Goal: Task Accomplishment & Management: Use online tool/utility

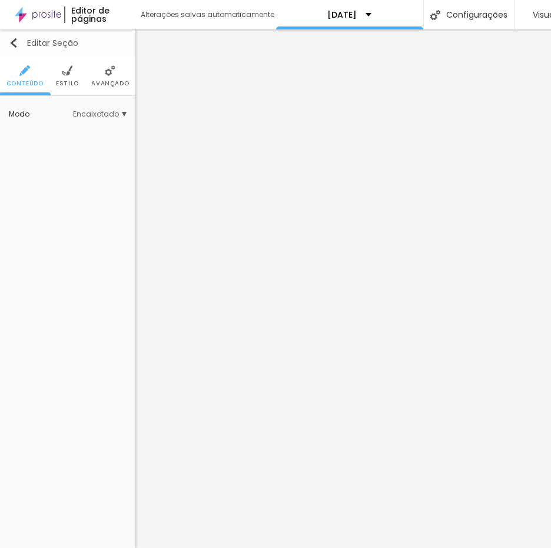
click at [14, 44] on img "button" at bounding box center [13, 42] width 9 height 9
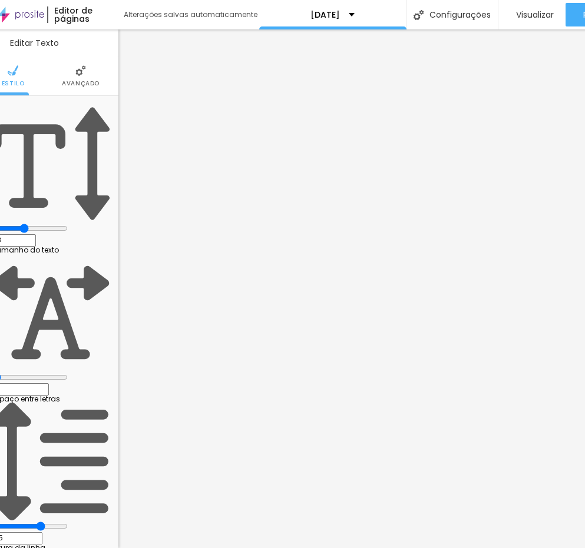
scroll to position [9, 0]
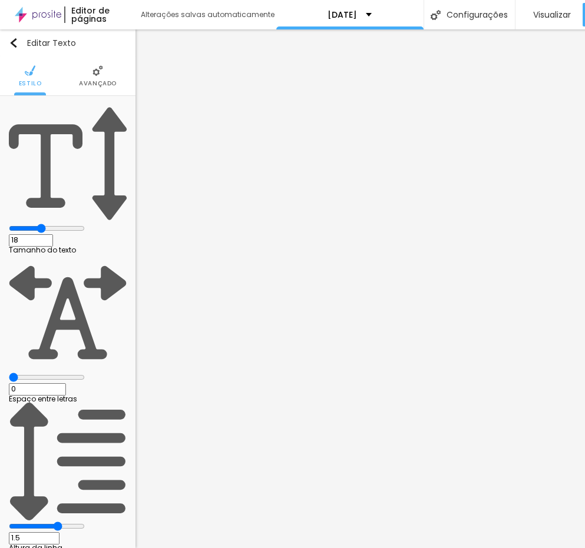
type input "17"
type input "16"
type input "17"
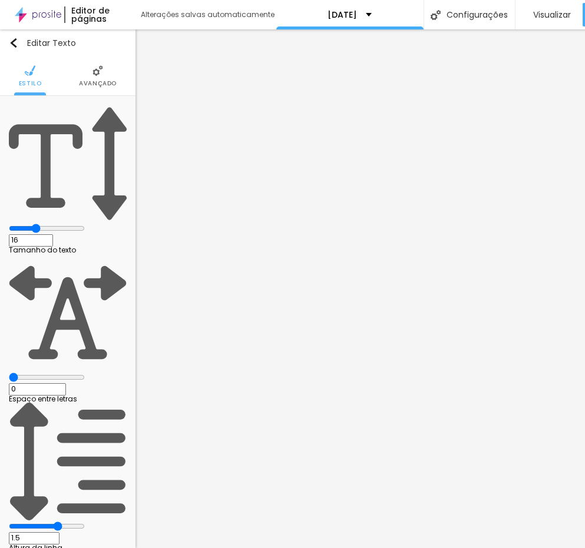
type input "17"
type input "16"
drag, startPoint x: 58, startPoint y: 109, endPoint x: 51, endPoint y: 111, distance: 6.9
type input "16"
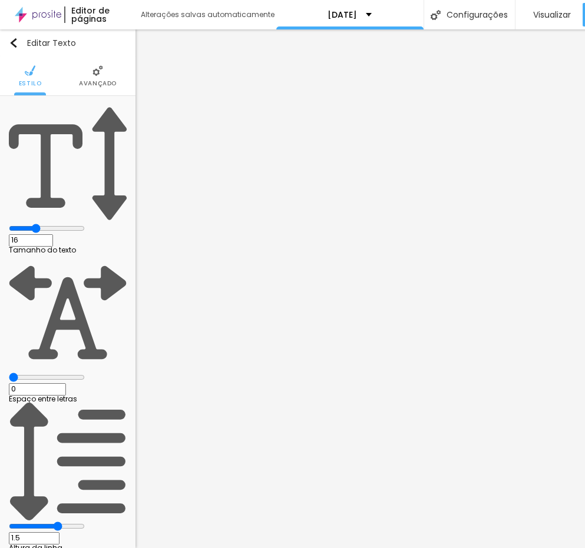
click at [51, 224] on input "range" at bounding box center [47, 228] width 76 height 9
click at [97, 68] on li "Avançado" at bounding box center [98, 76] width 38 height 39
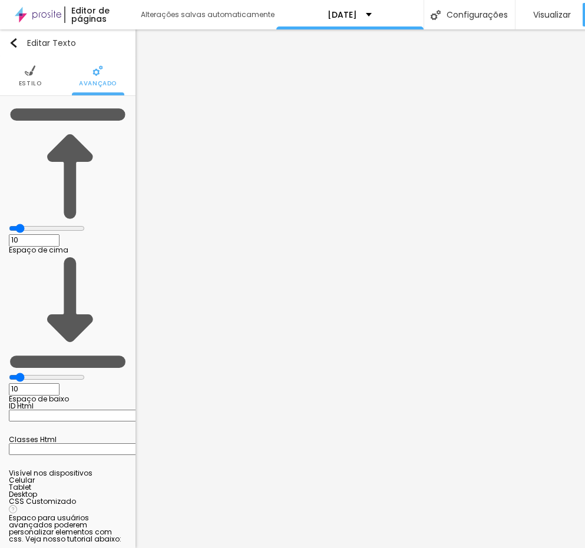
click at [34, 81] on span "Estilo" at bounding box center [30, 84] width 23 height 6
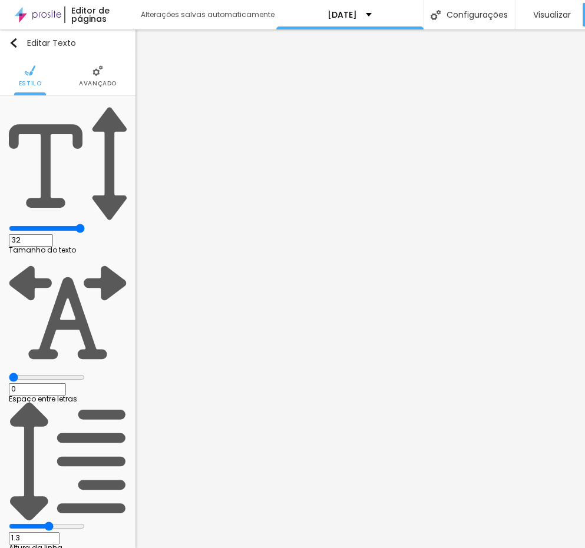
type input "31"
type input "27"
type input "26"
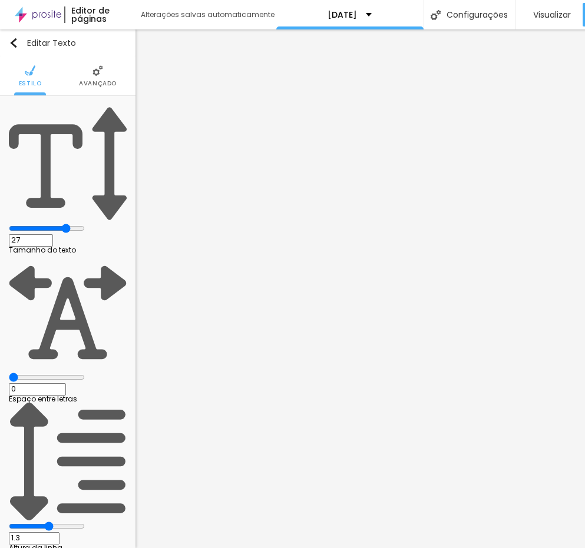
type input "26"
type input "25"
type input "24"
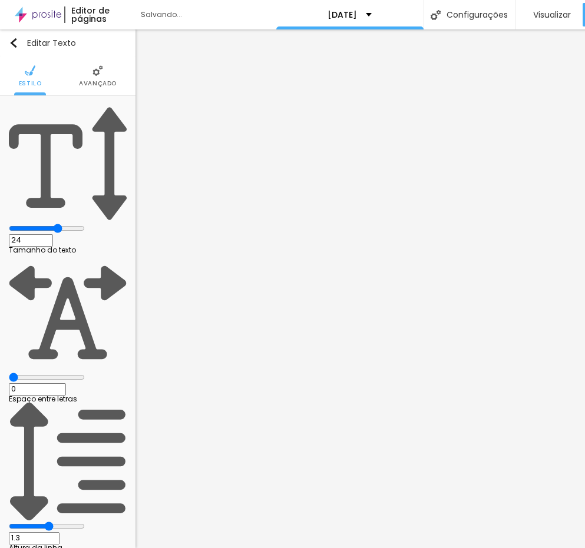
type input "23"
type input "22"
type input "21"
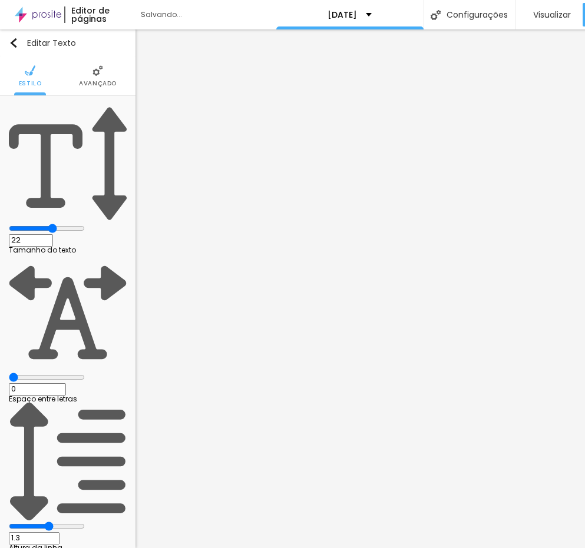
type input "21"
type input "19"
type input "18"
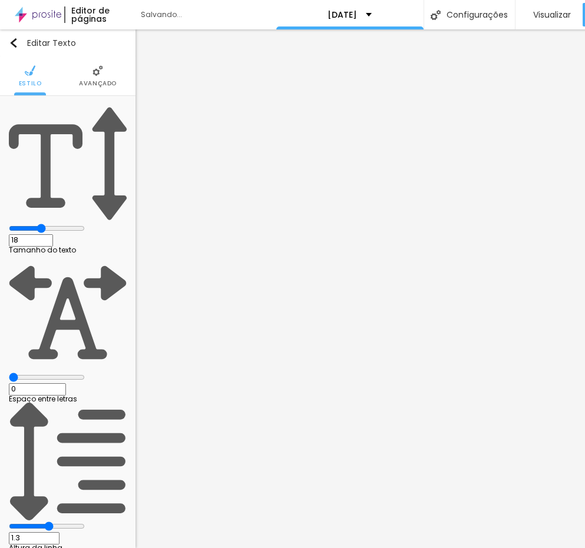
type input "17"
type input "16"
type input "15"
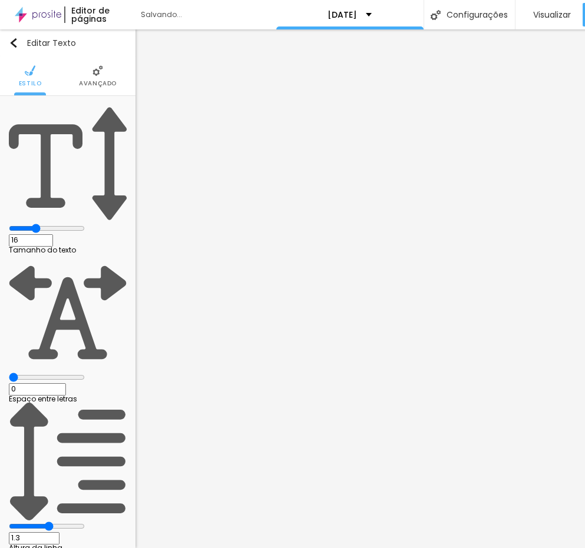
type input "15"
type input "14"
drag, startPoint x: 96, startPoint y: 104, endPoint x: 47, endPoint y: 105, distance: 49.5
type input "14"
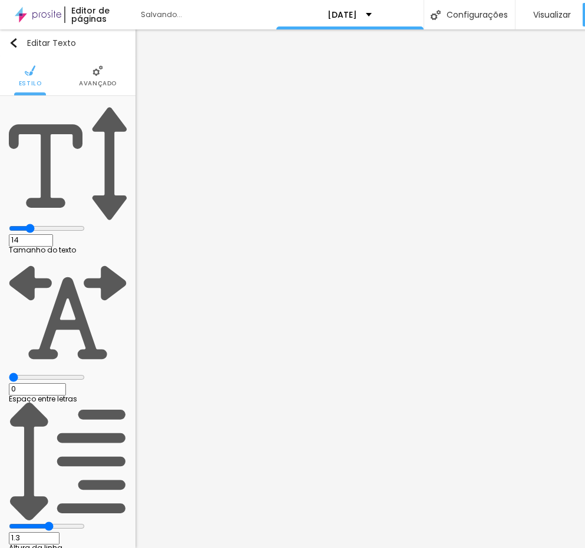
click at [47, 224] on input "range" at bounding box center [47, 228] width 76 height 9
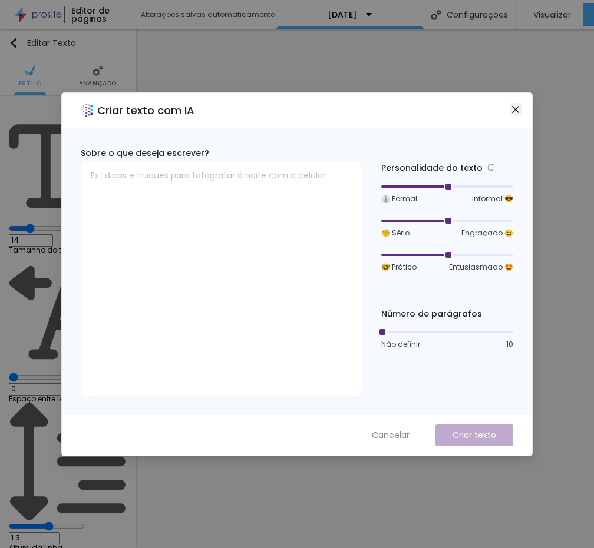
click at [512, 109] on icon "close" at bounding box center [515, 109] width 9 height 9
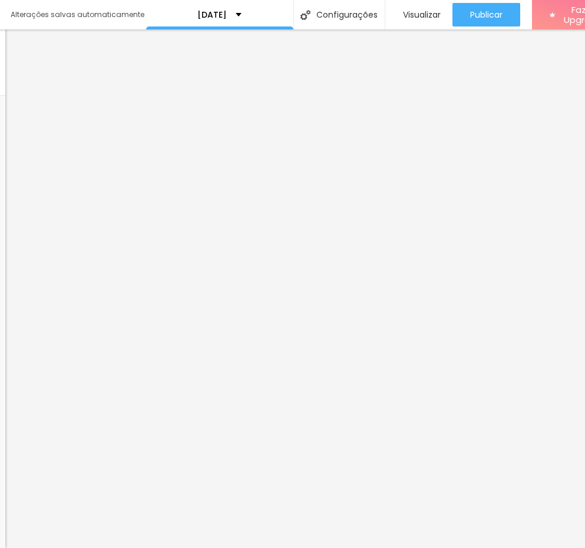
scroll to position [9, 131]
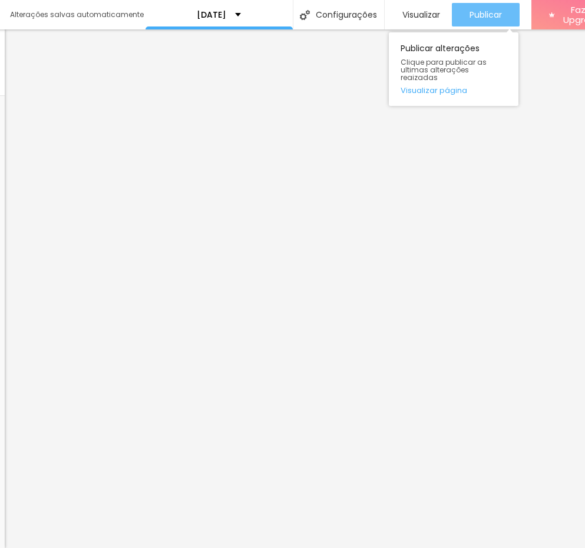
click at [478, 10] on span "Publicar" at bounding box center [485, 14] width 32 height 9
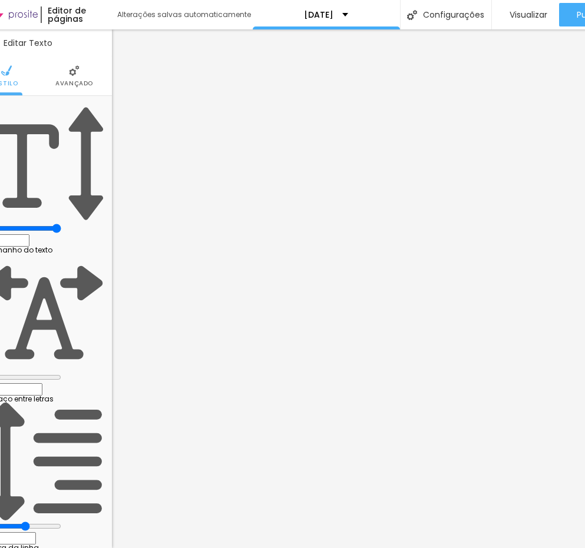
scroll to position [0, 0]
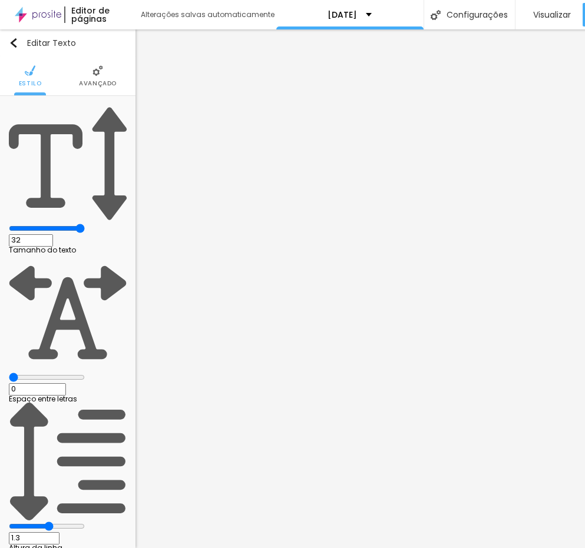
type input "14"
type input "12"
type input "11"
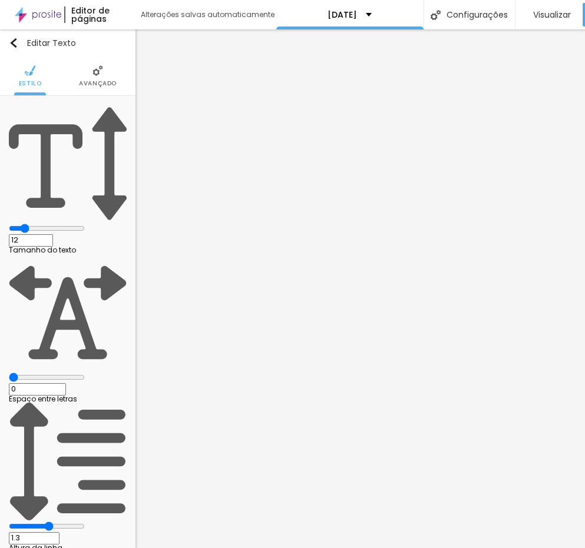
type input "11"
type input "12"
type input "13"
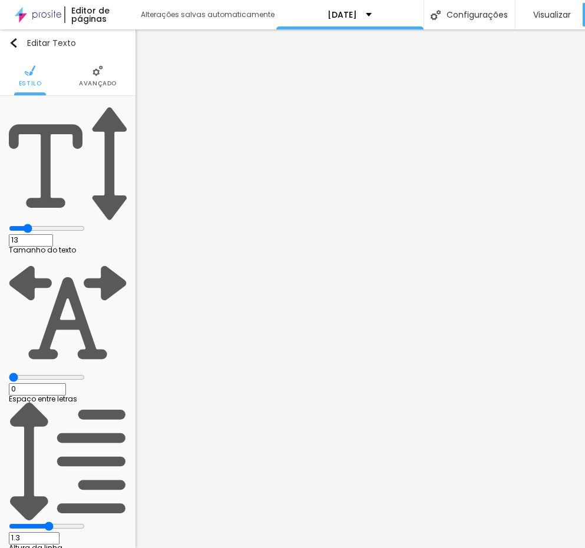
type input "14"
click at [45, 224] on input "range" at bounding box center [47, 228] width 76 height 9
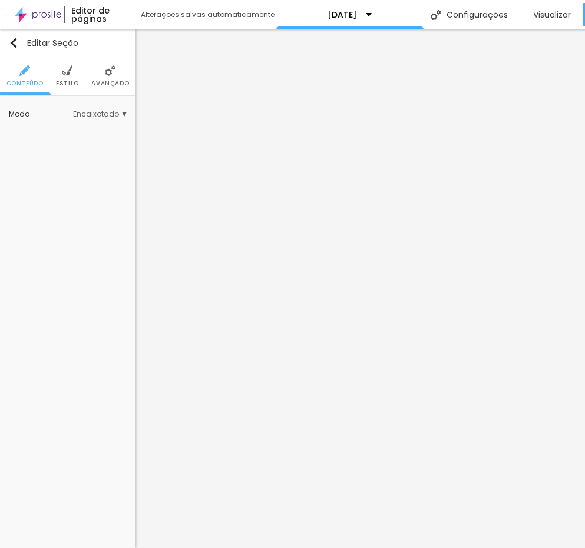
click at [67, 82] on span "Estilo" at bounding box center [67, 84] width 23 height 6
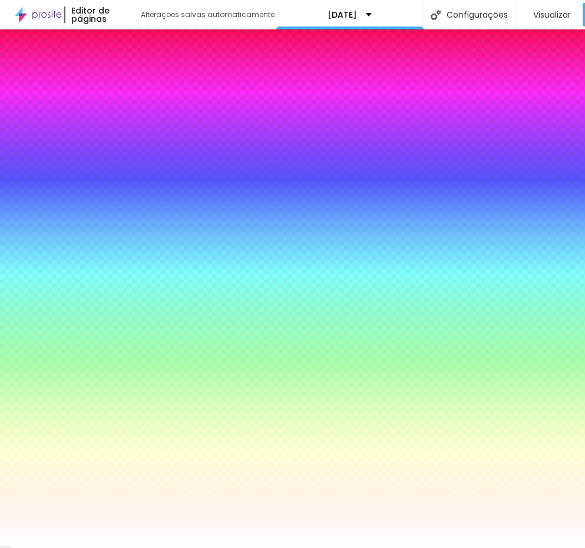
click at [108, 81] on span "Avançado" at bounding box center [110, 84] width 38 height 6
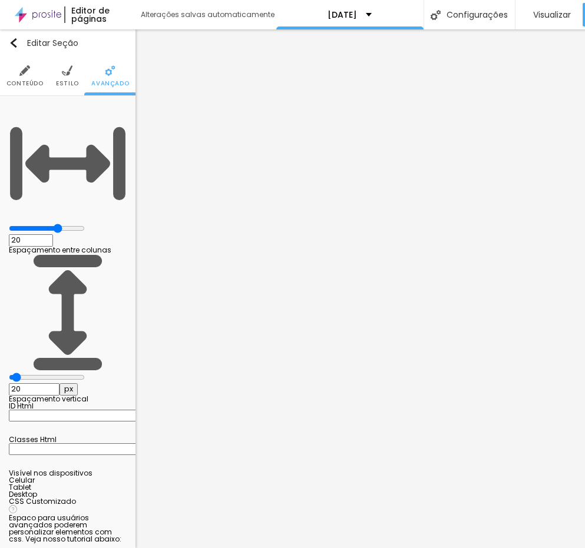
type input "7"
type input "0"
drag, startPoint x: 29, startPoint y: 140, endPoint x: 14, endPoint y: 136, distance: 15.9
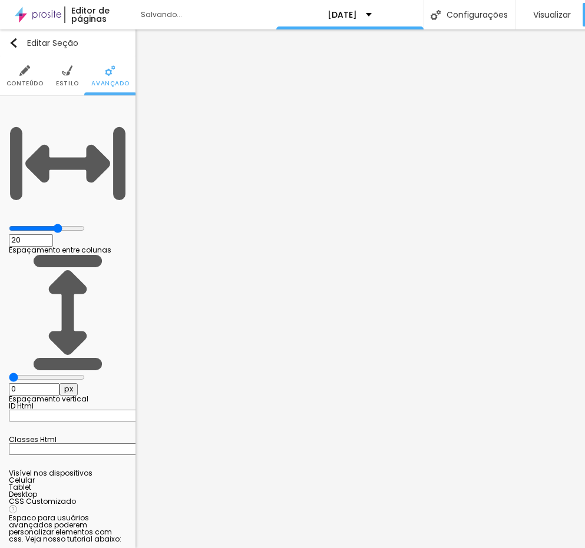
type input "0"
click at [14, 373] on input "range" at bounding box center [47, 377] width 76 height 9
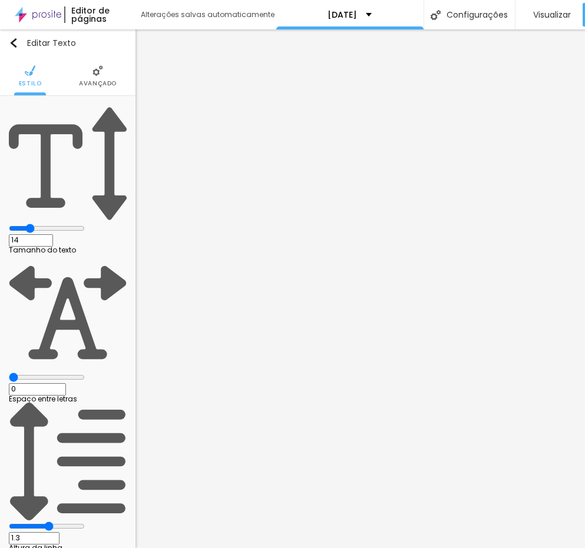
click at [100, 77] on li "Avançado" at bounding box center [98, 76] width 38 height 39
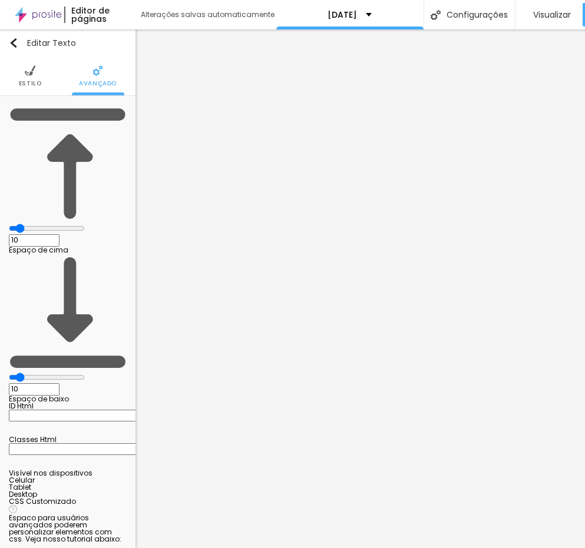
type input "11"
type input "0"
drag, startPoint x: 36, startPoint y: 117, endPoint x: 24, endPoint y: 114, distance: 12.1
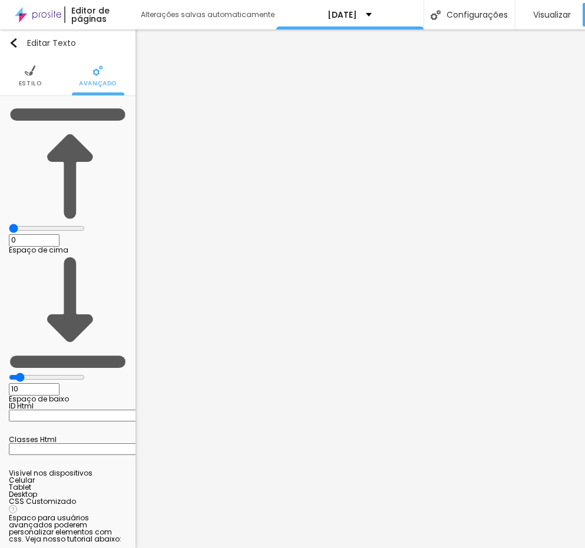
type input "0"
click at [24, 224] on input "range" at bounding box center [47, 228] width 76 height 9
type input "7"
type input "0"
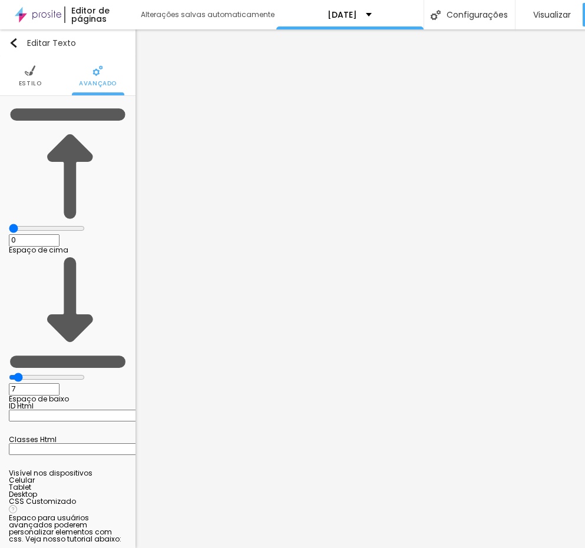
type input "0"
drag, startPoint x: 33, startPoint y: 140, endPoint x: 14, endPoint y: 130, distance: 21.3
type input "0"
click at [14, 373] on input "range" at bounding box center [47, 377] width 76 height 9
click at [31, 81] on span "Estilo" at bounding box center [30, 84] width 23 height 6
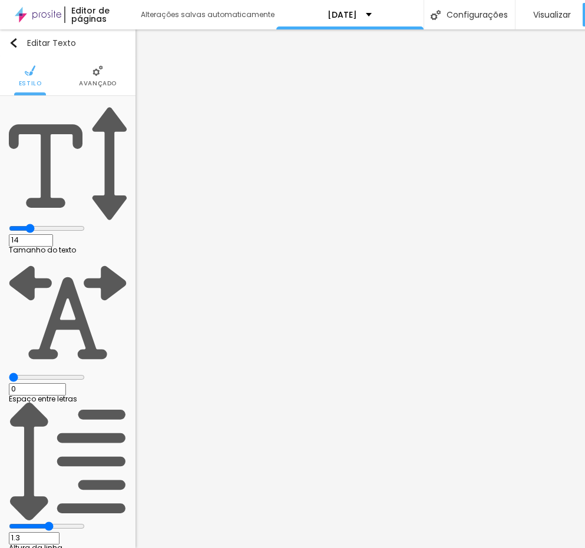
type input "1.2"
type input "1.3"
type input "1.4"
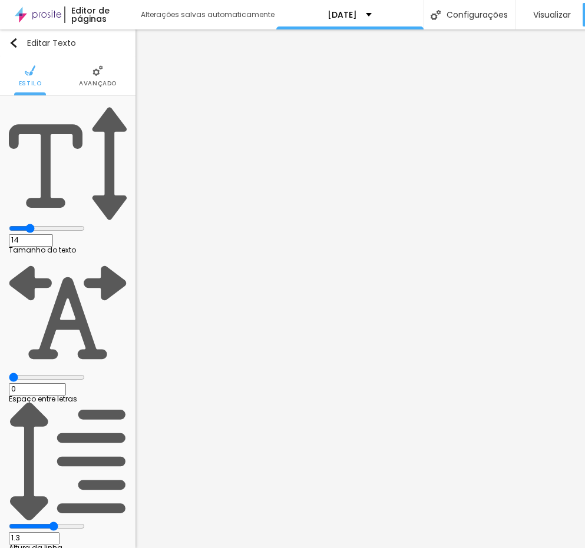
type input "1.4"
type input "1.3"
type input "1.2"
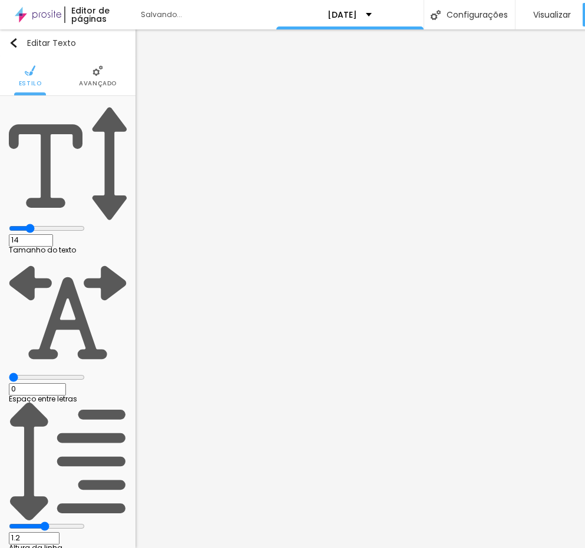
type input "1.1"
type input "1"
type input "0.5"
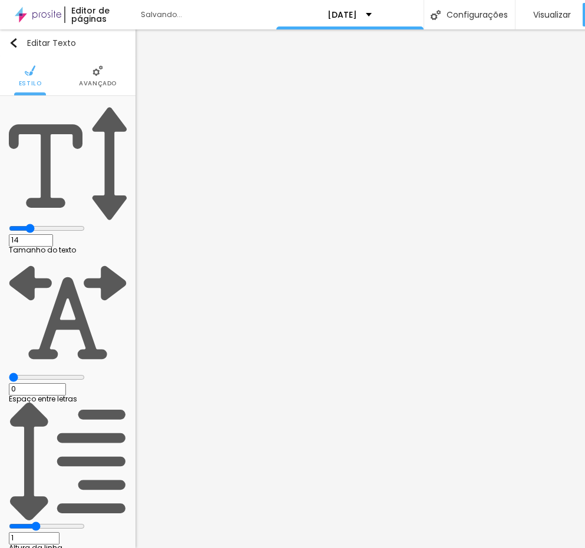
type input "0.5"
type input "0.7"
type input "0.9"
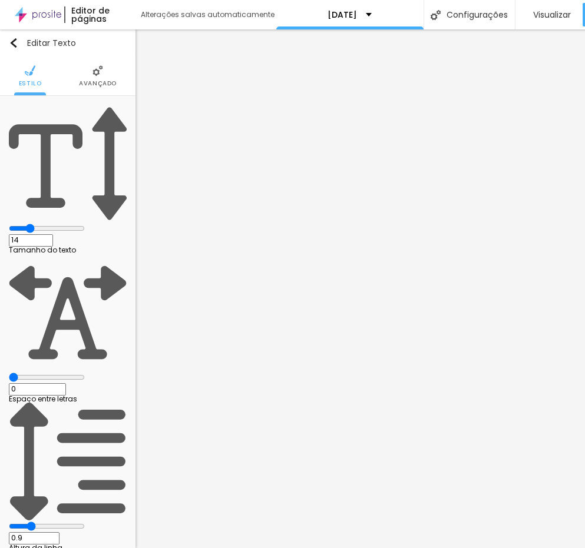
type input "1"
type input "1.1"
type input "1.2"
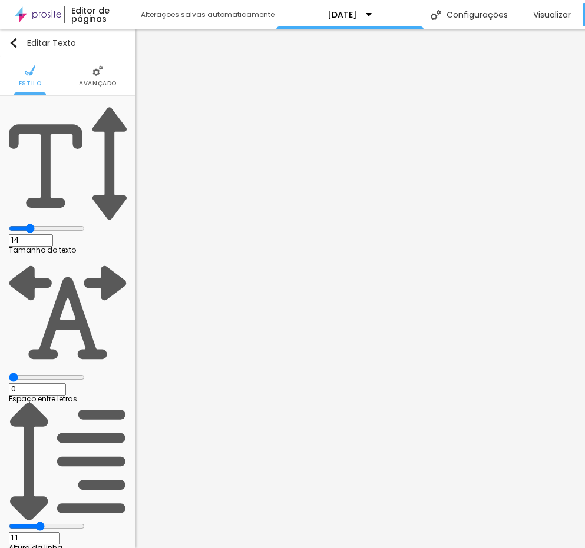
type input "1.2"
type input "1.3"
type input "1.4"
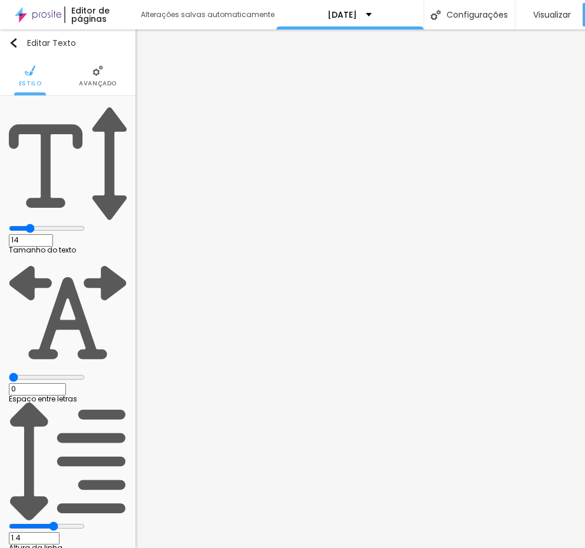
type input "1.1"
type input "0.6"
type input "0.5"
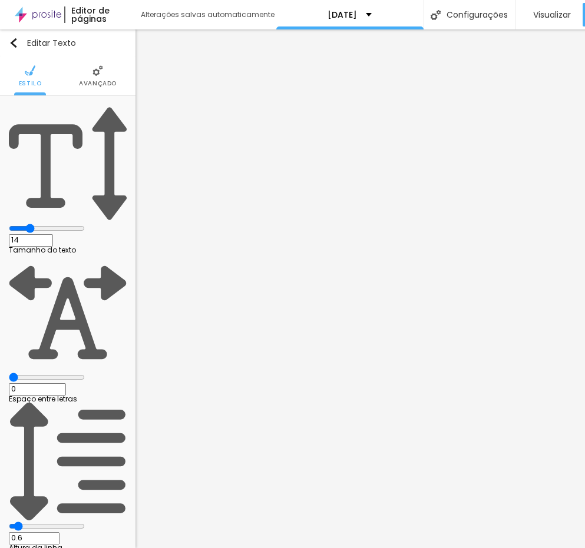
type input "0.5"
type input "0.6"
type input "0.7"
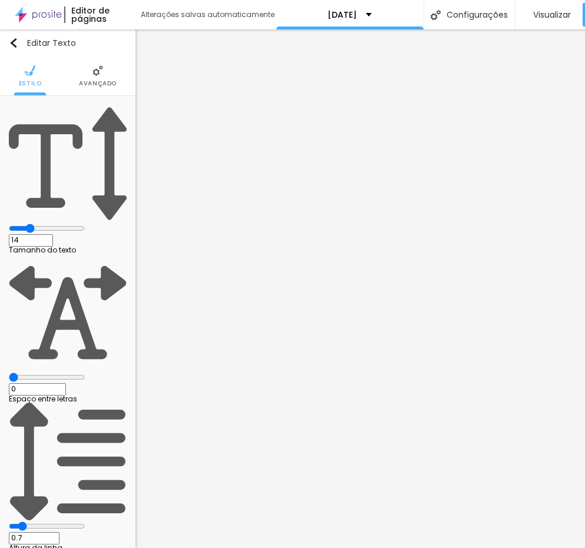
type input "0.8"
type input "0.9"
type input "1"
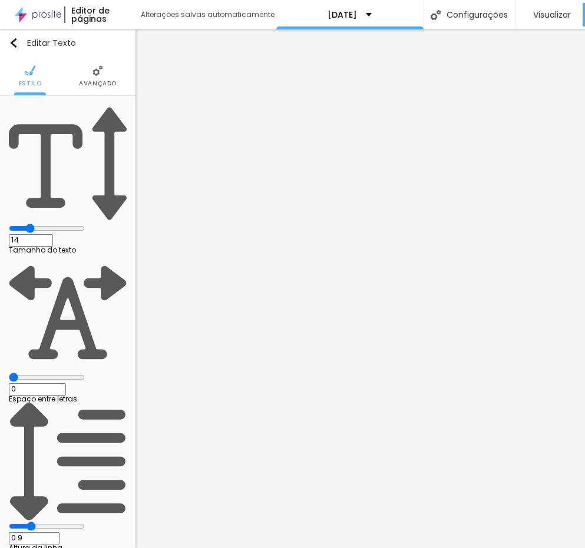
type input "1"
type input "1.1"
type input "1.2"
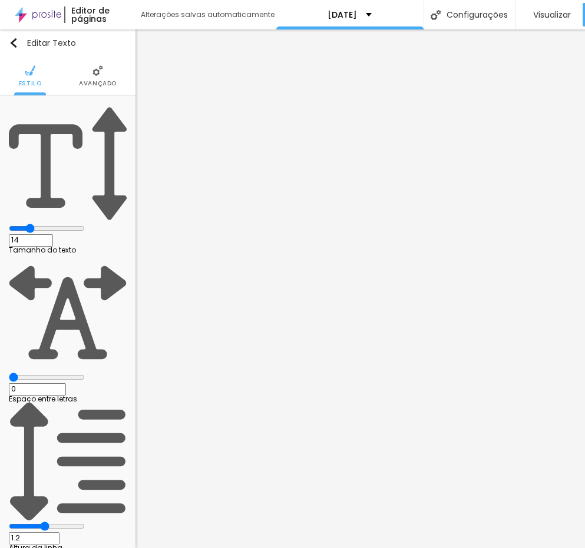
type input "1.3"
type input "1.4"
type input "1.3"
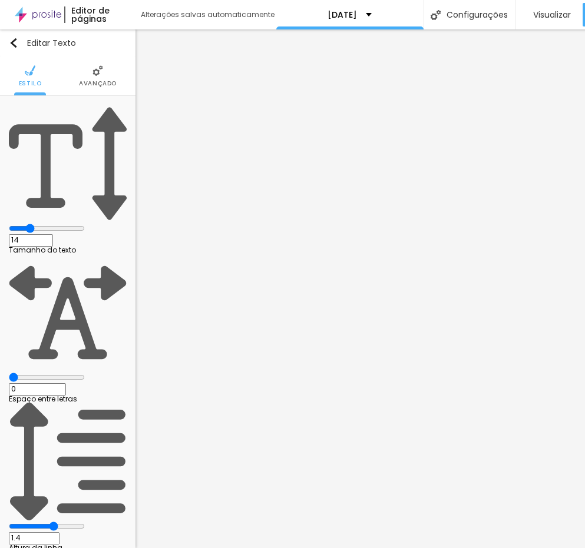
type input "1.3"
drag, startPoint x: 66, startPoint y: 160, endPoint x: 67, endPoint y: 170, distance: 10.0
click at [67, 522] on input "range" at bounding box center [47, 526] width 76 height 9
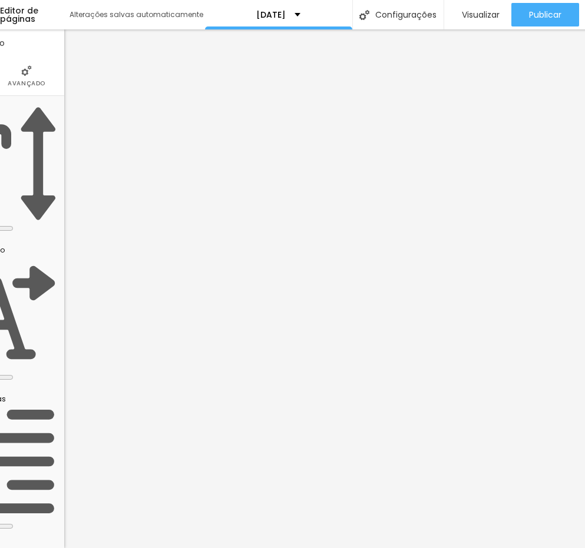
scroll to position [0, 67]
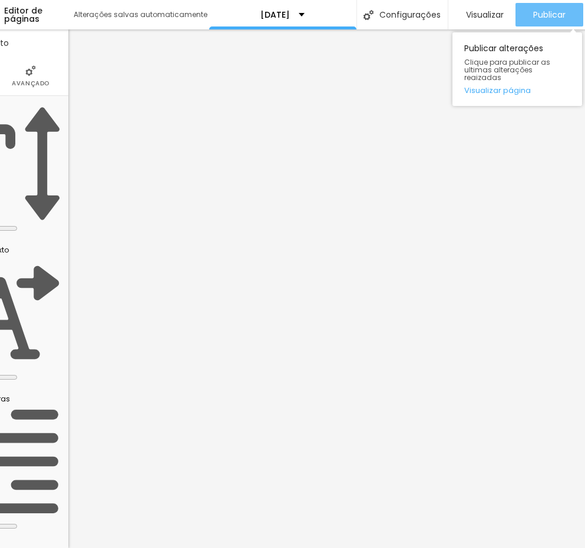
click at [531, 15] on button "Publicar" at bounding box center [549, 15] width 68 height 24
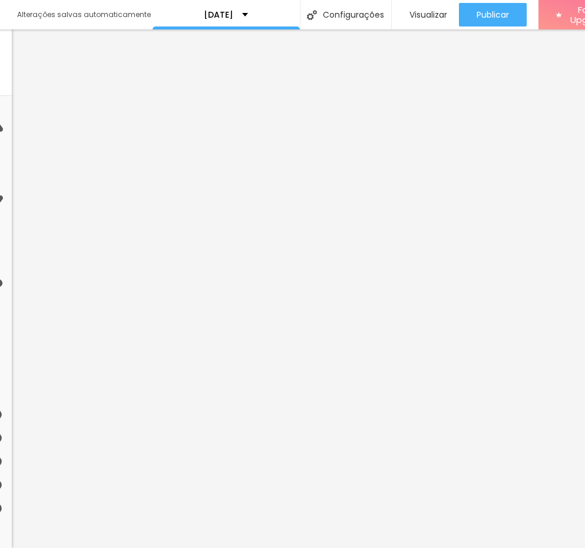
scroll to position [0, 169]
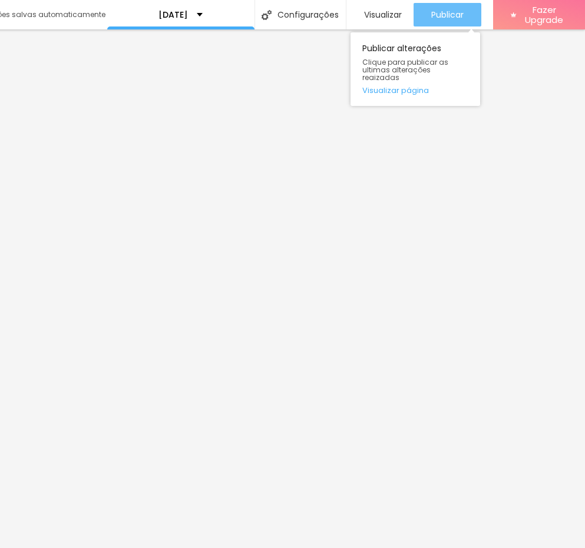
click at [452, 19] on span "Publicar" at bounding box center [447, 14] width 32 height 9
click at [442, 4] on div "Publicar" at bounding box center [447, 15] width 32 height 24
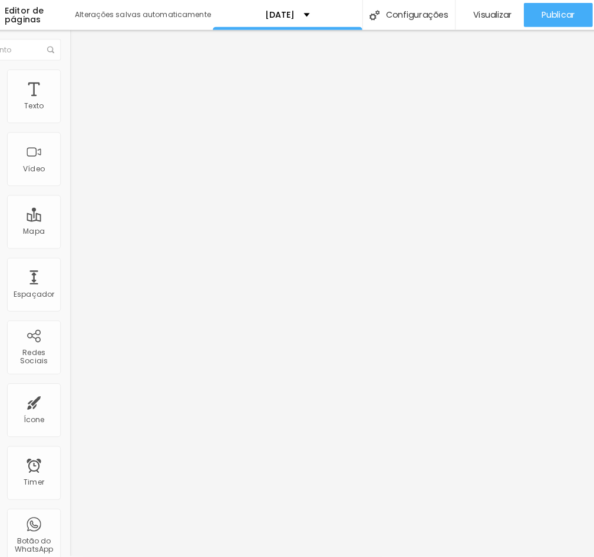
scroll to position [0, 77]
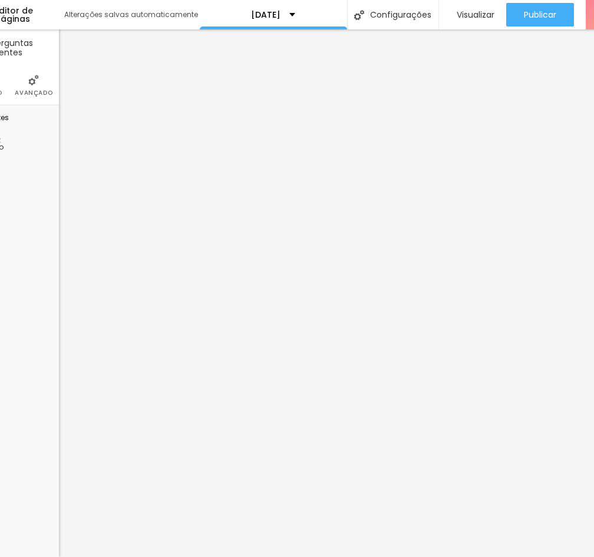
drag, startPoint x: 355, startPoint y: 373, endPoint x: 218, endPoint y: 273, distance: 169.0
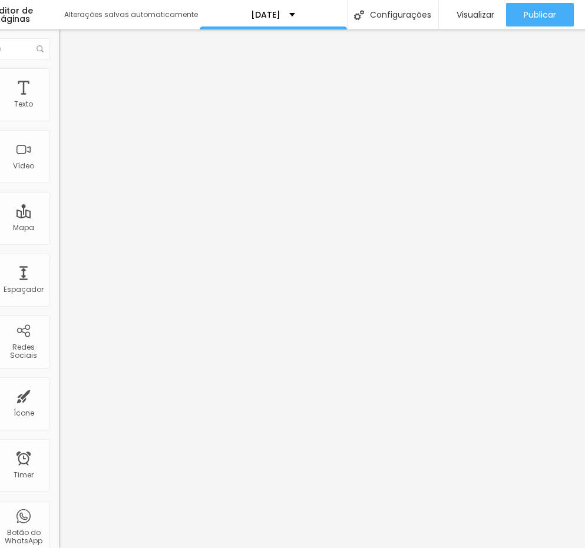
scroll to position [9, 77]
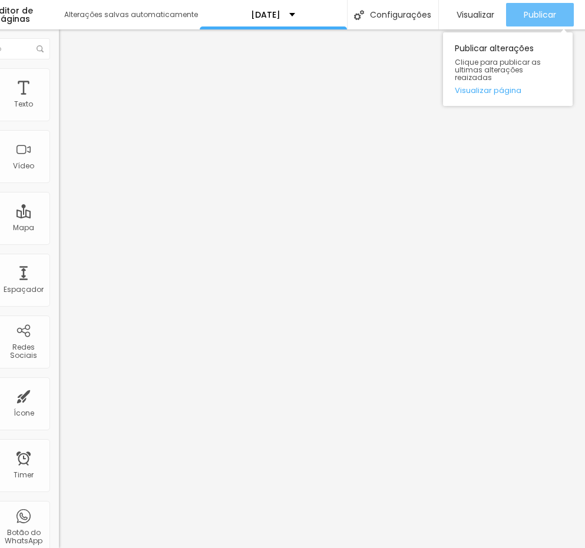
click at [546, 10] on span "Publicar" at bounding box center [540, 14] width 32 height 9
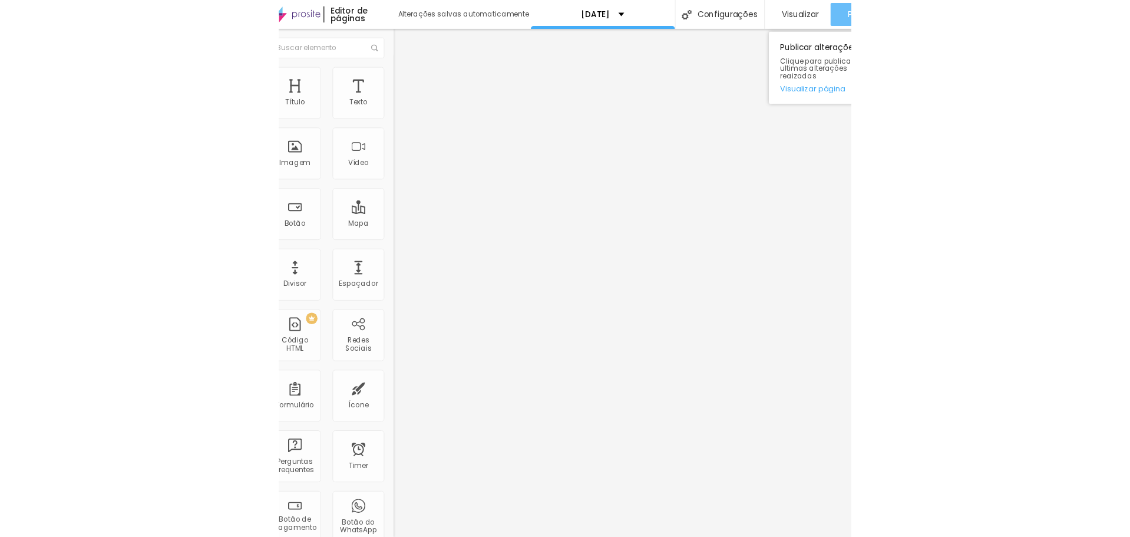
scroll to position [0, 0]
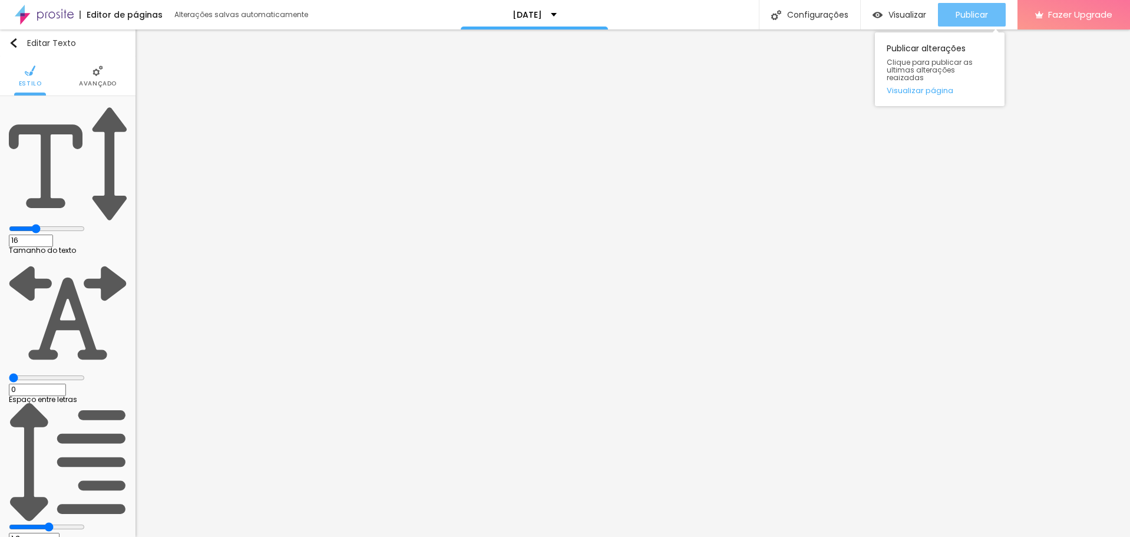
click at [551, 11] on span "Publicar" at bounding box center [971, 14] width 32 height 9
click at [551, 15] on button "Publicar" at bounding box center [972, 15] width 68 height 24
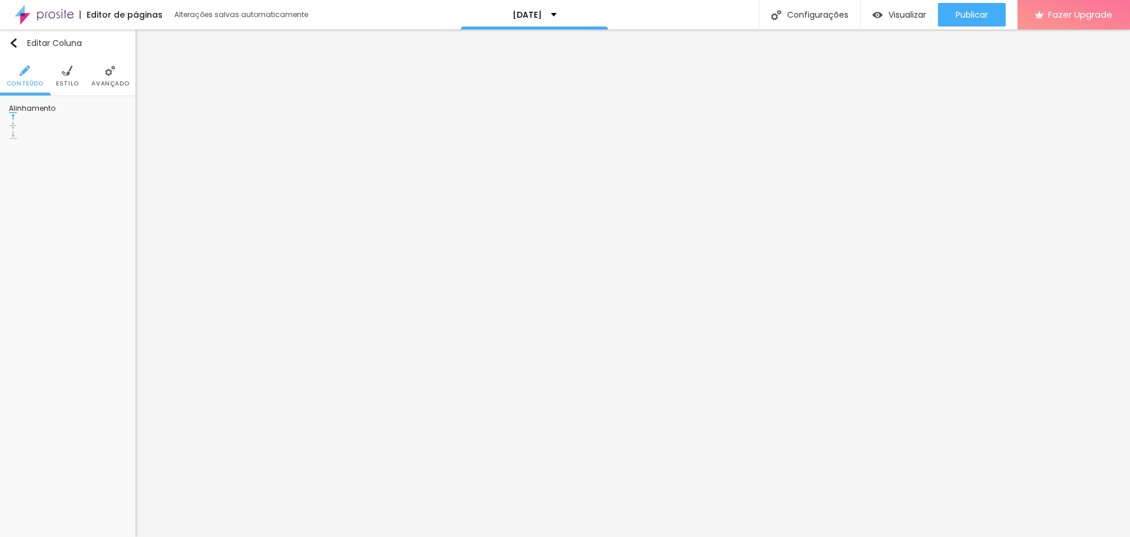
click at [69, 63] on li "Estilo" at bounding box center [67, 76] width 23 height 39
click at [70, 77] on li "Estilo" at bounding box center [67, 76] width 23 height 39
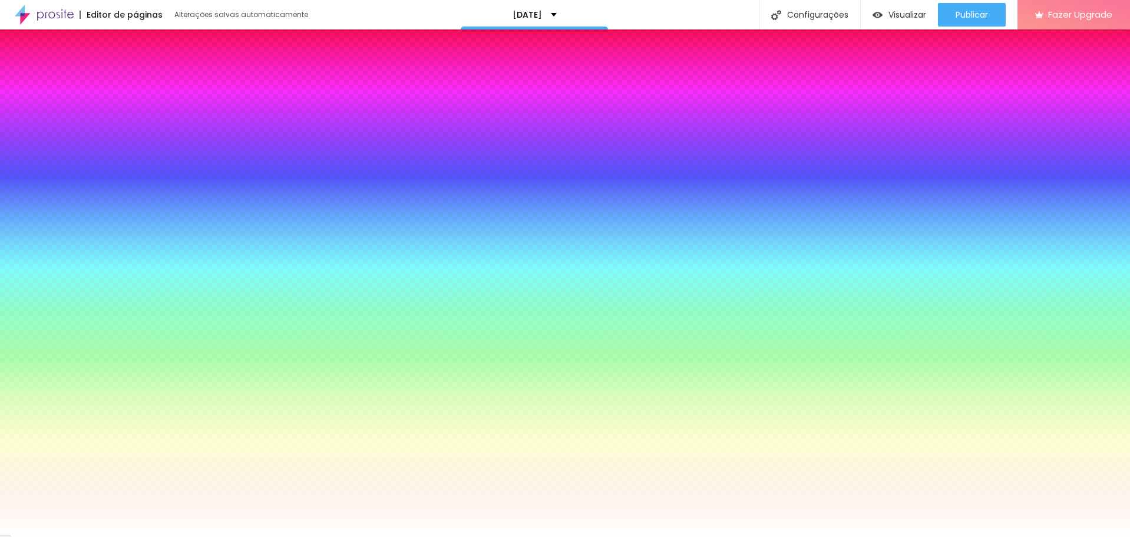
click at [108, 125] on input "#FFFFFF" at bounding box center [79, 131] width 141 height 12
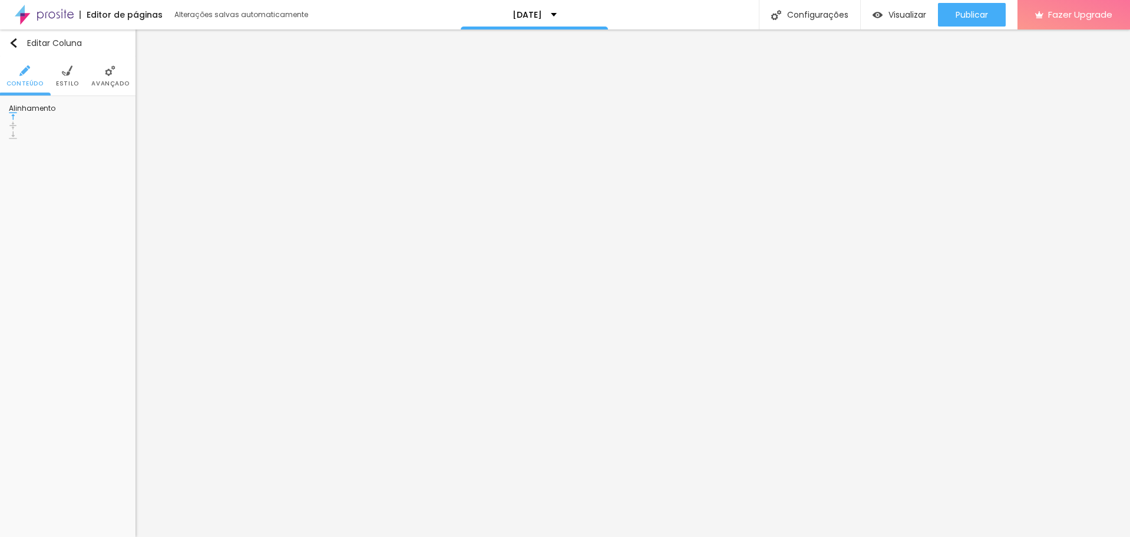
click at [77, 81] on span "Estilo" at bounding box center [67, 84] width 23 height 6
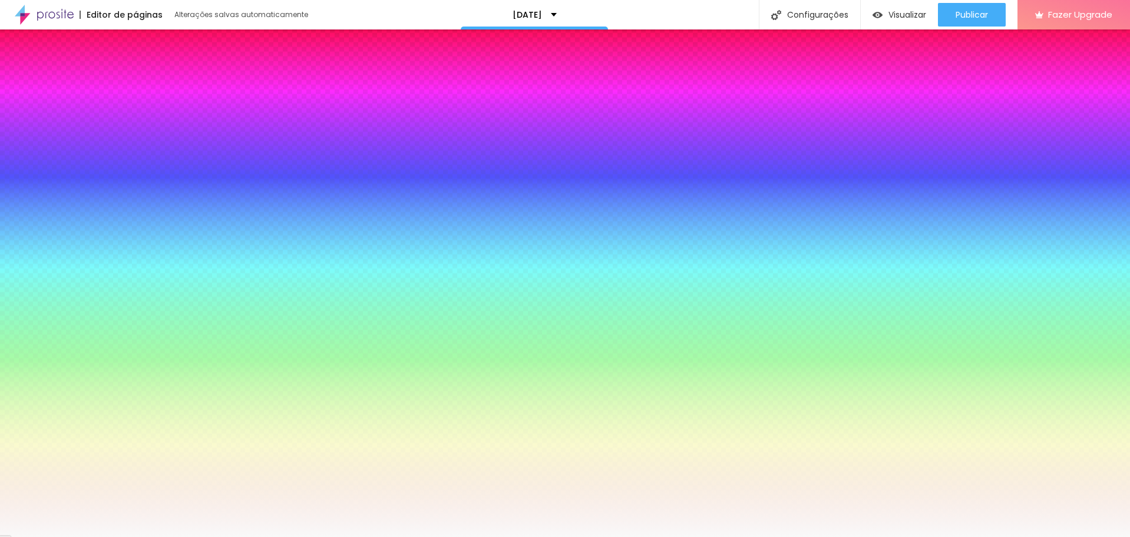
click at [111, 125] on input "#F9F9F9" at bounding box center [79, 131] width 141 height 12
paste input "FFFFF"
type input "#FFFFFF"
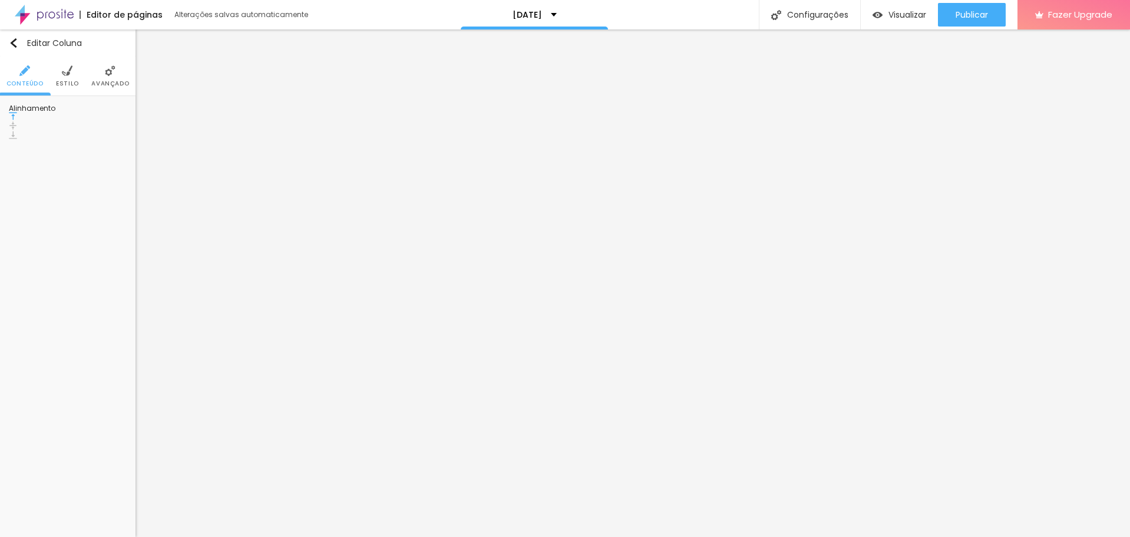
click at [65, 75] on img at bounding box center [67, 70] width 11 height 11
click at [61, 77] on li "Estilo" at bounding box center [67, 76] width 23 height 39
click at [62, 81] on span "Estilo" at bounding box center [67, 84] width 23 height 6
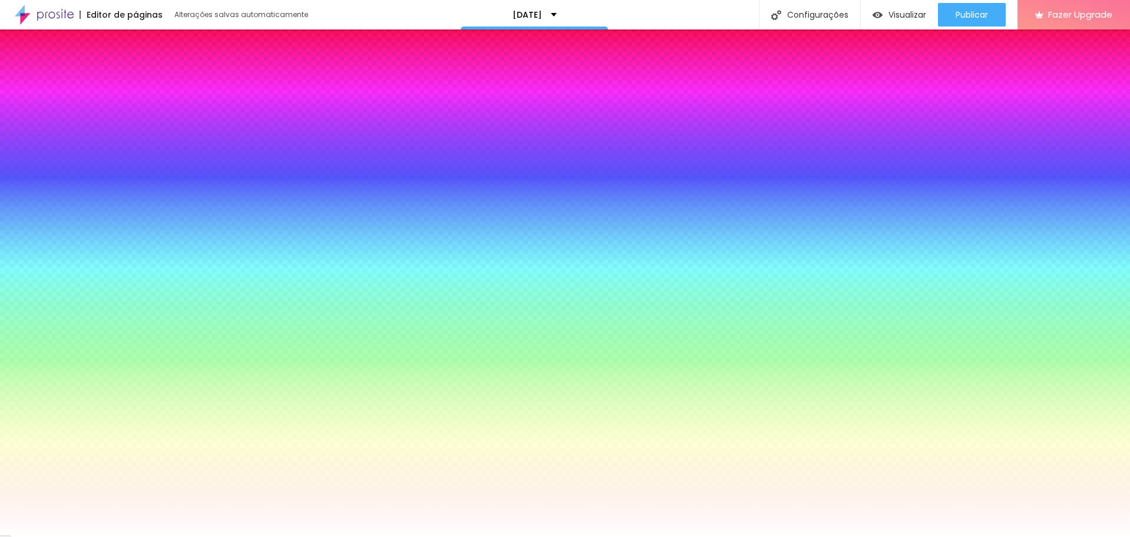
click at [22, 115] on icon "button" at bounding box center [18, 118] width 8 height 8
click at [80, 125] on div at bounding box center [68, 125] width 118 height 0
click at [117, 125] on input "#FFFFFF" at bounding box center [79, 131] width 141 height 12
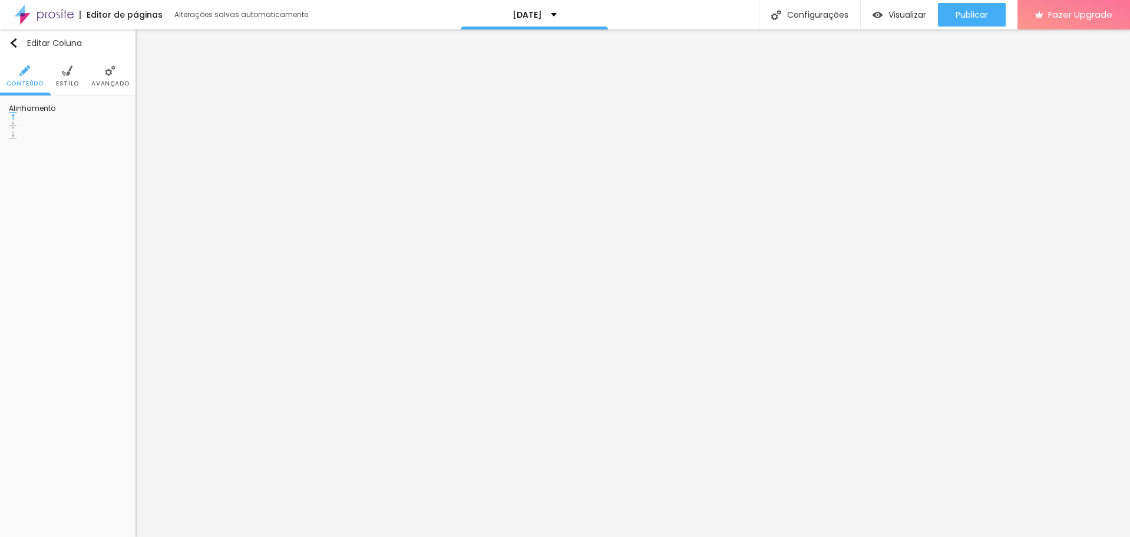
click at [58, 74] on ul "Conteúdo Estilo Avançado" at bounding box center [67, 76] width 135 height 39
click at [71, 77] on li "Estilo" at bounding box center [67, 76] width 23 height 39
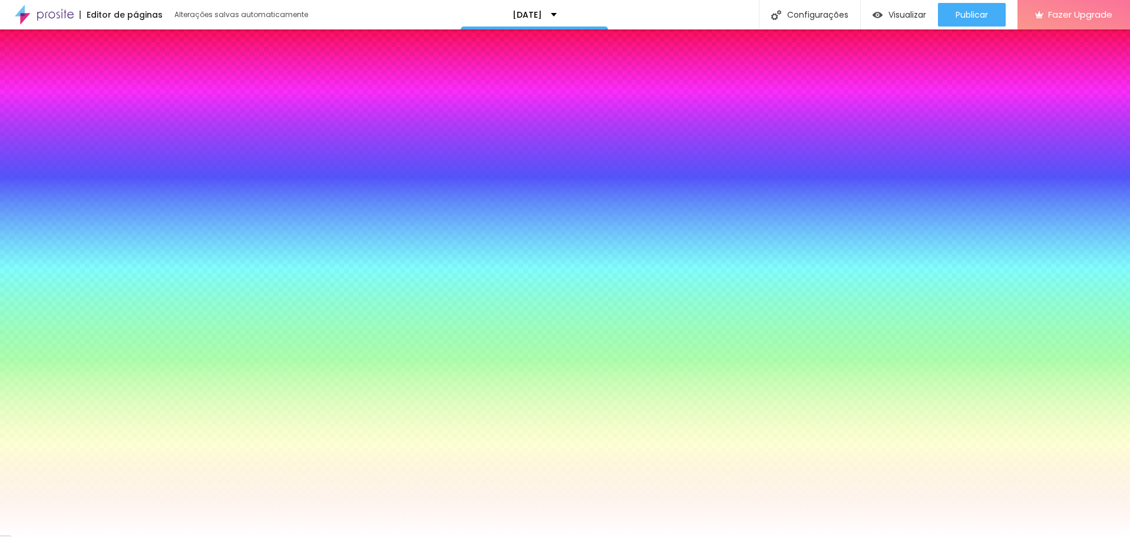
click at [100, 125] on input "#FFFFFF" at bounding box center [79, 131] width 141 height 12
click at [83, 125] on div at bounding box center [68, 125] width 118 height 0
click at [79, 125] on div at bounding box center [68, 125] width 118 height 0
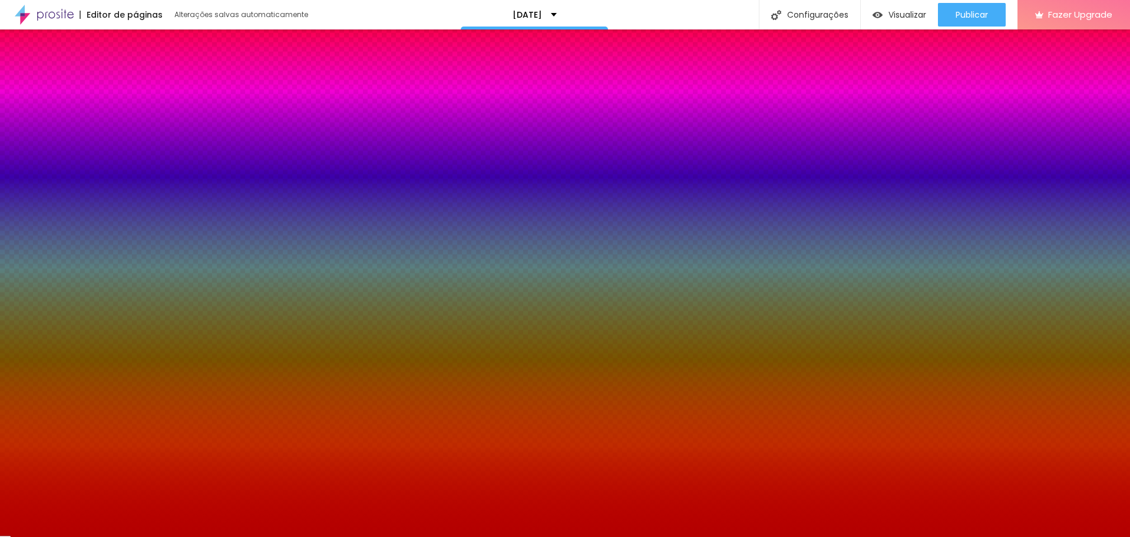
drag, startPoint x: 29, startPoint y: 150, endPoint x: 84, endPoint y: 163, distance: 56.7
click at [82, 162] on div at bounding box center [565, 268] width 1130 height 537
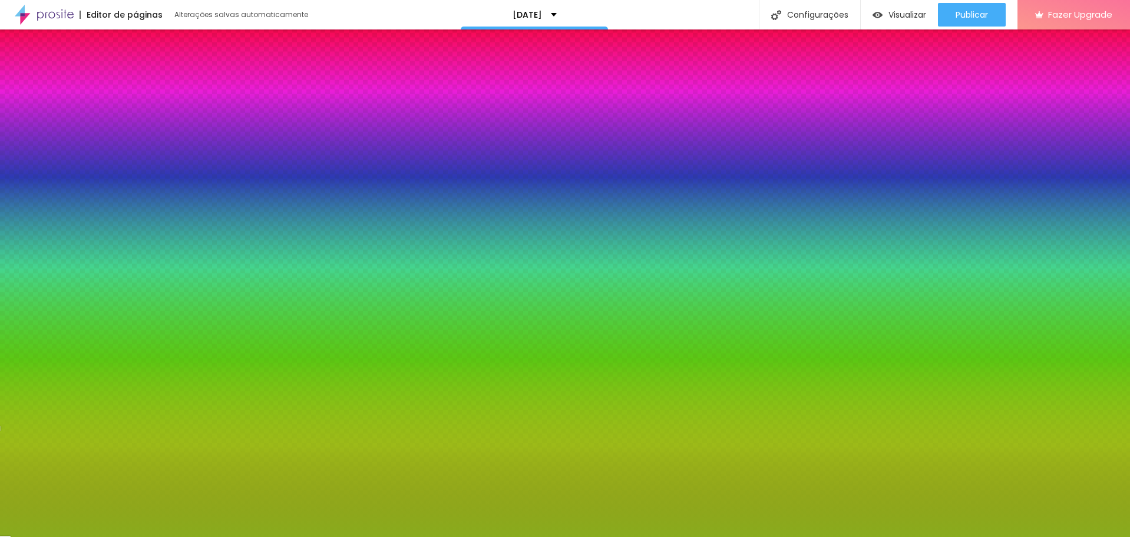
drag, startPoint x: 106, startPoint y: 180, endPoint x: 112, endPoint y: 204, distance: 25.0
click at [112, 137] on div at bounding box center [68, 137] width 118 height 0
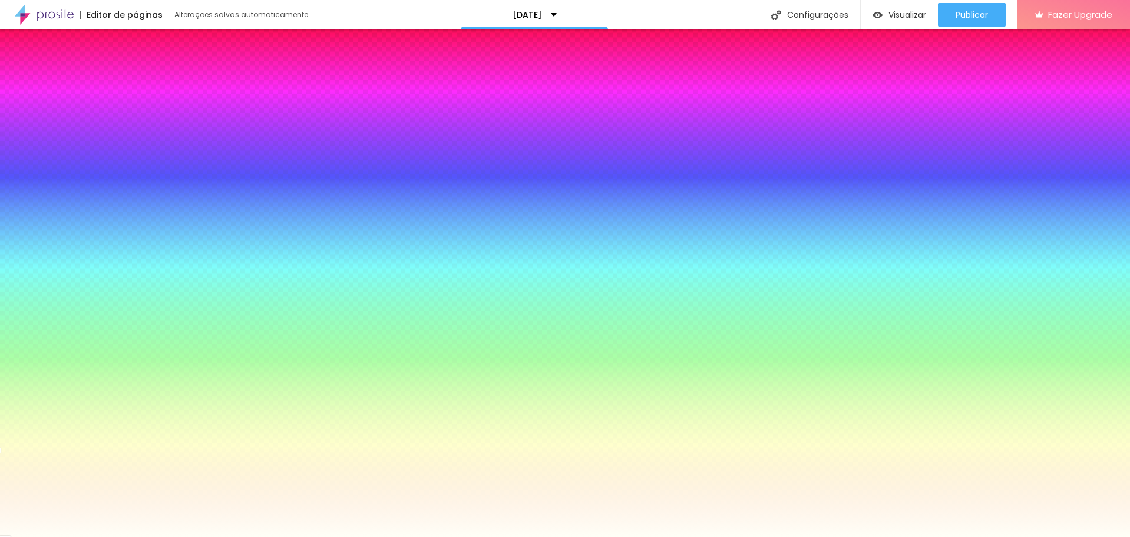
drag, startPoint x: 69, startPoint y: 141, endPoint x: 21, endPoint y: 124, distance: 51.4
click at [21, 124] on div "Cor de fundo Voltar ao padrão #FFFFF5" at bounding box center [68, 121] width 118 height 32
click at [78, 125] on div at bounding box center [68, 125] width 118 height 0
drag, startPoint x: 106, startPoint y: 166, endPoint x: 108, endPoint y: 173, distance: 6.9
click at [108, 173] on div at bounding box center [565, 268] width 1130 height 537
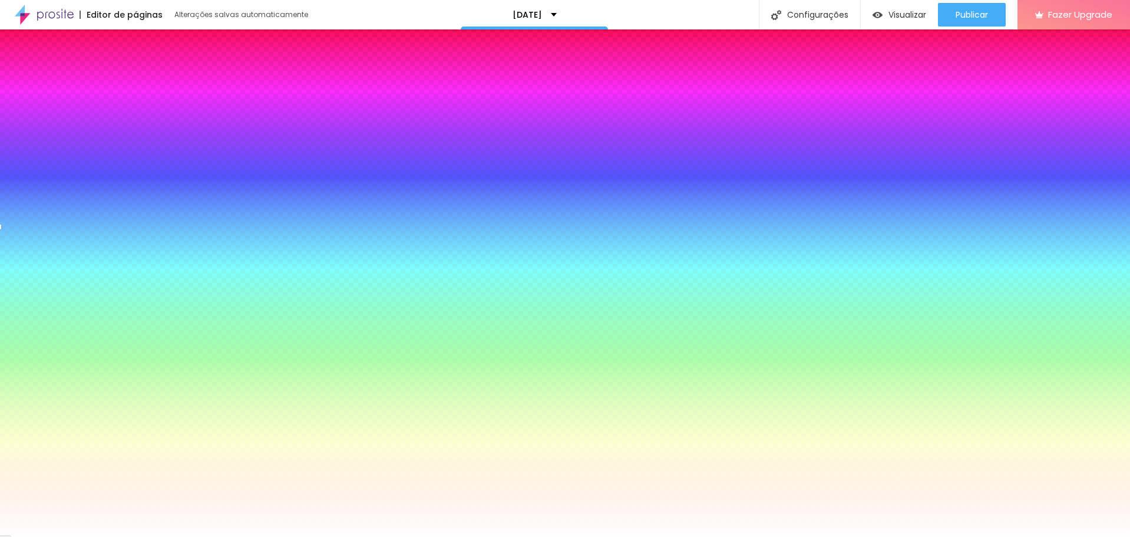
drag, startPoint x: 23, startPoint y: 139, endPoint x: 9, endPoint y: 98, distance: 43.6
click at [9, 98] on div "Cor de fundo Voltar ao padrão #FFFFFF 9 Borda arredondada" at bounding box center [67, 195] width 135 height 199
click at [71, 120] on button "Voltar ao padrão" at bounding box center [49, 119] width 80 height 14
click at [78, 125] on div at bounding box center [68, 125] width 118 height 0
click at [85, 125] on div at bounding box center [68, 125] width 118 height 0
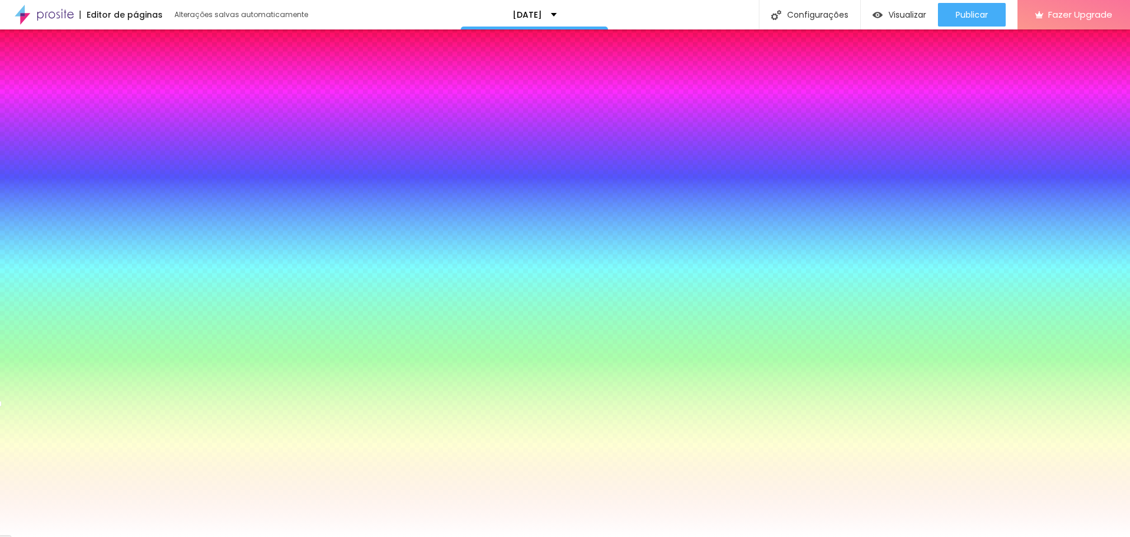
drag, startPoint x: 105, startPoint y: 175, endPoint x: 104, endPoint y: 199, distance: 23.6
click at [104, 199] on div at bounding box center [565, 268] width 1130 height 537
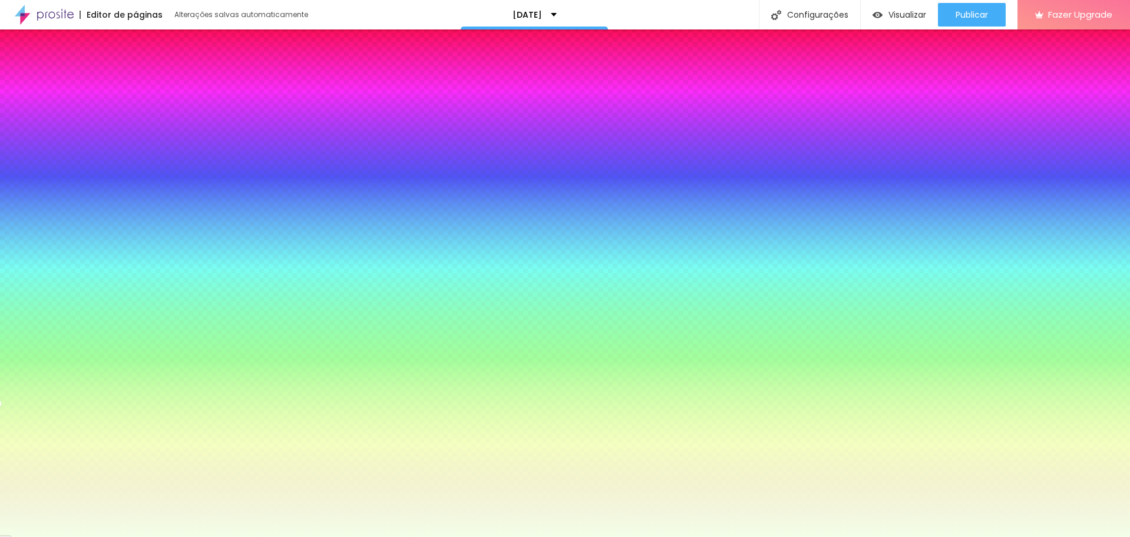
type input "#F4FFEA"
drag, startPoint x: 43, startPoint y: 142, endPoint x: 24, endPoint y: 119, distance: 29.7
click at [24, 119] on div "Cor de fundo Voltar ao padrão #F4FFEA" at bounding box center [68, 121] width 118 height 32
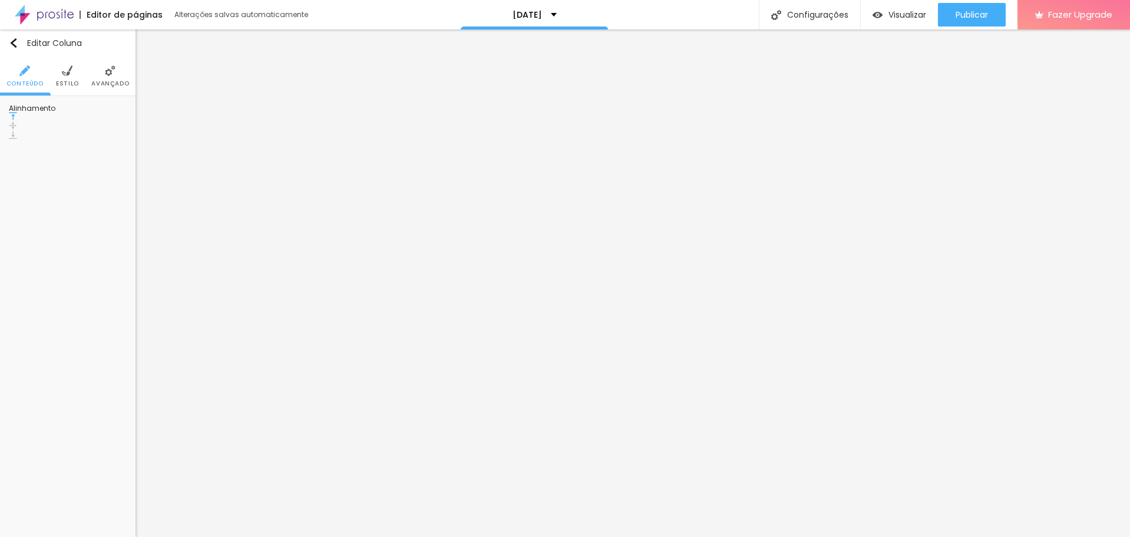
click at [77, 81] on span "Estilo" at bounding box center [67, 84] width 23 height 6
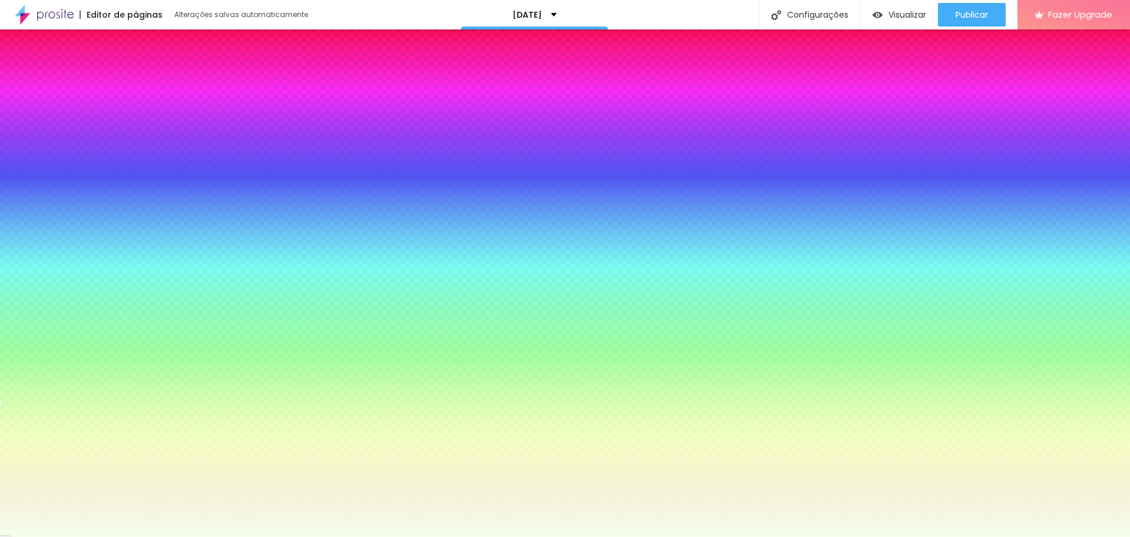
click at [22, 118] on icon "button" at bounding box center [18, 118] width 8 height 8
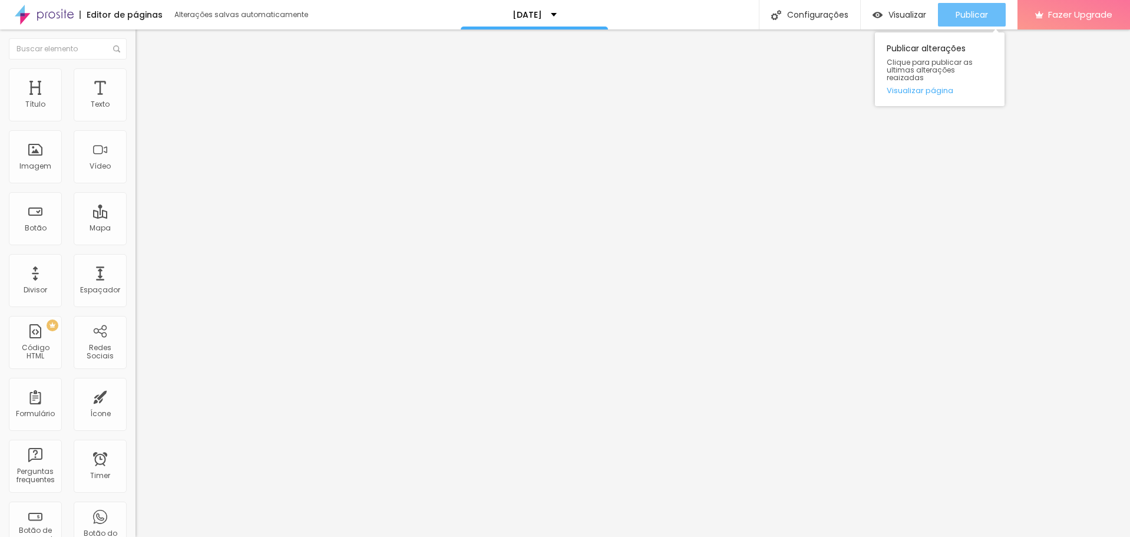
click at [551, 19] on span "Publicar" at bounding box center [971, 14] width 32 height 9
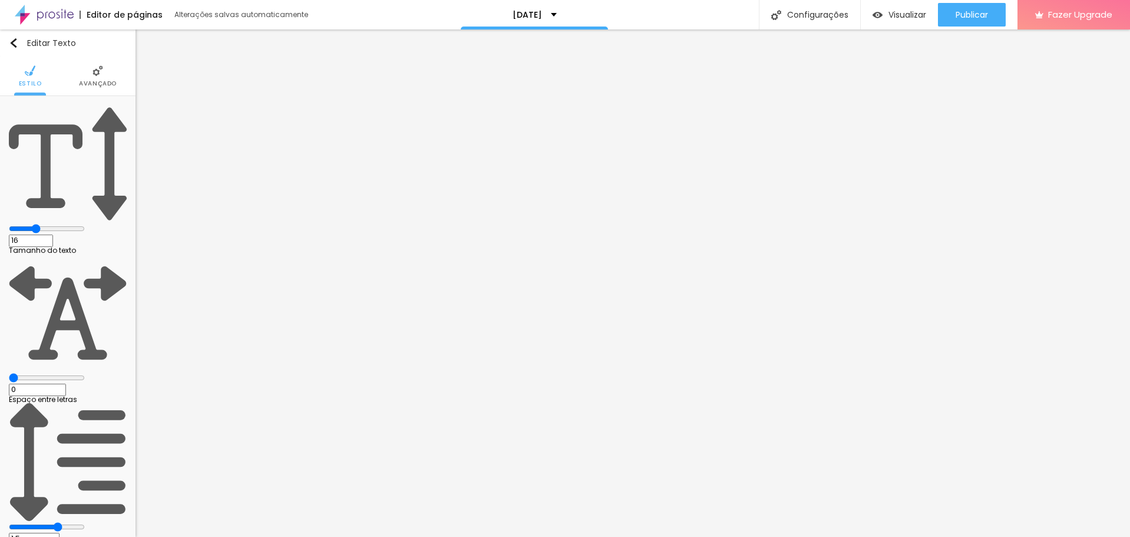
type input "0.7"
type input "1.7"
type input "1.6"
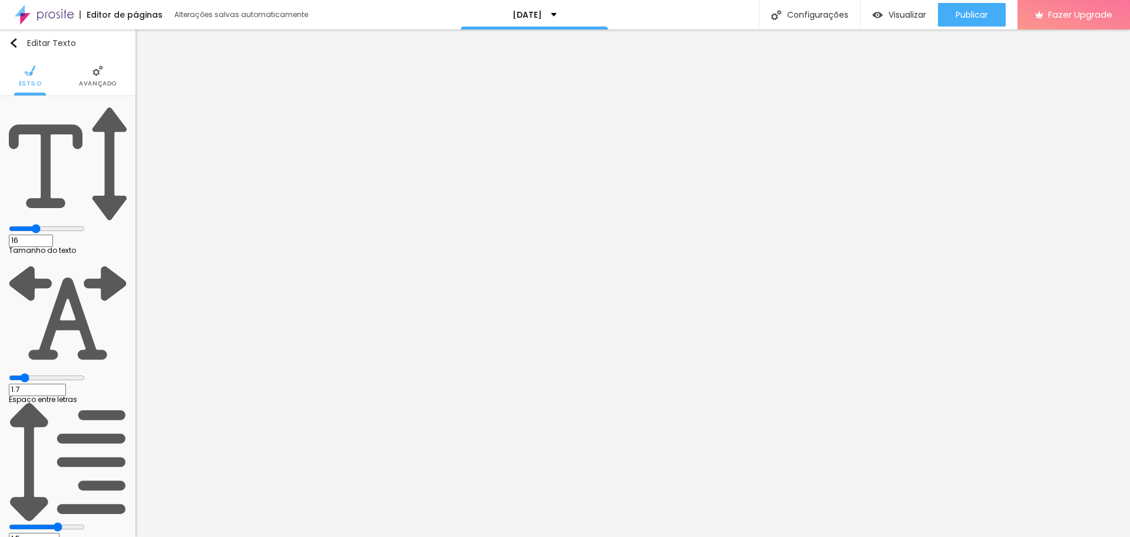
type input "1.6"
type input "1.5"
type input "0.8"
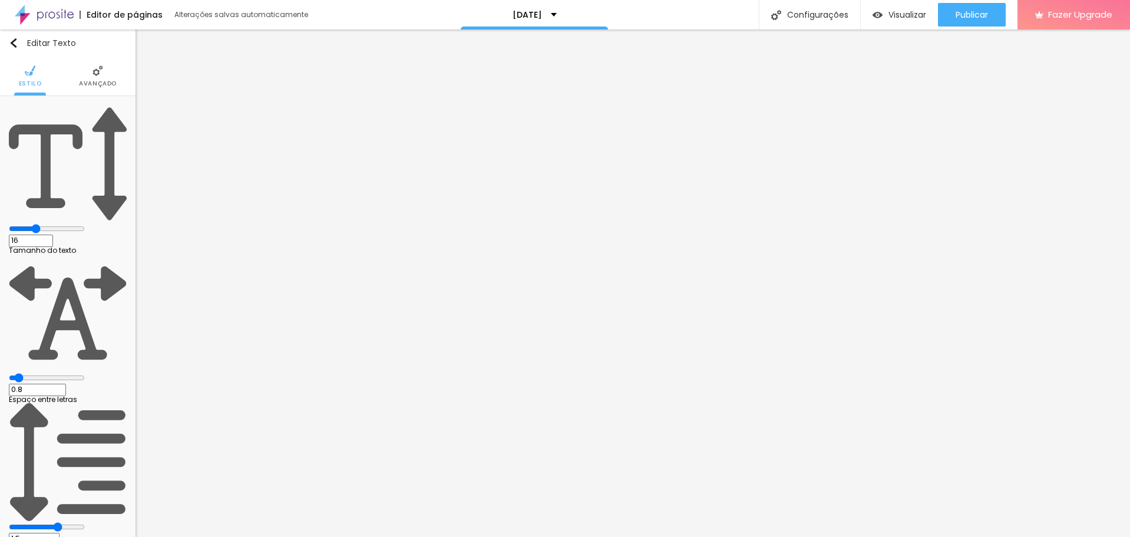
type input "0.7"
type input "0.5"
type input "0.4"
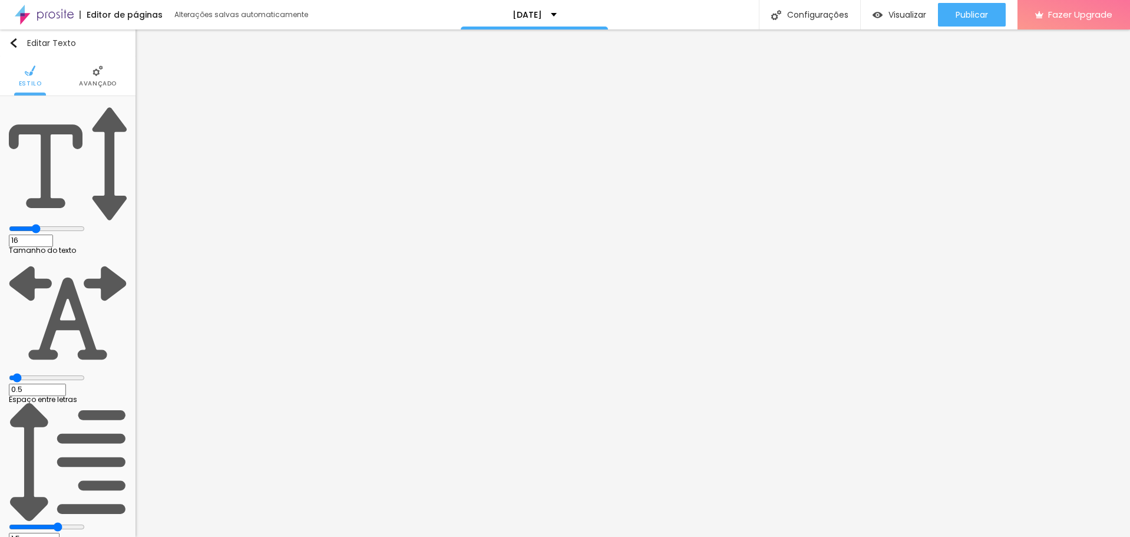
type input "0.4"
type input "0.3"
click at [30, 373] on input "range" at bounding box center [47, 377] width 76 height 9
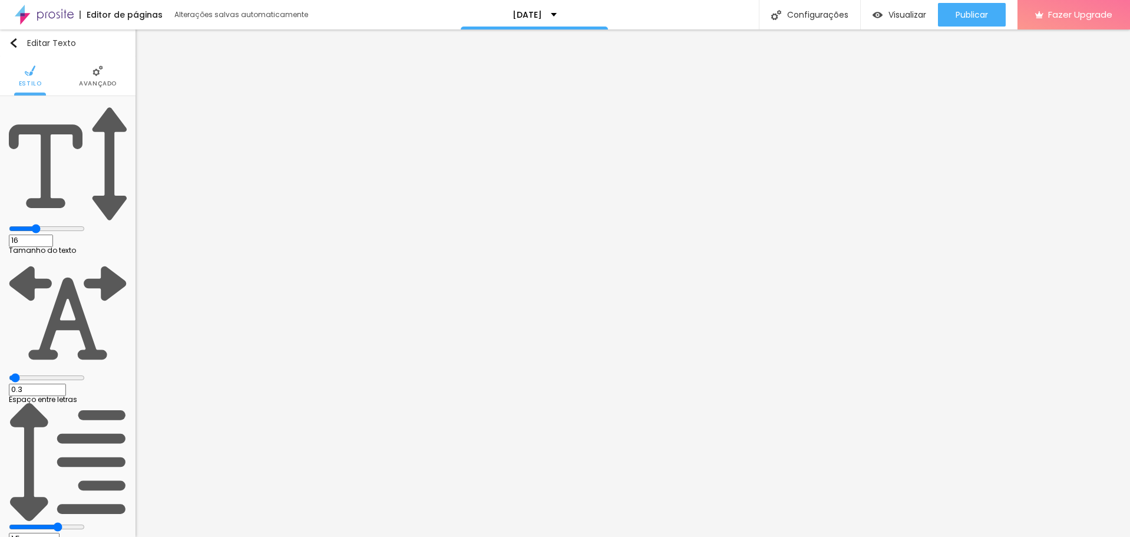
type input "4"
type input "5"
type input "4"
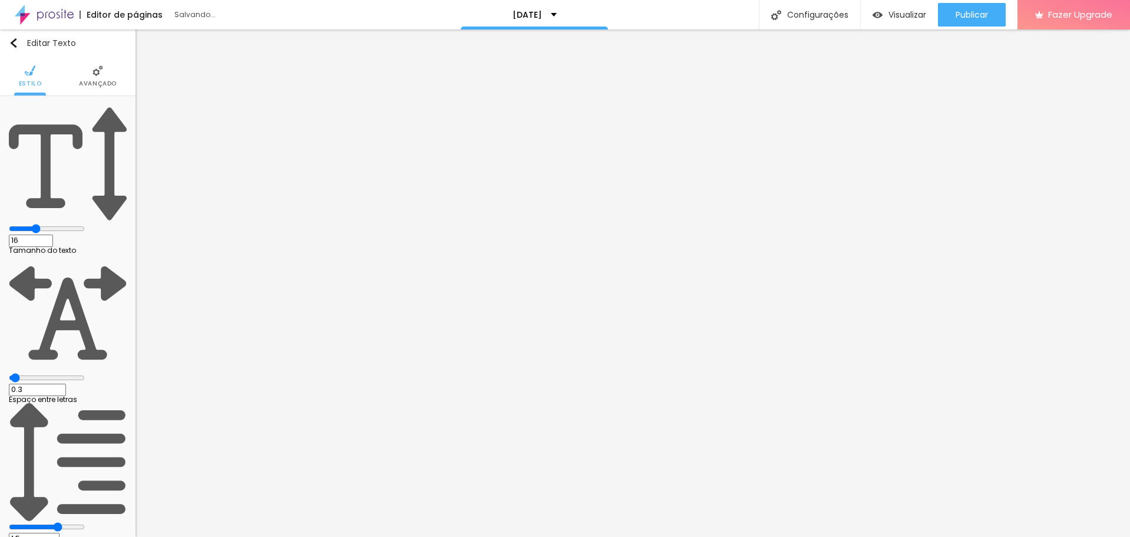
type input "4"
drag, startPoint x: 38, startPoint y: 187, endPoint x: 44, endPoint y: 186, distance: 5.9
type input "4"
type input "1.4"
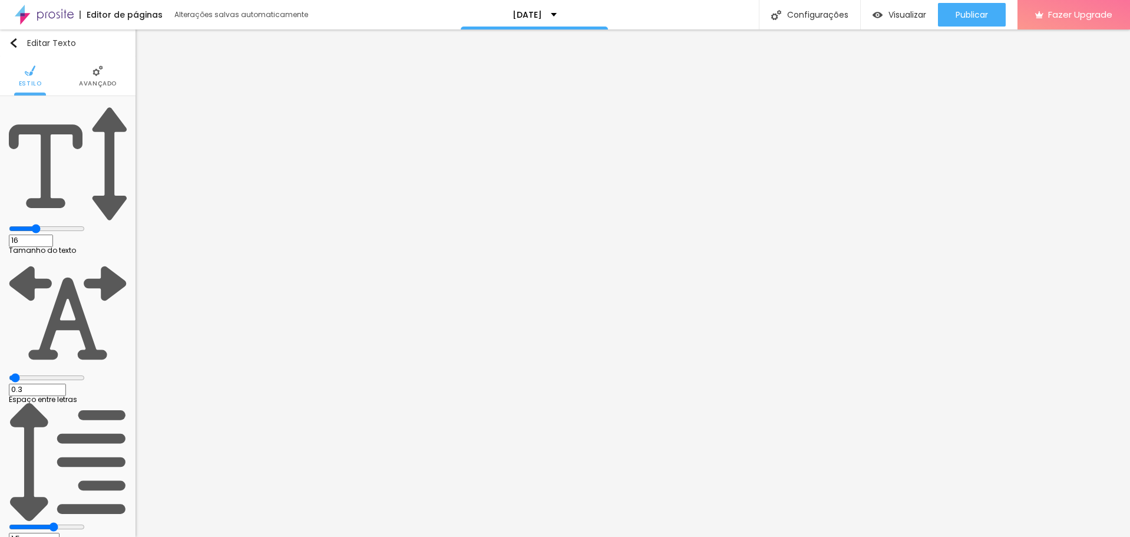
type input "1.4"
type input "1.5"
type input "1.6"
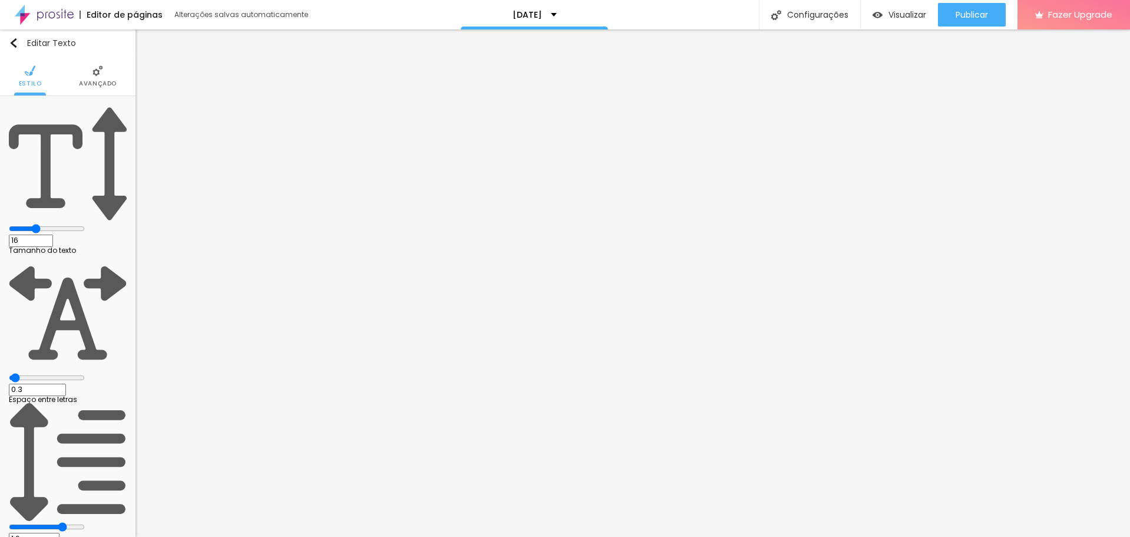
type input "1.7"
type input "1.8"
type input "1.9"
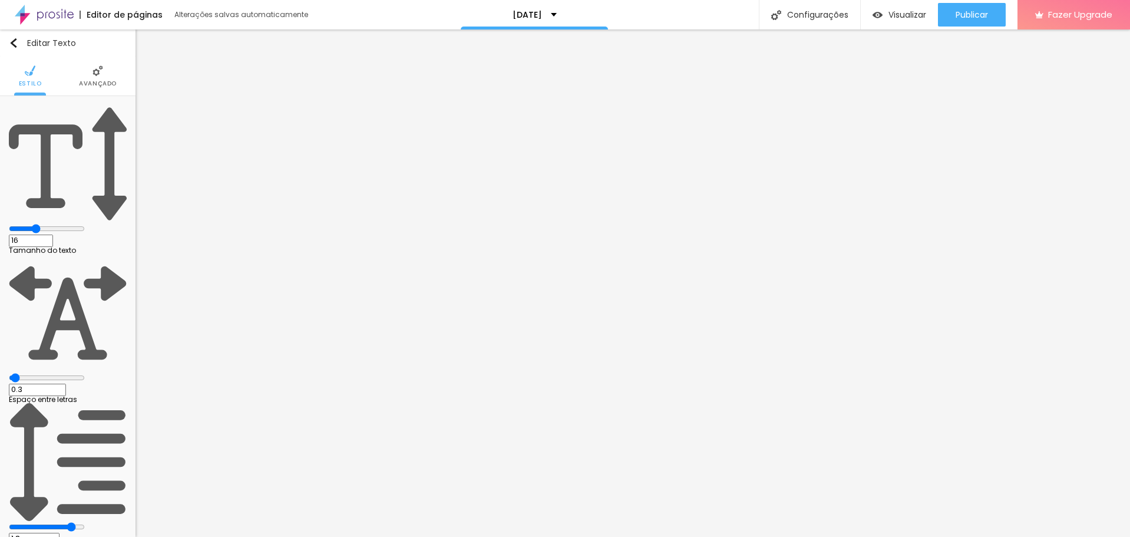
type input "1.9"
type input "1.8"
type input "1.7"
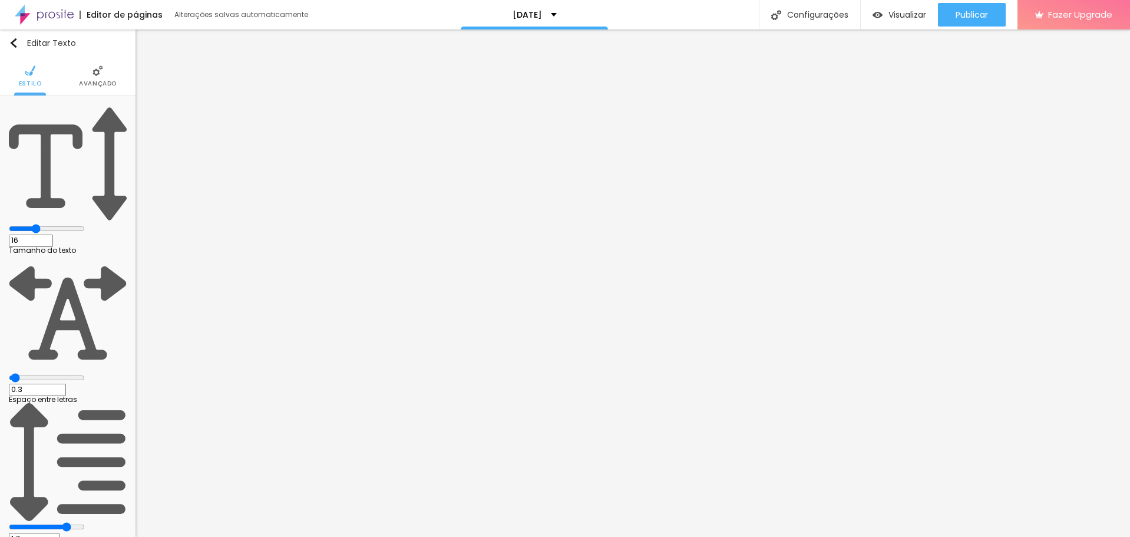
type input "1.8"
type input "1.9"
type input "2"
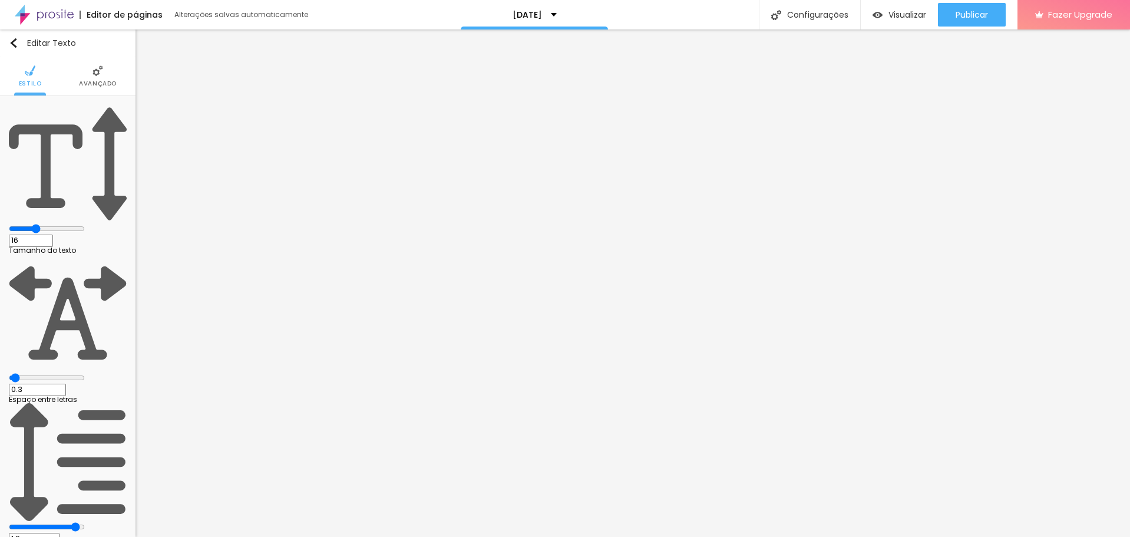
type input "2"
drag, startPoint x: 72, startPoint y: 160, endPoint x: 112, endPoint y: 163, distance: 40.2
type input "2"
click at [85, 522] on input "range" at bounding box center [47, 526] width 76 height 9
click at [551, 10] on span "Publicar" at bounding box center [971, 14] width 32 height 9
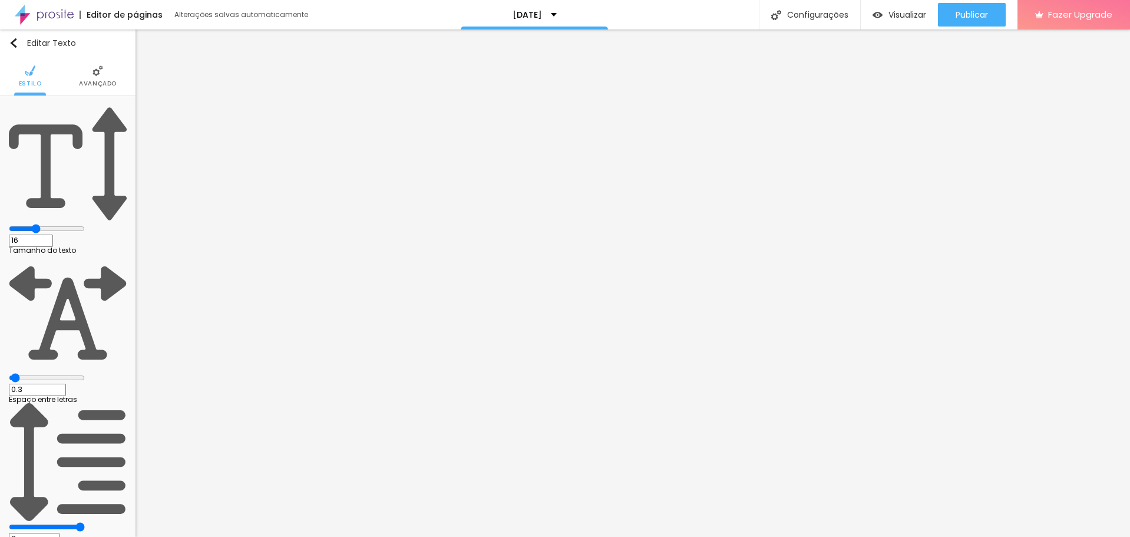
type input "0"
drag, startPoint x: 27, startPoint y: 137, endPoint x: -1, endPoint y: 135, distance: 27.1
type input "0"
click at [9, 373] on input "range" at bounding box center [47, 377] width 76 height 9
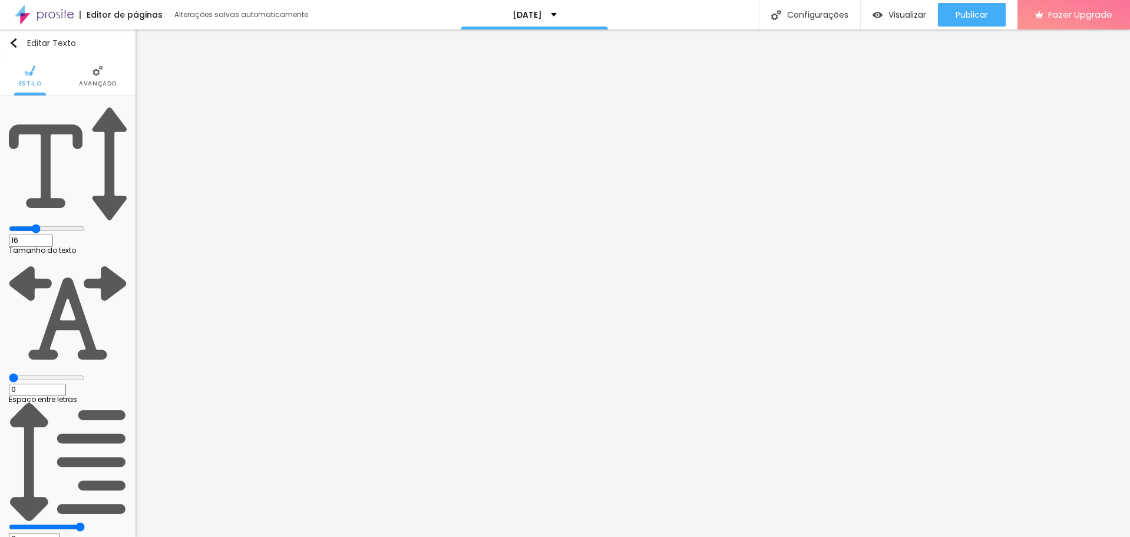
type input "3"
type input "4.1"
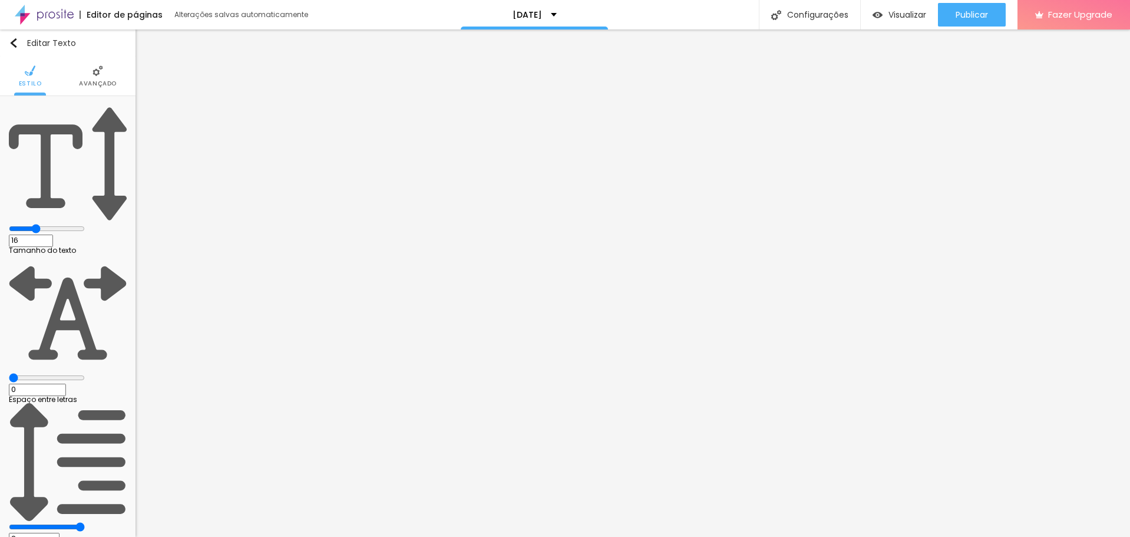
type input "4.1"
type input "4.9"
type input "4.5"
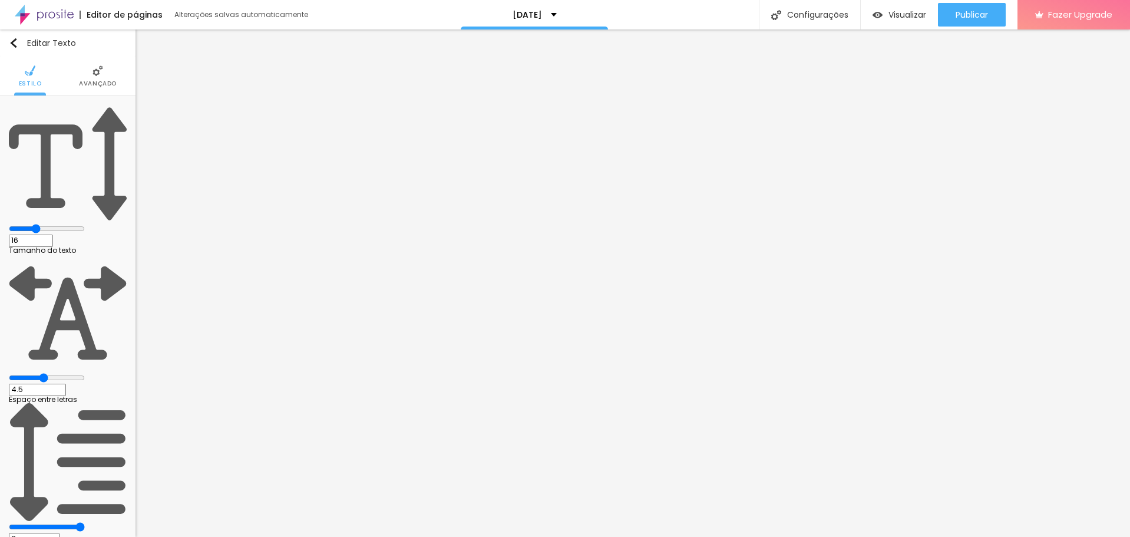
type input "0"
drag, startPoint x: 28, startPoint y: 138, endPoint x: -1, endPoint y: 140, distance: 28.3
click at [9, 373] on input "range" at bounding box center [47, 377] width 76 height 9
click at [551, 18] on span "Publicar" at bounding box center [971, 14] width 32 height 9
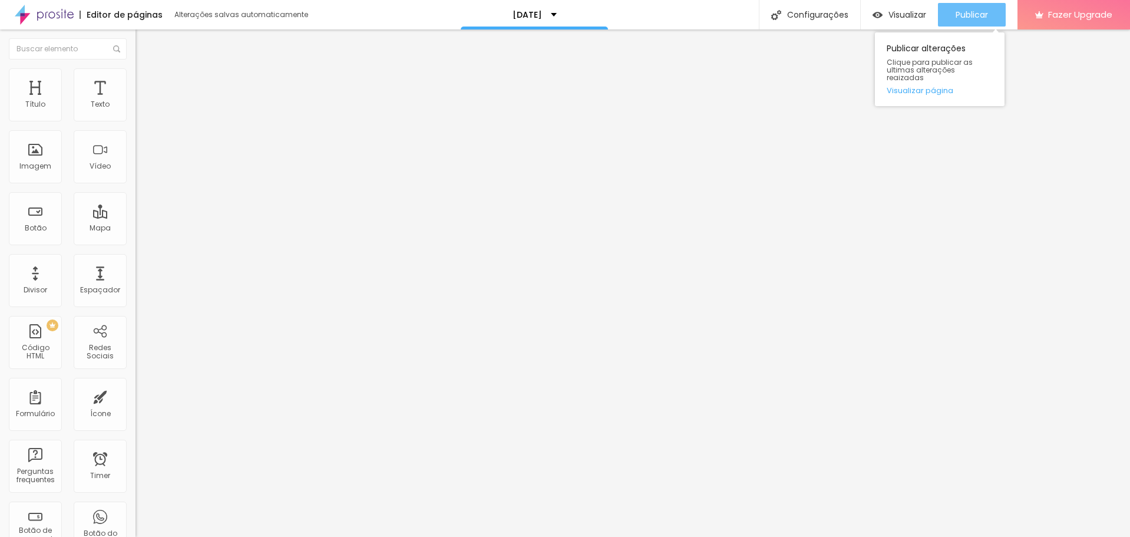
click at [551, 10] on span "Publicar" at bounding box center [971, 14] width 32 height 9
click at [551, 17] on span "Publicar" at bounding box center [971, 14] width 32 height 9
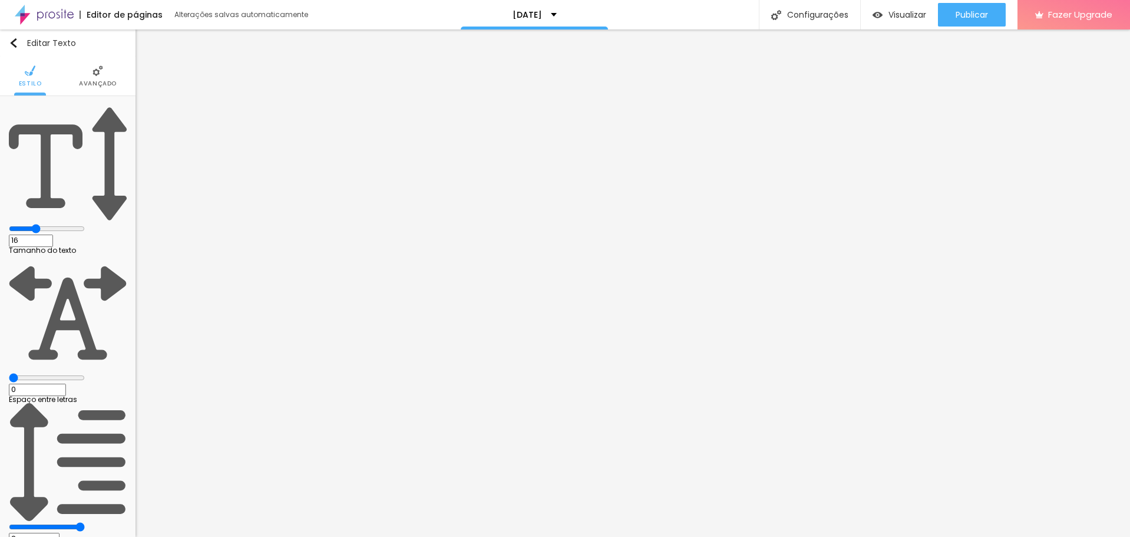
type input "1.9"
type input "0.5"
type input "0.7"
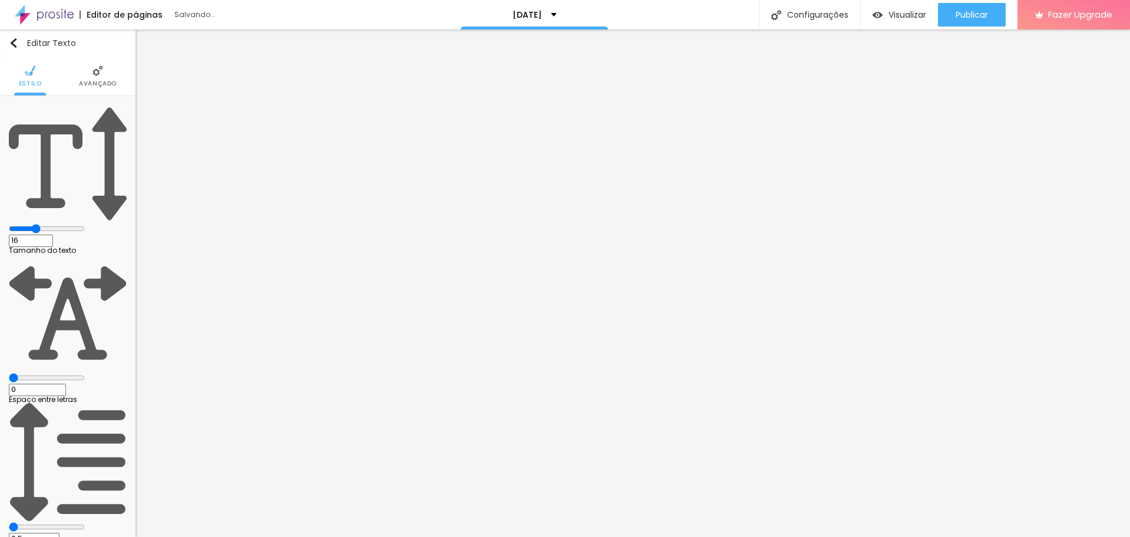
type input "0.7"
type input "0.9"
type input "1"
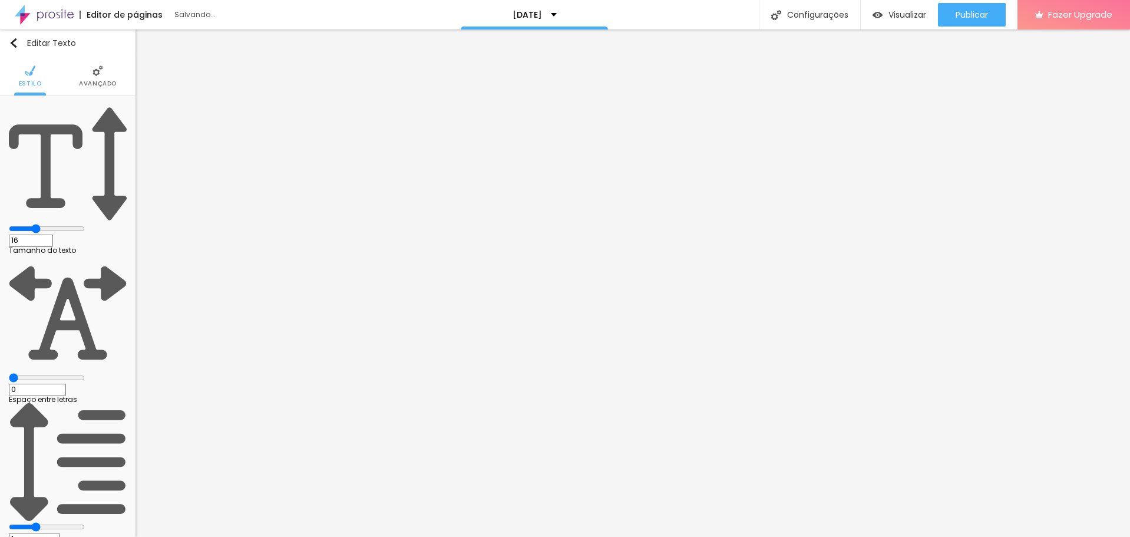
type input "1.1"
drag, startPoint x: 97, startPoint y: 159, endPoint x: 62, endPoint y: 154, distance: 35.1
click at [62, 522] on input "range" at bounding box center [47, 526] width 76 height 9
click at [551, 16] on button "Publicar" at bounding box center [972, 15] width 68 height 24
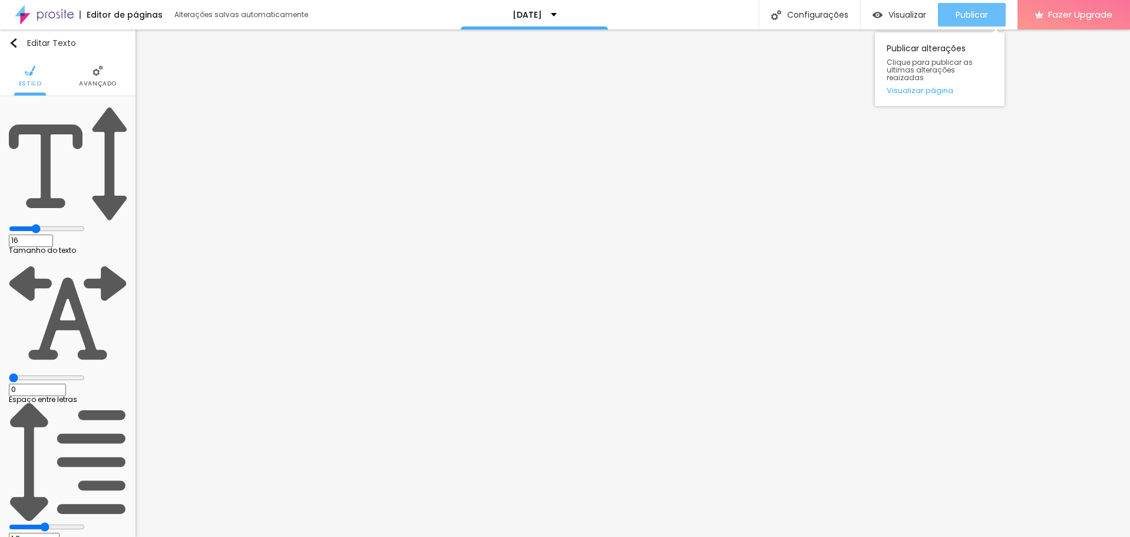
click at [551, 10] on span "Publicar" at bounding box center [971, 14] width 32 height 9
click at [551, 12] on span "Publicar" at bounding box center [971, 14] width 32 height 9
click at [551, 13] on button "Publicar" at bounding box center [972, 15] width 68 height 24
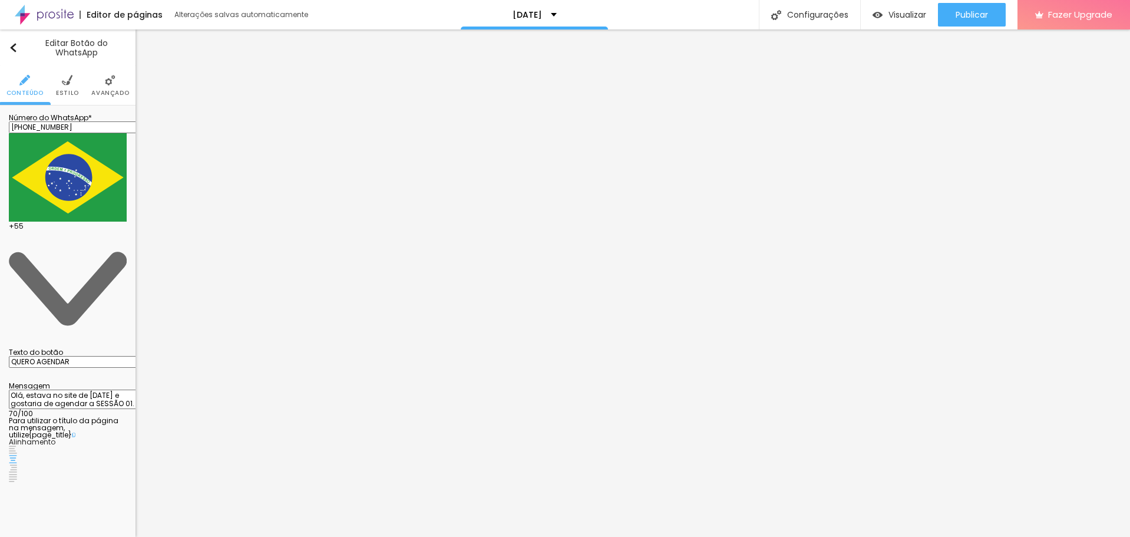
click at [68, 356] on input "QUERO AGENDAR" at bounding box center [79, 362] width 141 height 12
paste input "uero meu registro especial"
drag, startPoint x: 87, startPoint y: 205, endPoint x: 101, endPoint y: 206, distance: 14.1
click at [101, 389] on textarea "Olá, estava no site de [DATE] e gostaria de agendar a SESSÃO 01." at bounding box center [75, 399] width 133 height 20
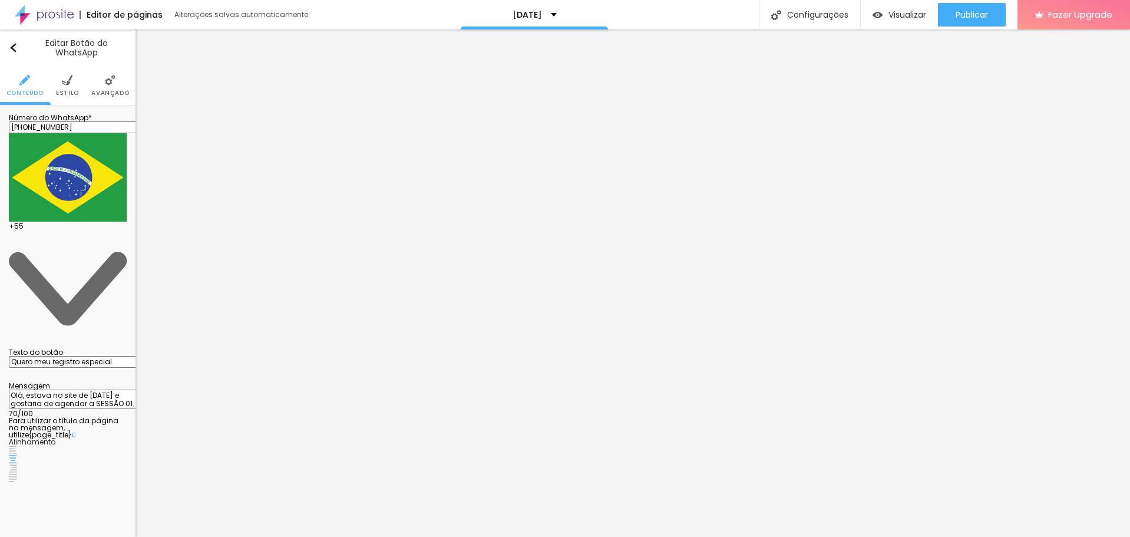
drag, startPoint x: 65, startPoint y: 207, endPoint x: 27, endPoint y: 213, distance: 38.6
click at [27, 389] on textarea "Olá, estava no site de [DATE] e gostaria de agendar a SESSÃO 01." at bounding box center [75, 399] width 133 height 20
click at [97, 389] on textarea "Olá, estava no site de [DATE] e gostaria de agendar a SESSÃO 01." at bounding box center [75, 399] width 133 height 20
drag, startPoint x: 91, startPoint y: 223, endPoint x: -1, endPoint y: 196, distance: 95.6
click at [0, 196] on html "Editor de páginas Alterações salvas automaticamente [DATE] Configurações Config…" at bounding box center [565, 268] width 1130 height 537
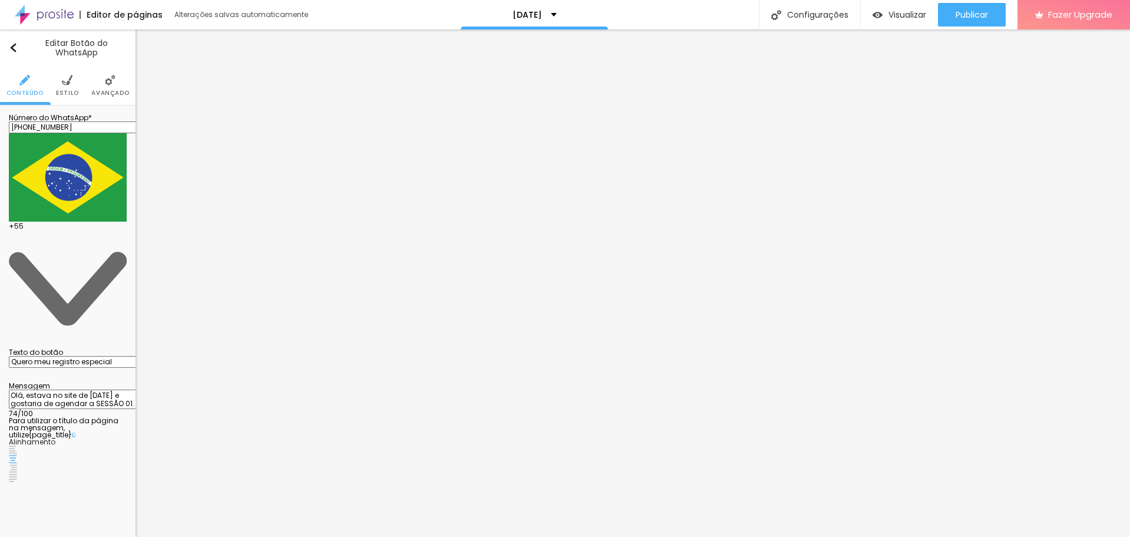
drag, startPoint x: 57, startPoint y: 170, endPoint x: 81, endPoint y: 171, distance: 23.6
click at [81, 356] on input "Quero meu registro especial" at bounding box center [79, 362] width 141 height 12
click at [17, 445] on img at bounding box center [13, 449] width 8 height 8
click at [17, 455] on img at bounding box center [13, 459] width 8 height 8
click at [17, 464] on img at bounding box center [13, 468] width 8 height 8
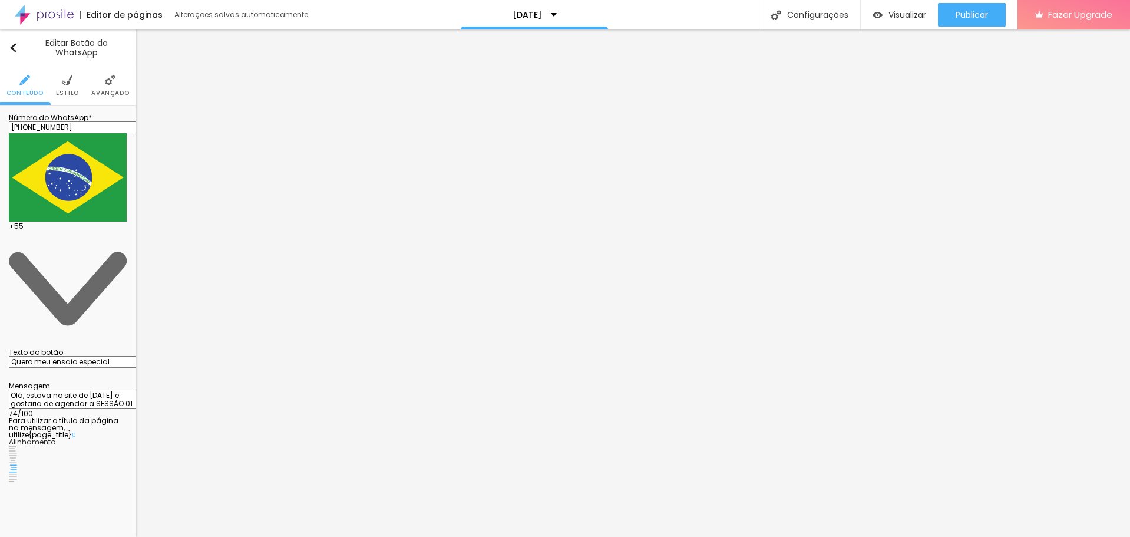
click at [17, 455] on img at bounding box center [13, 459] width 8 height 8
click at [63, 330] on div "Número do WhatsApp * [PHONE_NUMBER] + 55 Texto do botão Quero meu ensaio especi…" at bounding box center [67, 298] width 135 height 386
click at [17, 445] on img at bounding box center [13, 449] width 8 height 8
click at [17, 473] on img at bounding box center [13, 477] width 8 height 8
click at [17, 464] on img at bounding box center [13, 468] width 8 height 8
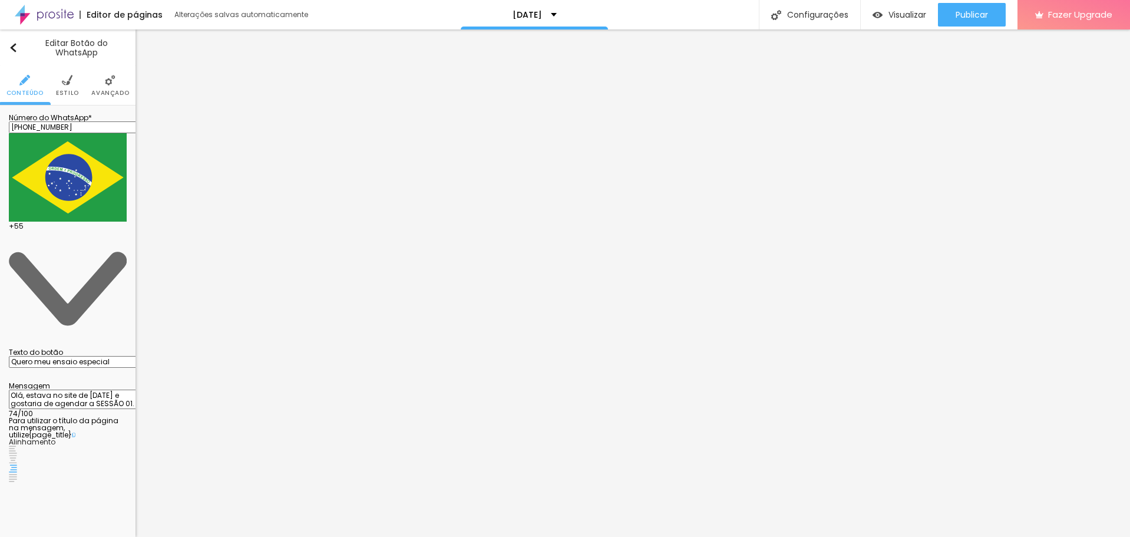
click at [17, 455] on img at bounding box center [13, 459] width 8 height 8
click at [71, 85] on img at bounding box center [67, 80] width 11 height 11
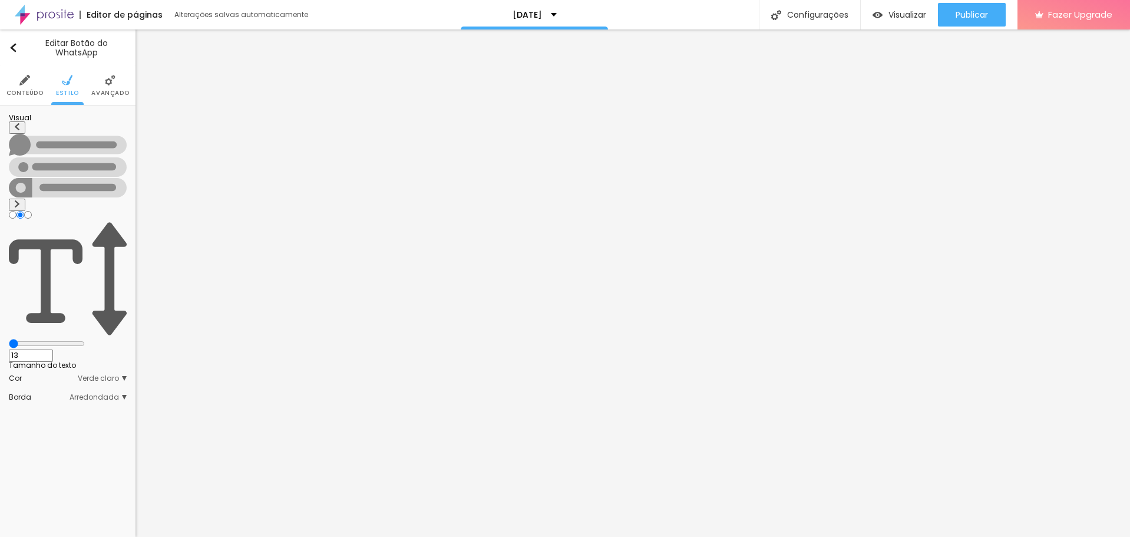
click at [34, 339] on input "range" at bounding box center [47, 343] width 76 height 9
click at [32, 84] on li "Conteúdo" at bounding box center [24, 85] width 37 height 39
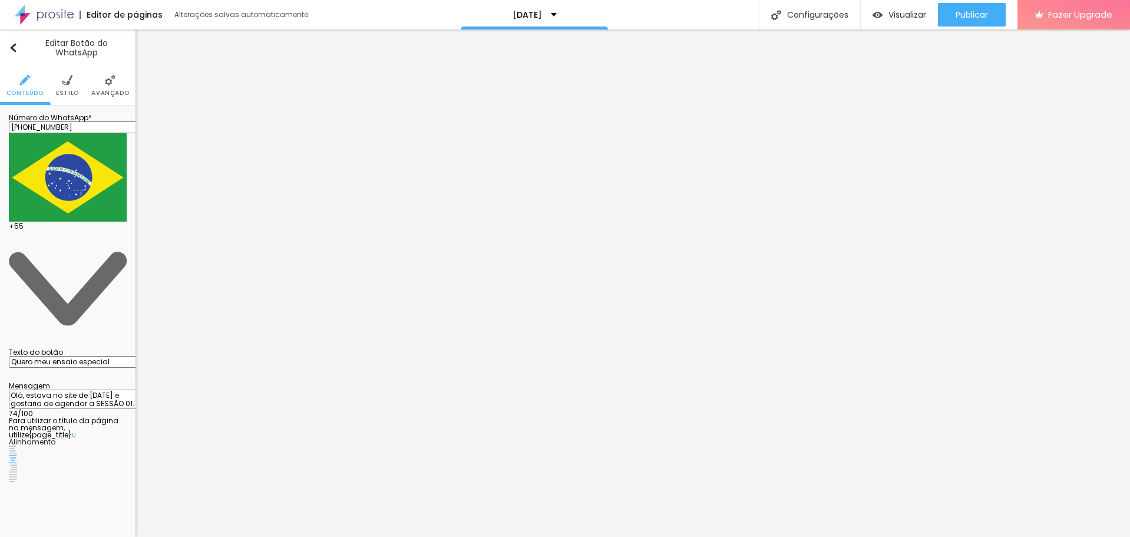
click at [61, 389] on textarea "Olá, estava no site de [DATE] e gostaria de agendar a SESSÃO 01." at bounding box center [75, 399] width 133 height 20
click at [71, 389] on textarea "Olá, estava no site de [DATE] e gostaria de agendar a SESSÃO 02." at bounding box center [75, 399] width 133 height 20
paste textarea "as crianças e gostaria de agendar a SESSÃO 01"
click at [94, 389] on textarea "Olá, estava no site de [DATE] e gostaria de agendar a SESSÃO 01." at bounding box center [75, 399] width 133 height 20
click at [89, 356] on input "QUERO AGENDAR" at bounding box center [79, 362] width 141 height 12
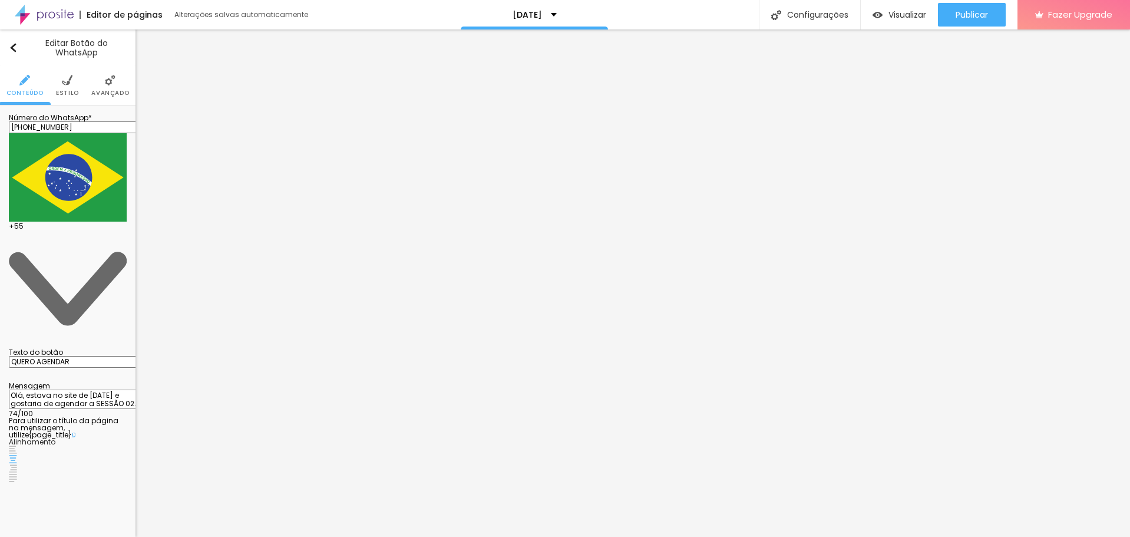
paste input "uero minhas lembranças"
click at [69, 77] on img at bounding box center [67, 80] width 11 height 11
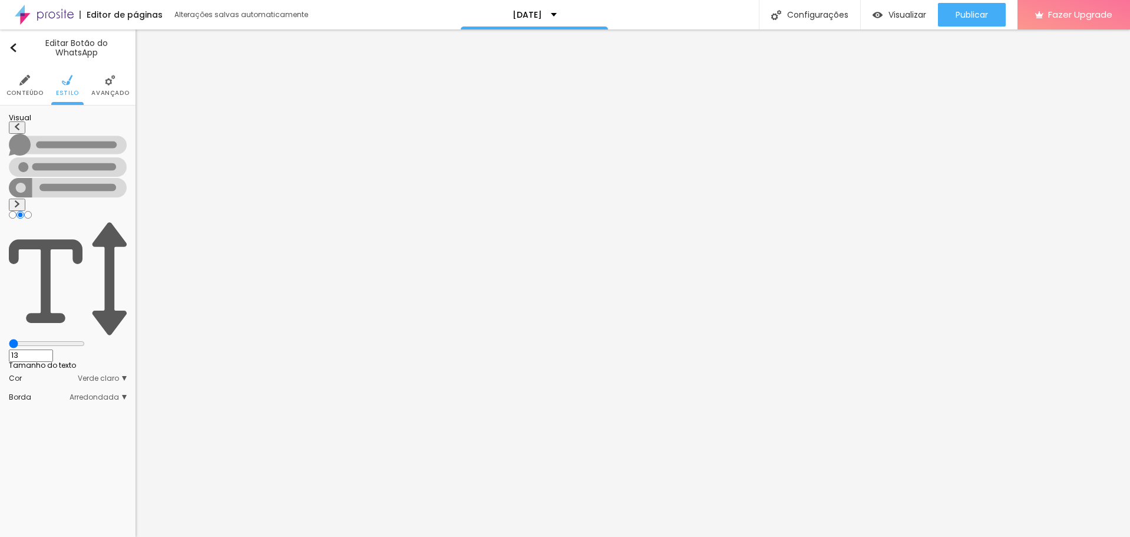
drag, startPoint x: 39, startPoint y: 184, endPoint x: 25, endPoint y: 180, distance: 15.3
click at [25, 339] on input "range" at bounding box center [47, 343] width 76 height 9
click at [92, 324] on div "Editar Botão do WhatsApp Conteúdo Estilo Avançado Visual 13 Tamanho do texto Co…" at bounding box center [67, 282] width 135 height 507
click at [31, 85] on li "Conteúdo" at bounding box center [24, 85] width 37 height 39
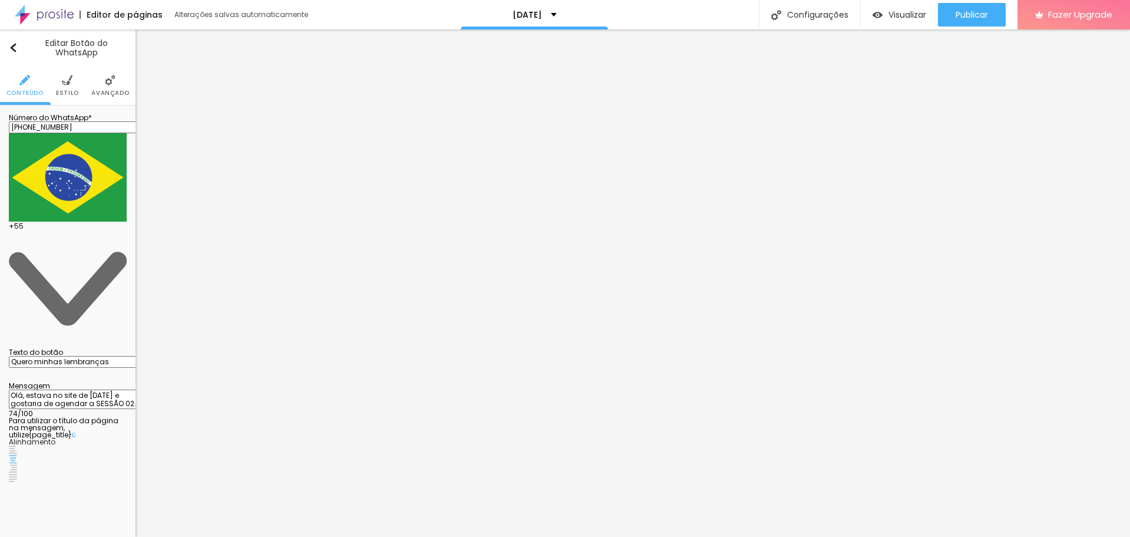
click at [77, 389] on textarea "Olá, estava no site de [DATE] e gostaria de agendar a SESSÃO 02." at bounding box center [75, 399] width 133 height 20
click at [60, 356] on input "QUERO AGENDAR" at bounding box center [79, 362] width 141 height 12
paste input "Olá, estava no site de [DATE] e gostaria de agendar a SESSÃO 02."
click at [88, 389] on textarea "Olá, estava no site de [DATE] e gostaria de agendar a SESSÃO 03." at bounding box center [75, 399] width 133 height 20
paste textarea "as crianças e gostaria de agendar a SESSÃO 02"
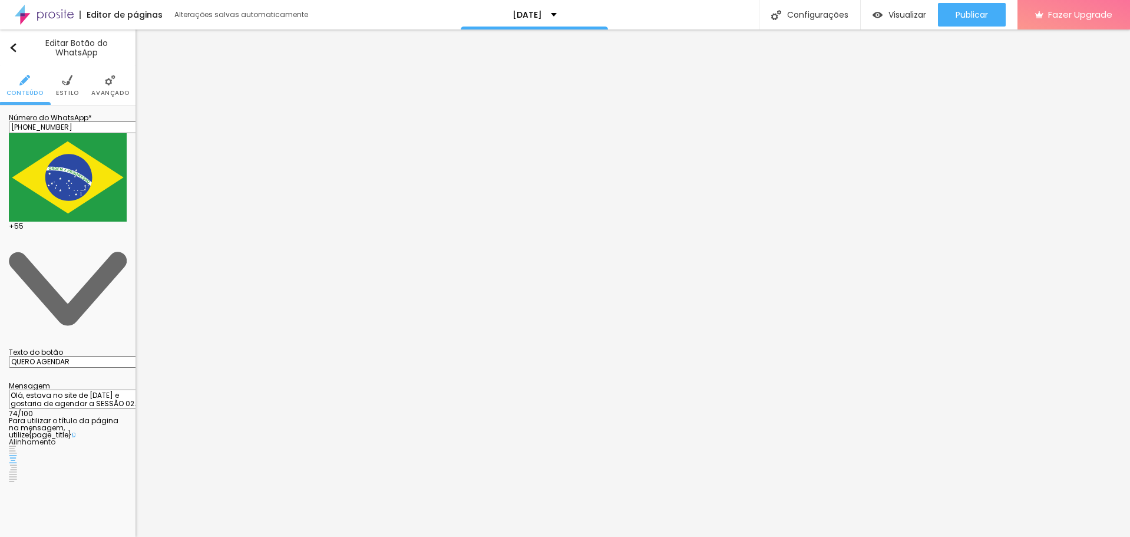
drag, startPoint x: 97, startPoint y: 224, endPoint x: 91, endPoint y: 226, distance: 6.1
click at [91, 389] on textarea "Olá, estava no site de [DATE] e gostaria de agendar a SESSÃO 02." at bounding box center [75, 399] width 133 height 20
click at [64, 349] on div "Texto do botão" at bounding box center [68, 352] width 118 height 7
click at [71, 356] on input "QUERO AGENDAR" at bounding box center [79, 362] width 141 height 12
paste input "uero o pacote favorito"
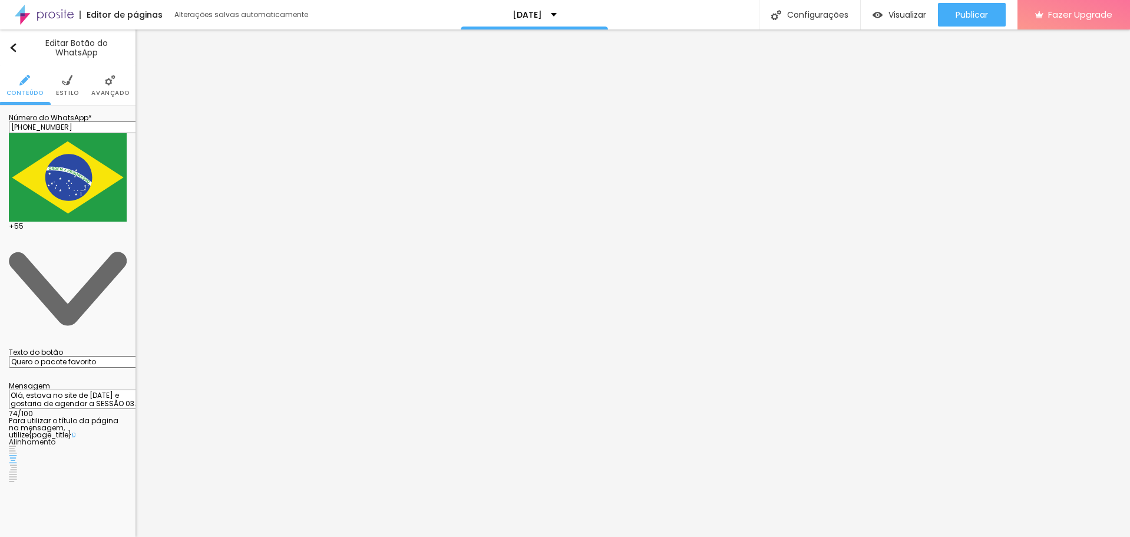
click at [65, 91] on span "Estilo" at bounding box center [67, 93] width 23 height 6
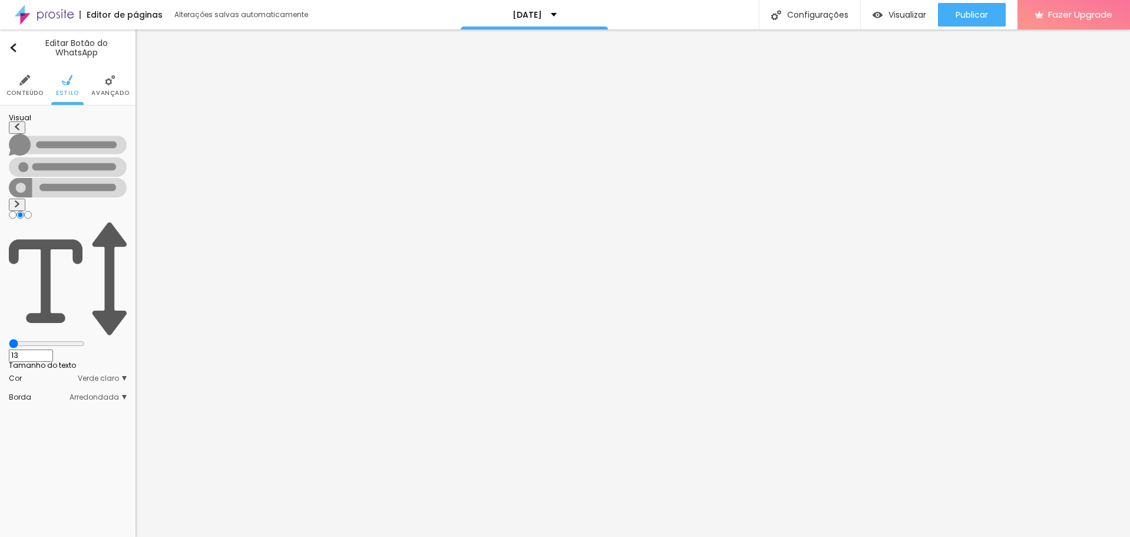
click at [32, 339] on input "range" at bounding box center [47, 343] width 76 height 9
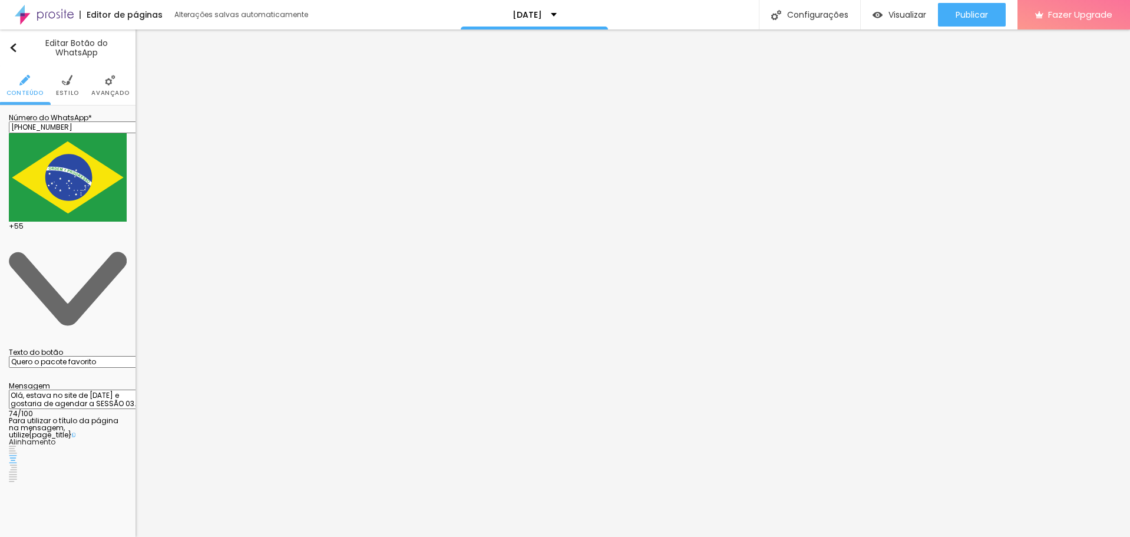
click at [81, 389] on textarea "Olá, estava no site de [DATE] e gostaria de agendar a SESSÃO 03." at bounding box center [75, 399] width 133 height 20
click at [69, 389] on textarea "Olá, estava no site de [DATE] e gostaria de agendar a sessão que vem TODAS AS F…" at bounding box center [75, 399] width 133 height 20
paste textarea "as crianças e gostaria de agendar a SESSÃO 03"
click at [97, 389] on textarea "Olá, estava no site de [DATE] e gostaria de agendar a SESSÃO 03." at bounding box center [75, 399] width 133 height 20
click at [84, 356] on input "QUERO AGENDAR" at bounding box center [79, 362] width 141 height 12
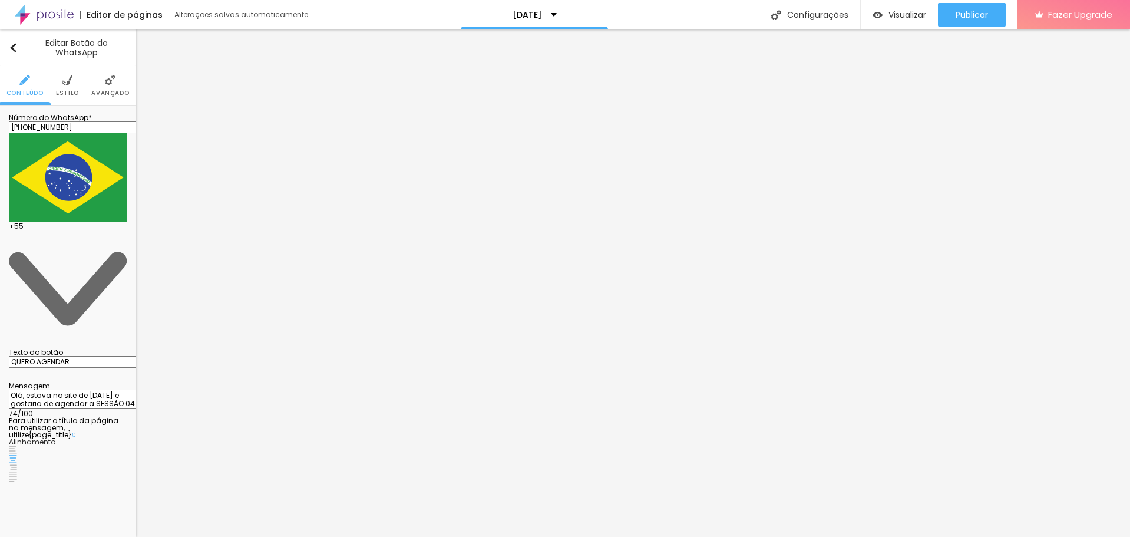
paste input "uero meu livro da infância"
click at [69, 82] on img at bounding box center [67, 80] width 11 height 11
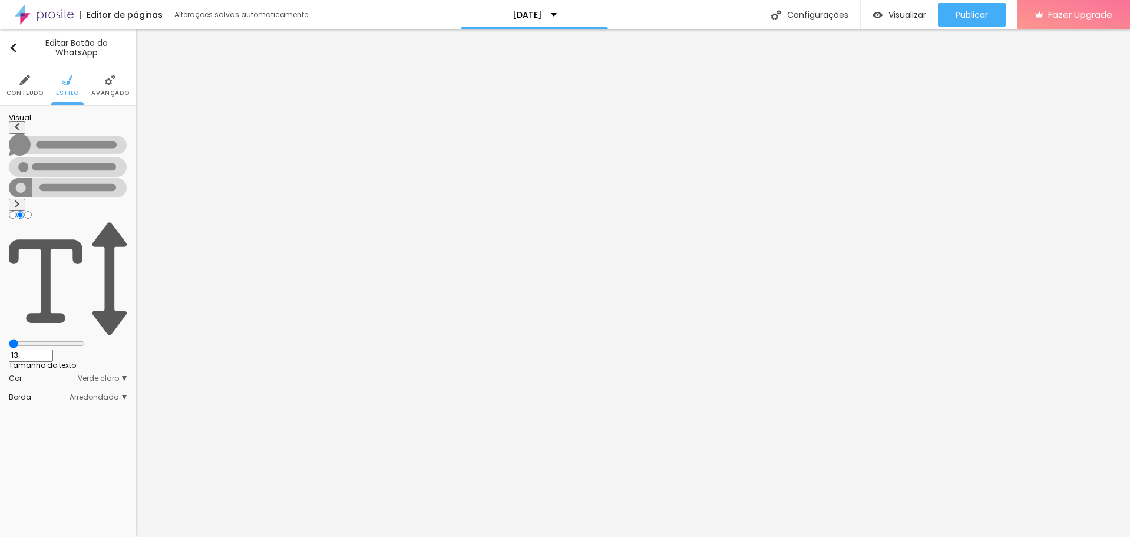
drag, startPoint x: 44, startPoint y: 183, endPoint x: 0, endPoint y: 184, distance: 44.2
click at [9, 339] on input "range" at bounding box center [47, 343] width 76 height 9
click at [20, 80] on img at bounding box center [24, 80] width 11 height 11
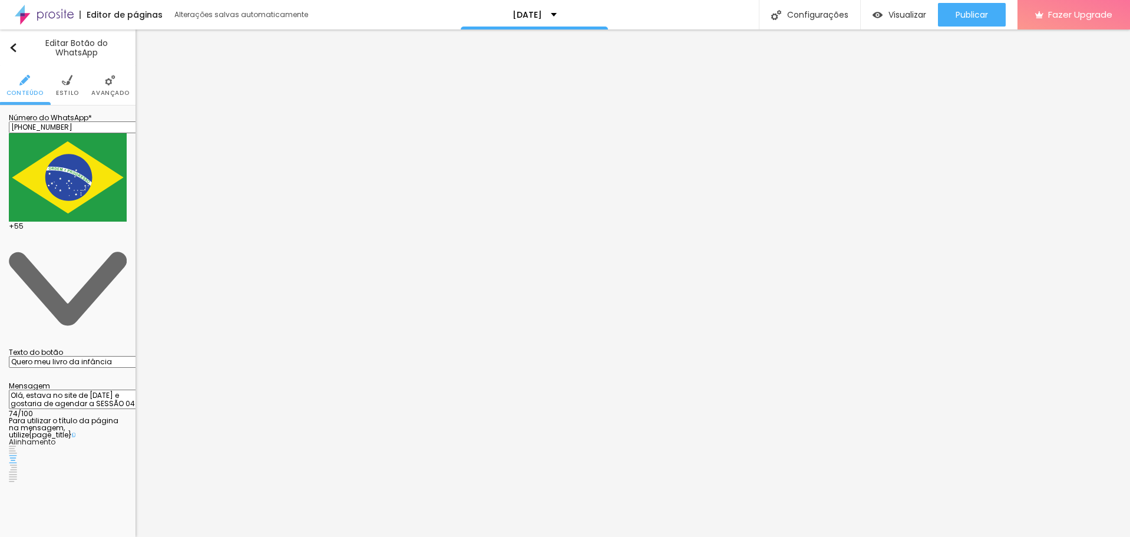
drag, startPoint x: 74, startPoint y: 167, endPoint x: 118, endPoint y: 171, distance: 44.4
click at [118, 356] on input "Quero meu livro da infância" at bounding box center [79, 362] width 141 height 12
click at [50, 81] on ul "Conteúdo Estilo Avançado" at bounding box center [67, 85] width 135 height 39
click at [67, 83] on img at bounding box center [67, 80] width 11 height 11
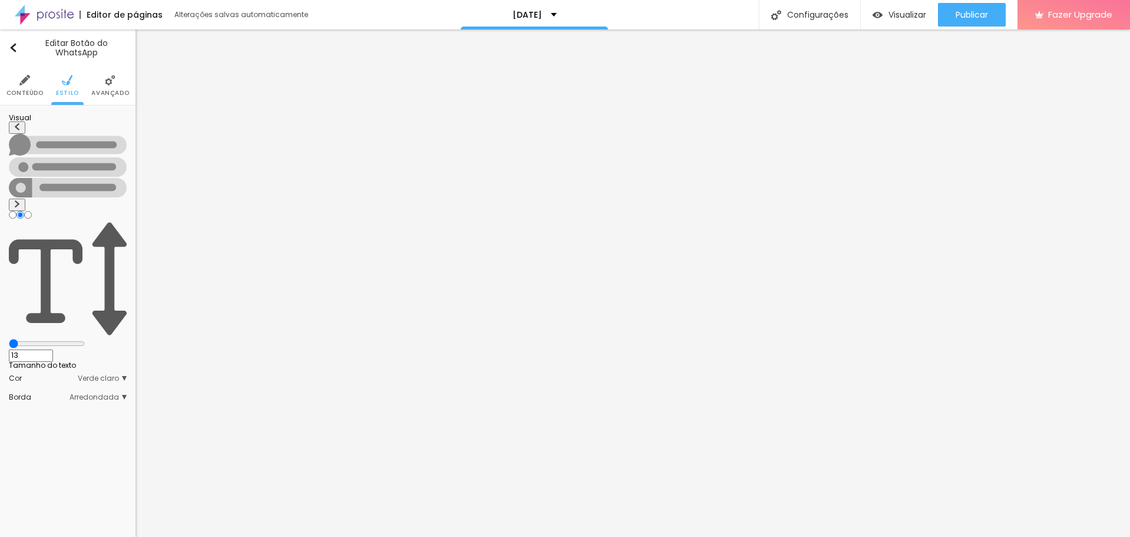
click at [103, 90] on span "Avançado" at bounding box center [110, 93] width 38 height 6
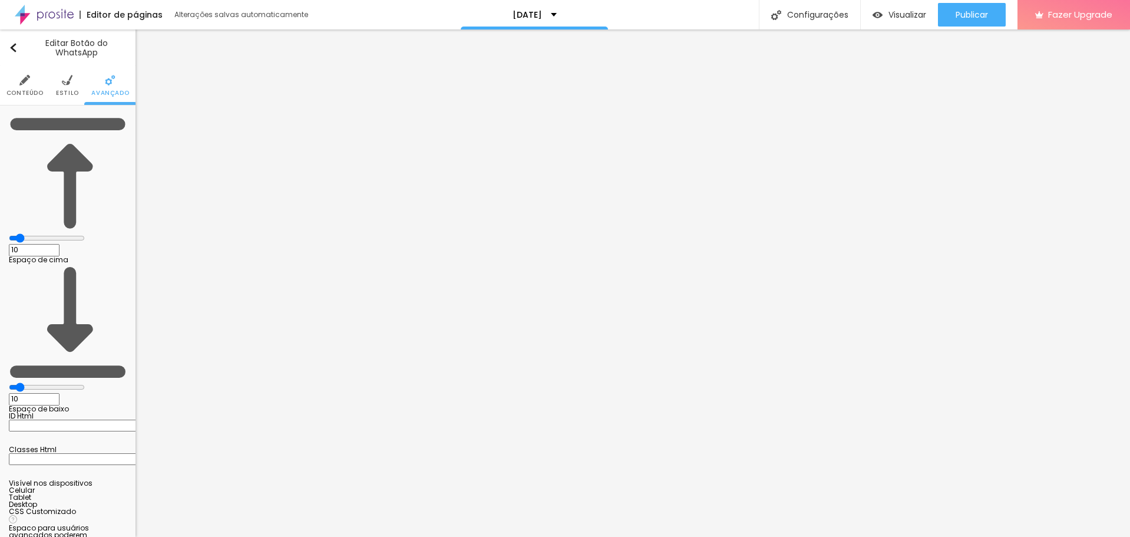
click at [24, 85] on img at bounding box center [24, 80] width 11 height 11
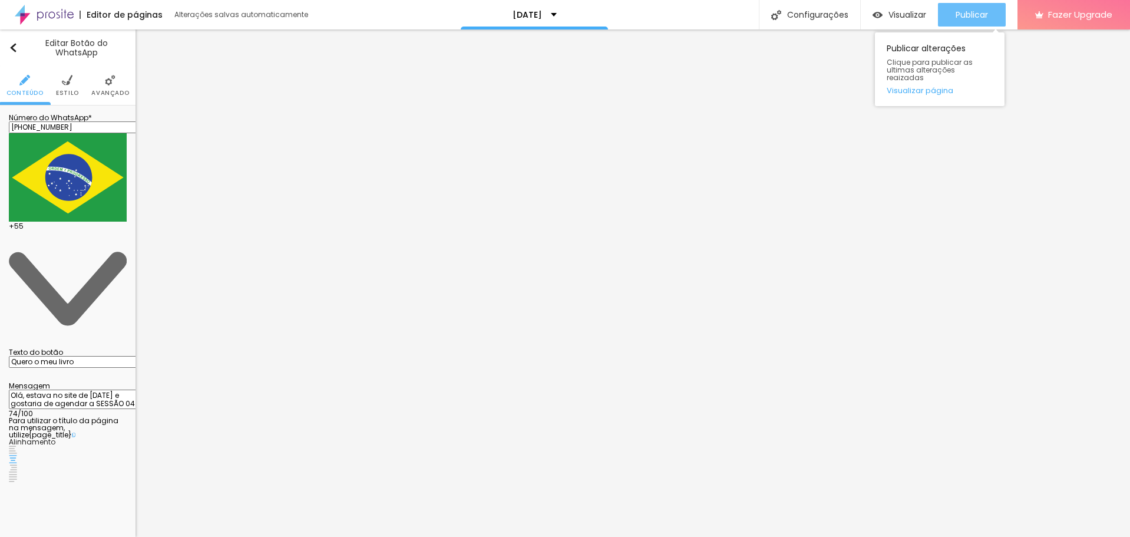
click at [551, 15] on span "Publicar" at bounding box center [971, 14] width 32 height 9
click at [88, 389] on textarea "Olá, estava olhando as ofertas de [DATE] e gostaria de saber:" at bounding box center [75, 399] width 133 height 20
drag, startPoint x: 92, startPoint y: 205, endPoint x: 41, endPoint y: 217, distance: 53.3
click at [41, 389] on textarea "Olá, estava olhando as ofertas de [DATE] e gostaria de saber:" at bounding box center [75, 399] width 133 height 20
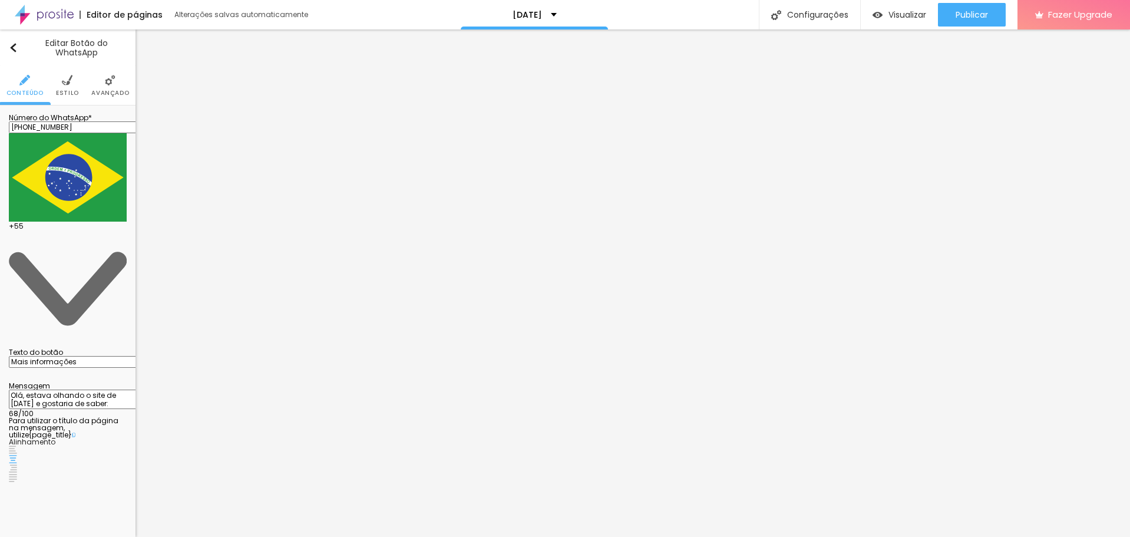
click at [82, 389] on textarea "Olá, estava olhando o site de [DATE] e gostaria de saber:" at bounding box center [75, 399] width 133 height 20
drag, startPoint x: 101, startPoint y: 216, endPoint x: 48, endPoint y: 227, distance: 54.1
click at [48, 389] on textarea "Olá, estava olhando as opções de ensaios de [DATE] no site e gostaria de agenda…" at bounding box center [75, 399] width 133 height 20
drag, startPoint x: 111, startPoint y: 217, endPoint x: 48, endPoint y: 229, distance: 64.8
click at [48, 389] on textarea "Olá, estava olhando as opções de ensaios de [DATE] no site e gostaria de agenda…" at bounding box center [75, 399] width 133 height 20
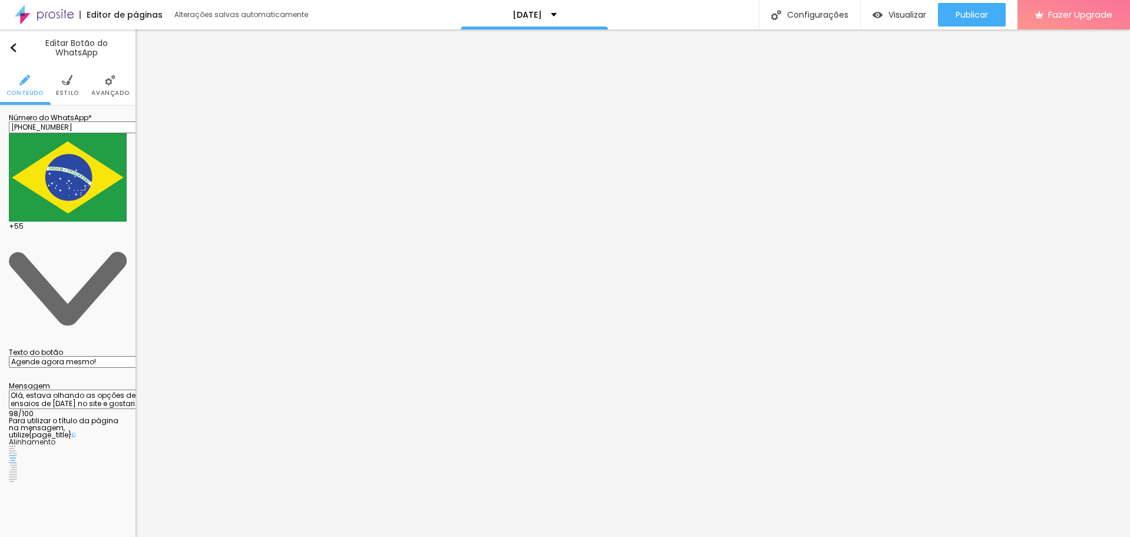
paste textarea "AS CRIANÇ"
click at [62, 389] on textarea "Olá, estava olhando as opções de ensaios de DIA DAS CRIANÇ no site e gostaria d…" at bounding box center [75, 399] width 133 height 20
click at [58, 389] on textarea "Olá, estava olhando as opções de ensaios de DIA DAS CRIANÇ no site e gostaria d…" at bounding box center [75, 399] width 133 height 20
click at [83, 389] on textarea "Olá, estava olhando as opções de ensaios de DIA DAS CRIANÇ no site e gostaria d…" at bounding box center [75, 399] width 133 height 20
drag, startPoint x: 61, startPoint y: 226, endPoint x: 85, endPoint y: 225, distance: 24.2
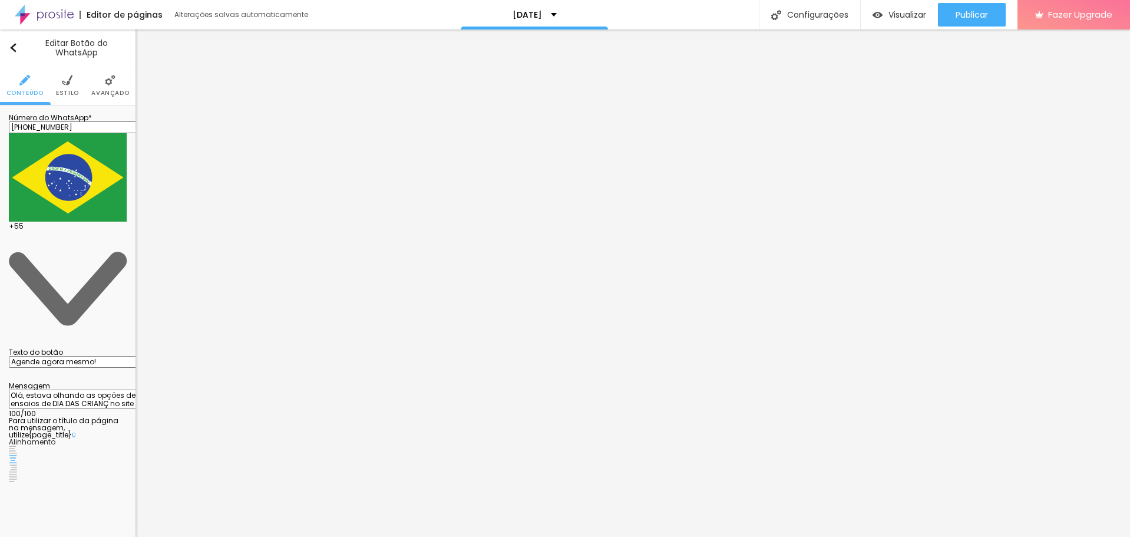
click at [85, 389] on textarea "Olá, estava olhando as opções de ensaios de DIA DAS CRIANÇ no site e gostaria d…" at bounding box center [75, 399] width 133 height 20
click at [91, 389] on textarea "Olá, estava olhando as opções de ensaios de DIA DAS CRIANÇ no site e gostaria d…" at bounding box center [75, 399] width 133 height 20
drag, startPoint x: 54, startPoint y: 216, endPoint x: 93, endPoint y: 210, distance: 39.3
click at [93, 389] on textarea "Olá, estava olhando as opções de ensaios de DIA DAS CRIANÇ no site e gostaria d…" at bounding box center [75, 399] width 133 height 20
click at [119, 389] on textarea "Olá, estava olhando os ensaios de DIA DAS CRIANÇ no site e gostaria de agendar …" at bounding box center [75, 399] width 133 height 20
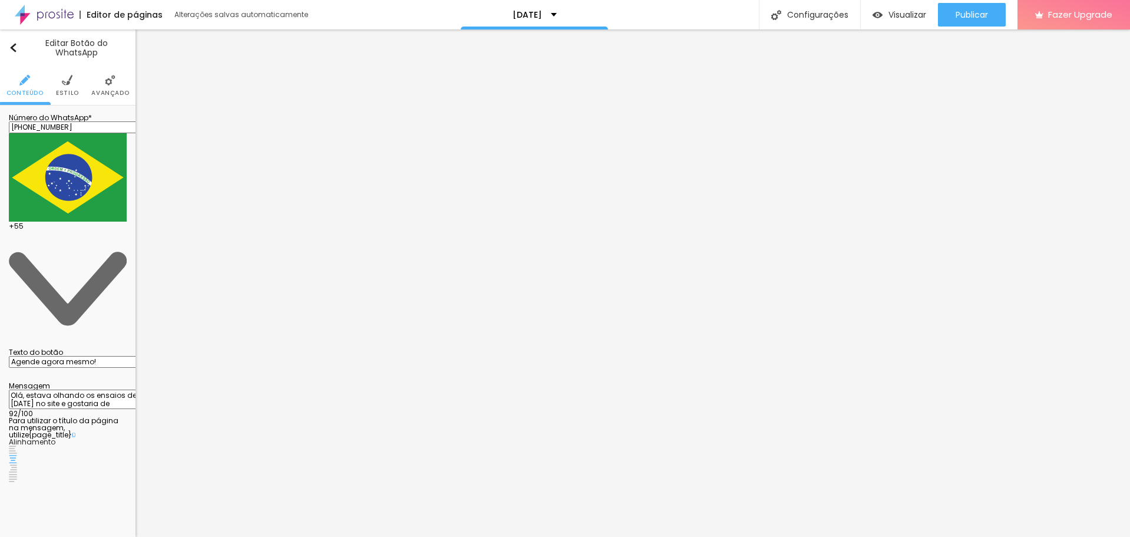
click at [68, 389] on textarea "Olá, estava olhando os ensaios de [DATE] no site e gostaria de agendar uma sess…" at bounding box center [75, 399] width 133 height 20
click at [61, 389] on textarea "Olá, estava olhando as opções de ensaios de DIA DAS CRIANÇ no site e gostaria d…" at bounding box center [75, 399] width 133 height 20
paste textarea "os ensaios de [DATE]"
click at [551, 13] on span "Publicar" at bounding box center [971, 14] width 32 height 9
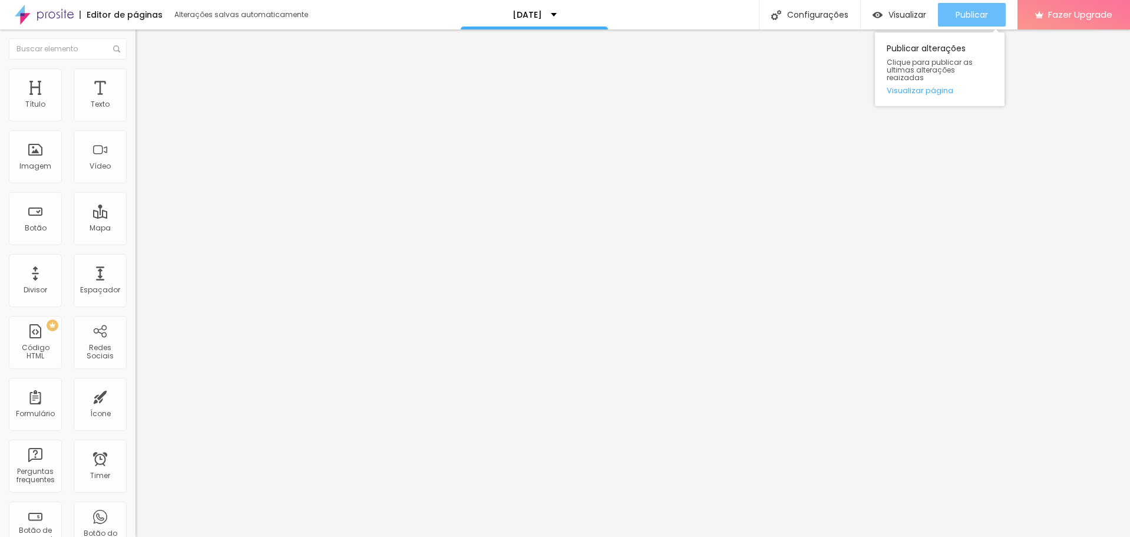
click at [551, 14] on span "Publicar" at bounding box center [971, 14] width 32 height 9
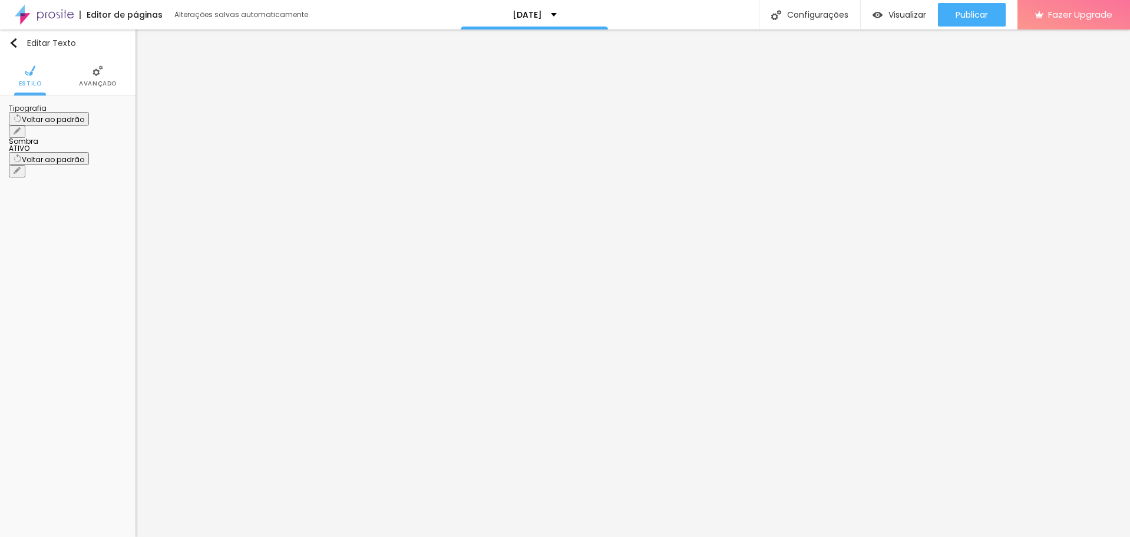
click at [112, 84] on span "Avançado" at bounding box center [98, 84] width 38 height 6
click at [104, 78] on li "Avançado" at bounding box center [98, 76] width 38 height 39
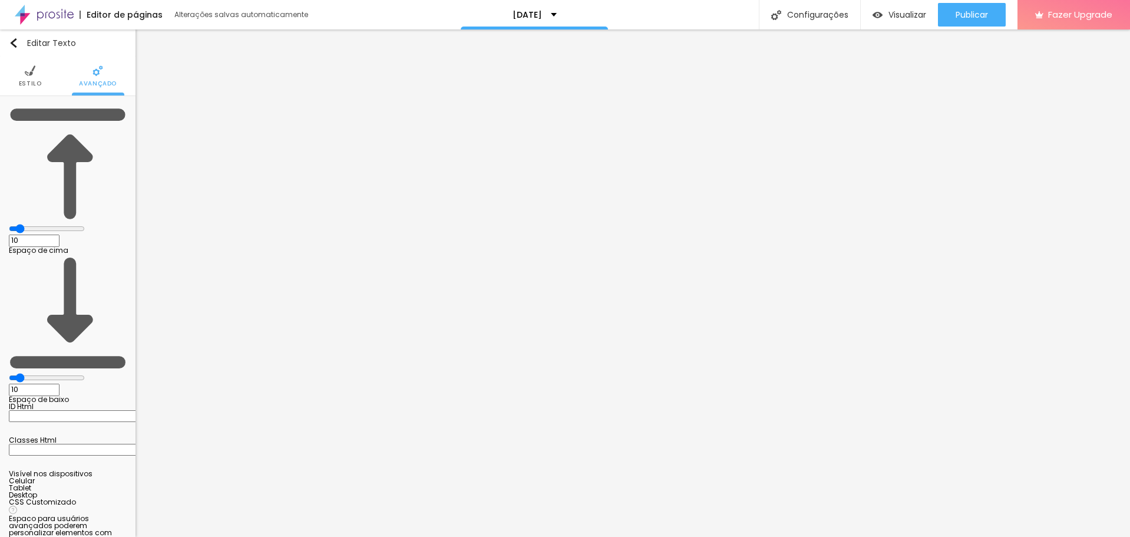
click at [39, 75] on li "Estilo" at bounding box center [30, 76] width 23 height 39
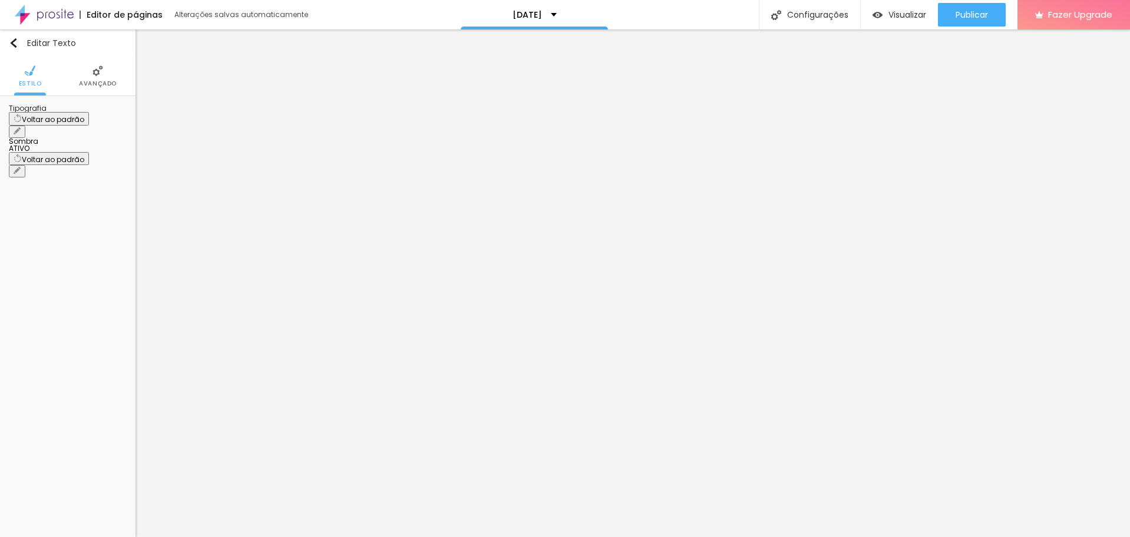
click at [25, 125] on button "button" at bounding box center [17, 131] width 16 height 12
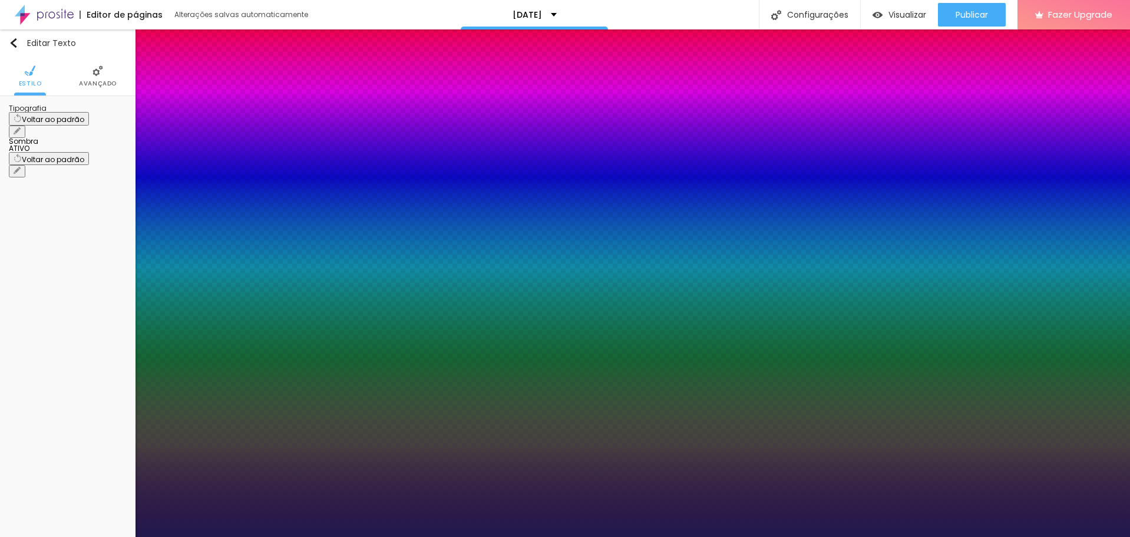
drag, startPoint x: 158, startPoint y: 229, endPoint x: 150, endPoint y: 231, distance: 8.4
drag, startPoint x: 164, startPoint y: 203, endPoint x: 160, endPoint y: 210, distance: 7.7
click at [551, 537] on div at bounding box center [565, 537] width 1130 height 0
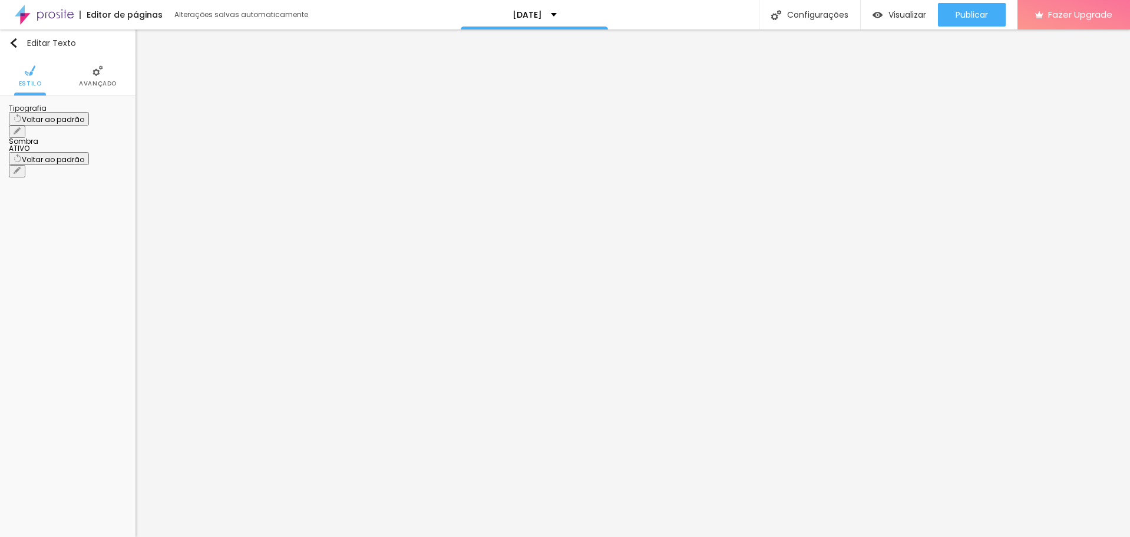
click at [21, 127] on icon "button" at bounding box center [17, 130] width 7 height 7
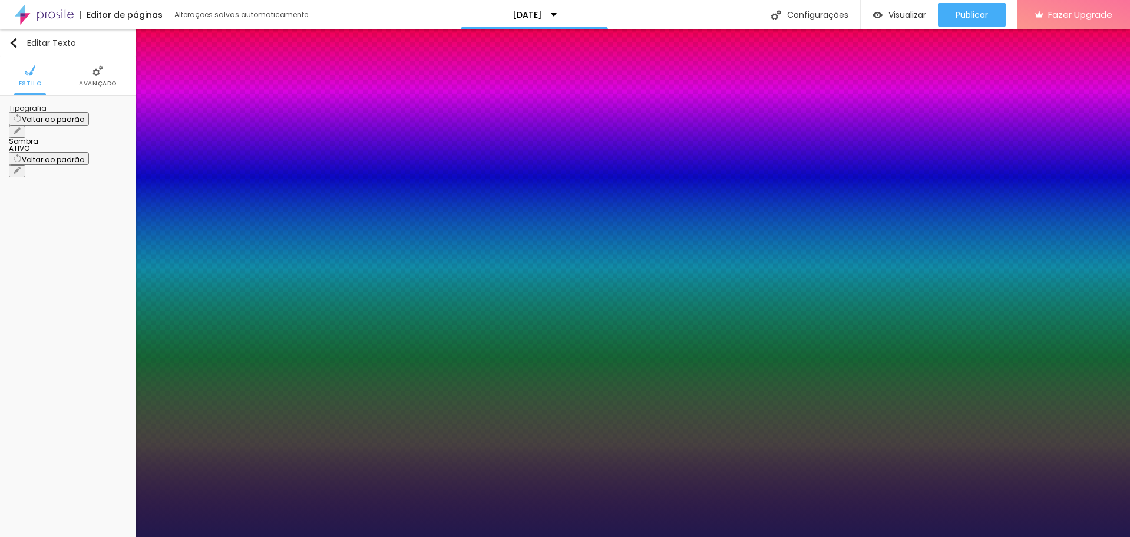
click at [551, 537] on div at bounding box center [565, 537] width 1130 height 0
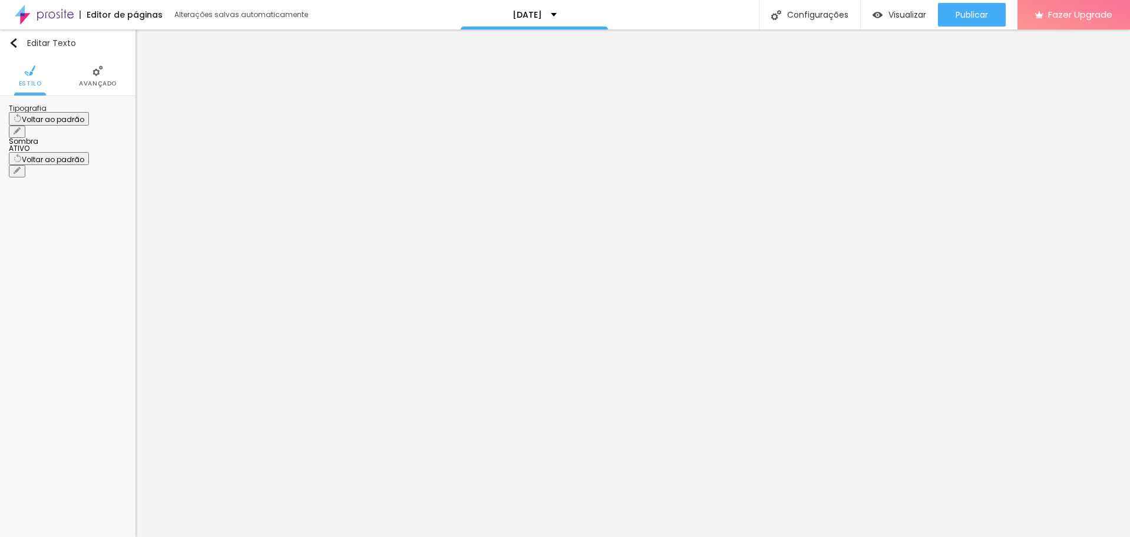
click at [21, 127] on icon "button" at bounding box center [19, 128] width 2 height 2
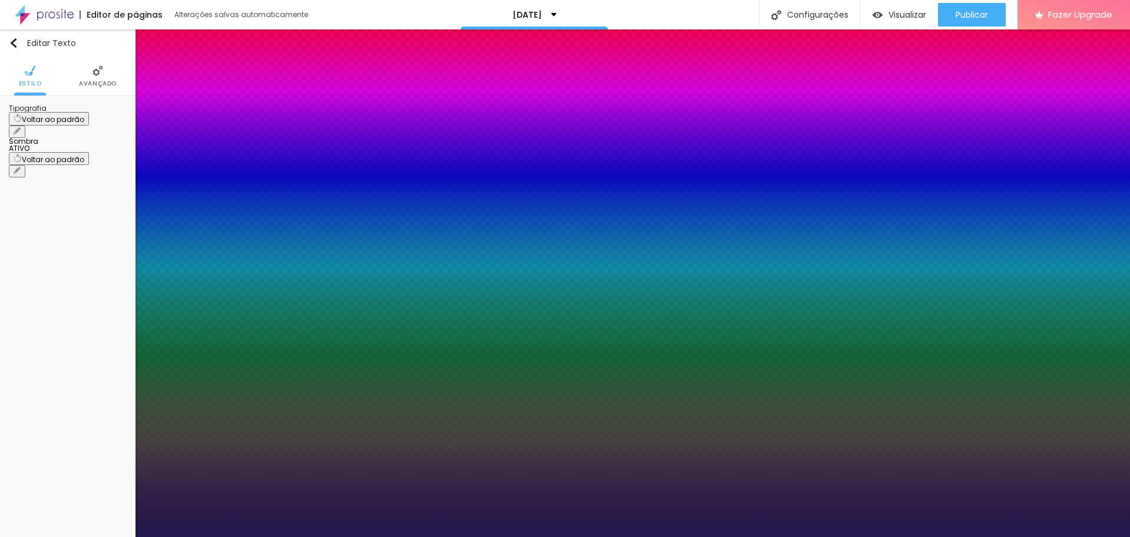
click at [551, 537] on div at bounding box center [565, 537] width 1130 height 0
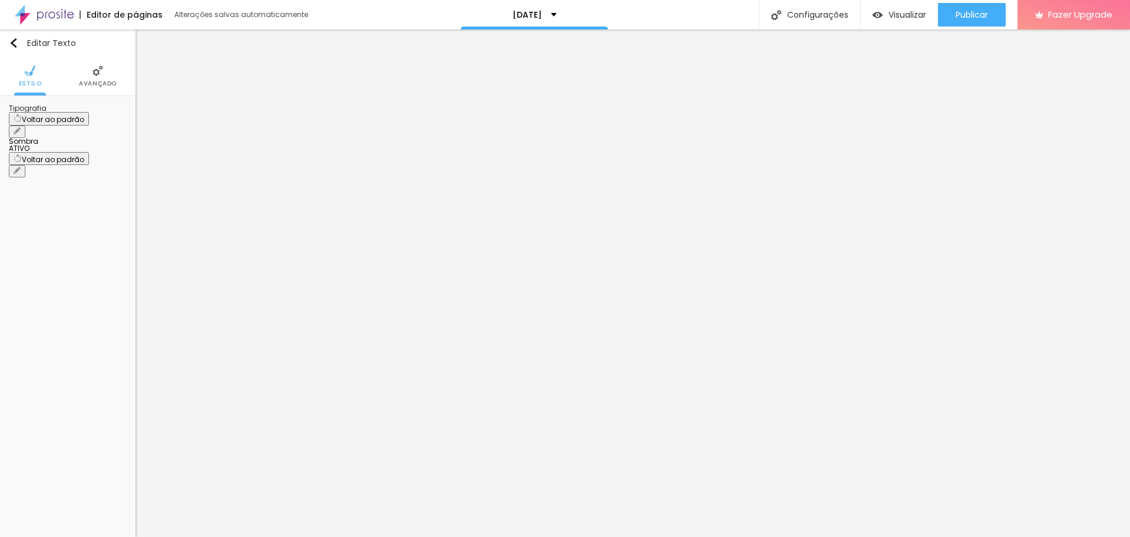
click at [25, 125] on button "button" at bounding box center [17, 131] width 16 height 12
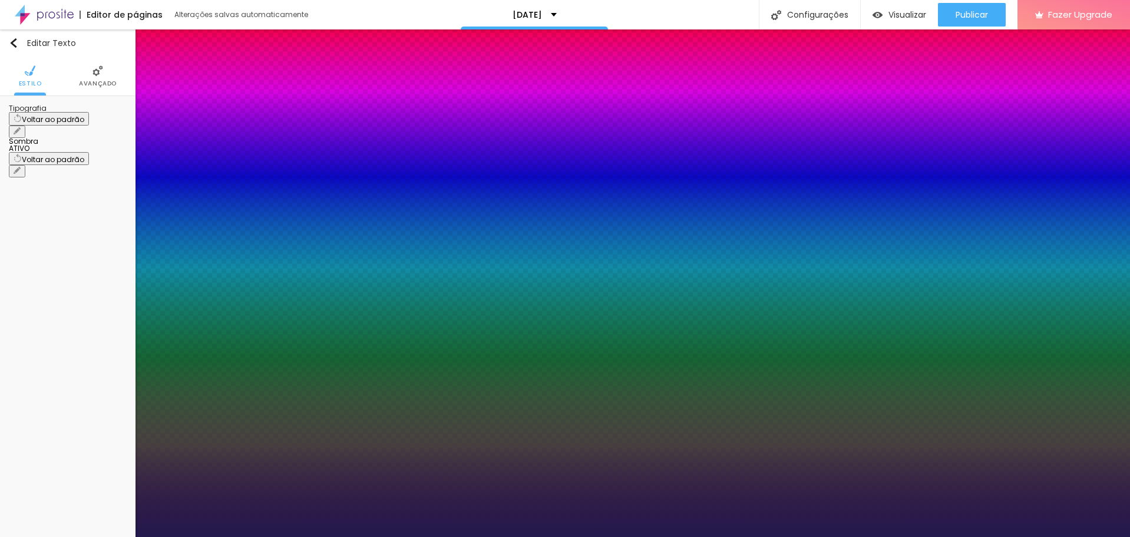
click at [551, 537] on div at bounding box center [565, 537] width 1130 height 0
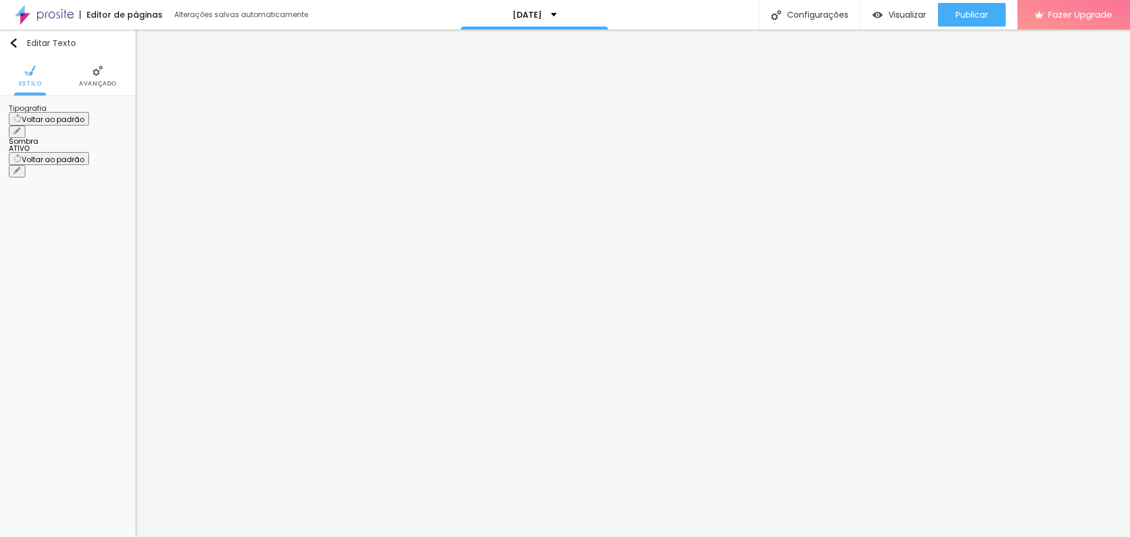
click at [102, 72] on img at bounding box center [97, 70] width 11 height 11
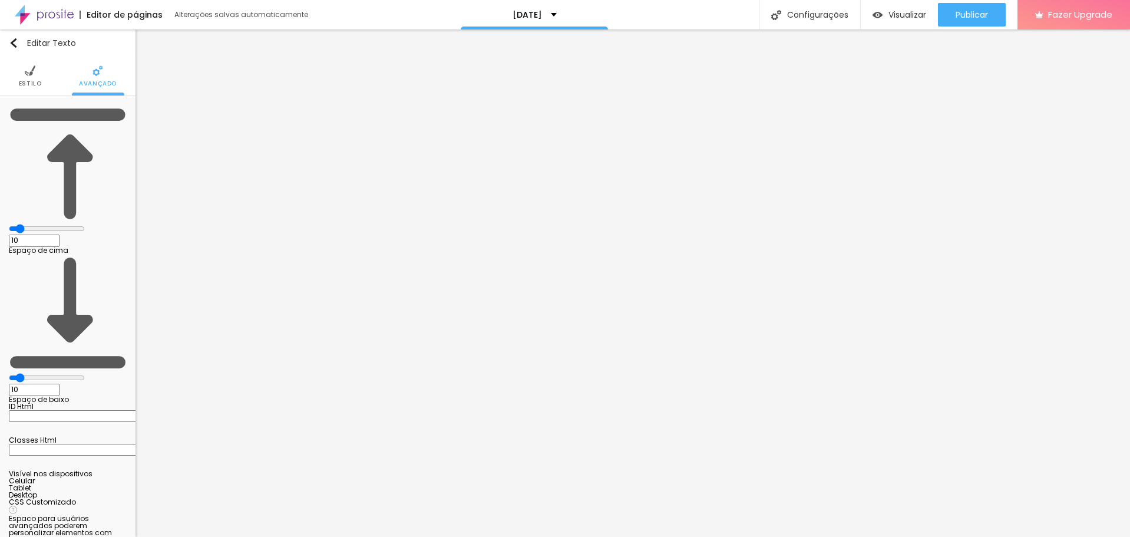
click at [32, 75] on img at bounding box center [30, 70] width 11 height 11
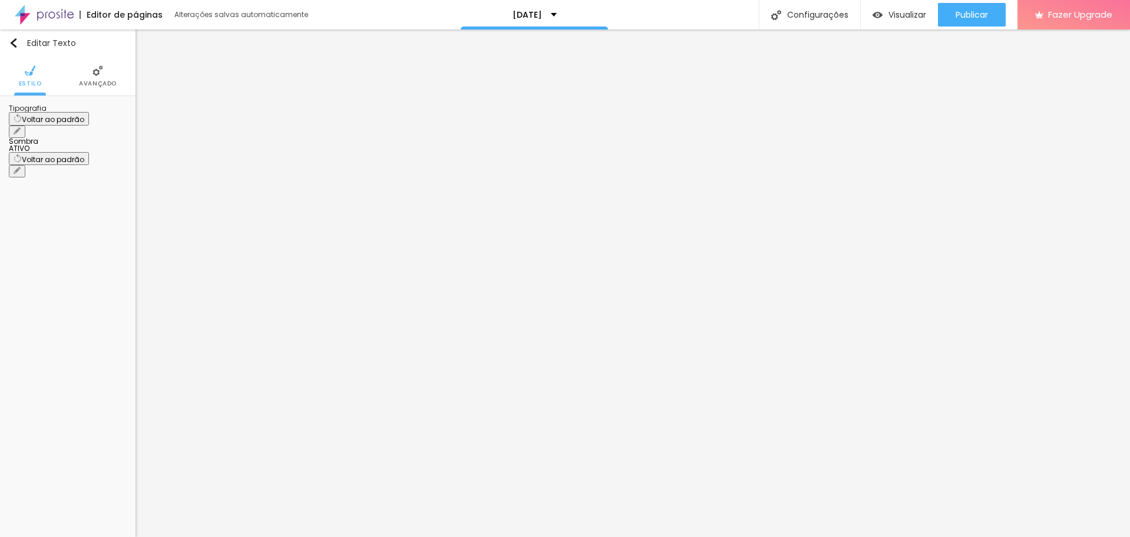
click at [25, 125] on button "button" at bounding box center [17, 131] width 16 height 12
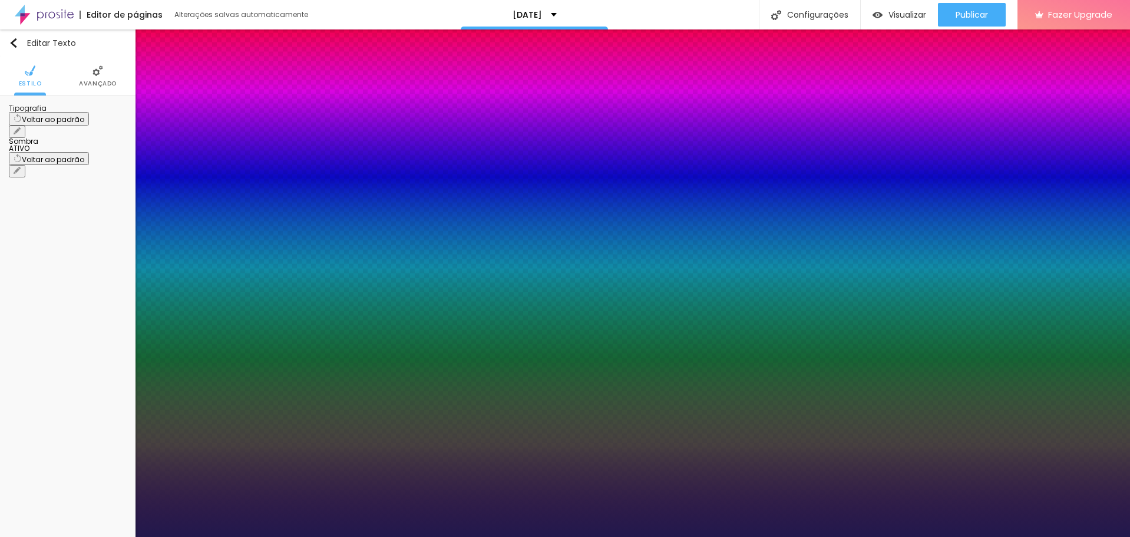
click at [369, 537] on div at bounding box center [565, 537] width 1130 height 0
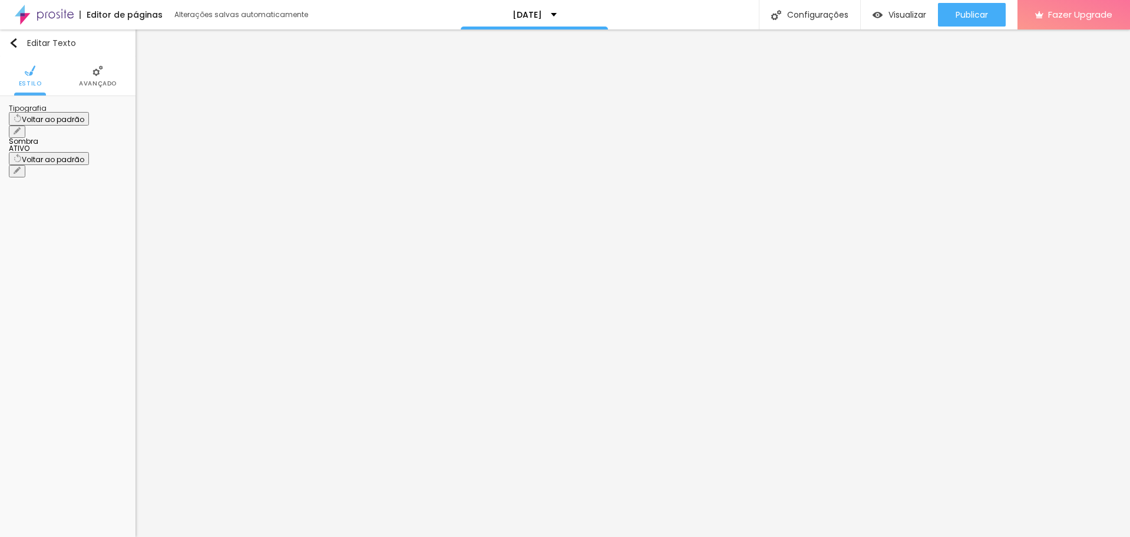
click at [21, 127] on icon "button" at bounding box center [17, 130] width 7 height 7
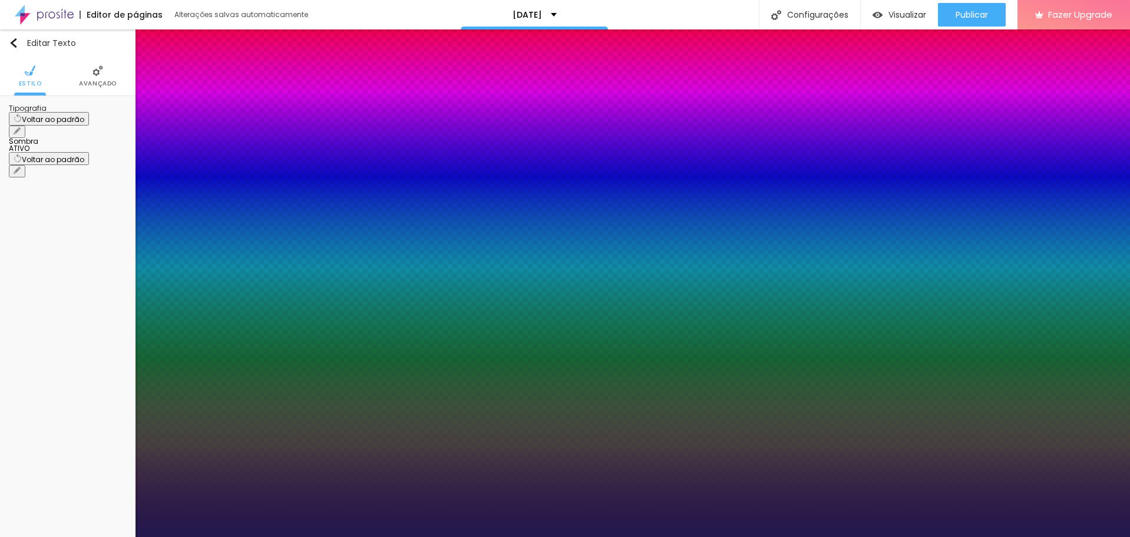
click at [551, 537] on div at bounding box center [565, 537] width 1130 height 0
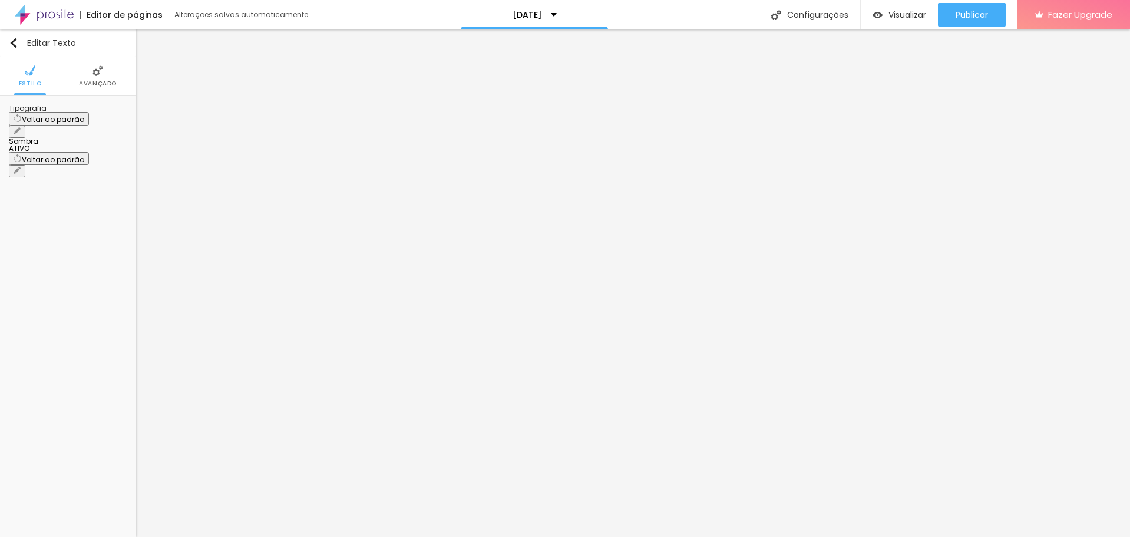
click at [25, 125] on button "button" at bounding box center [17, 131] width 16 height 12
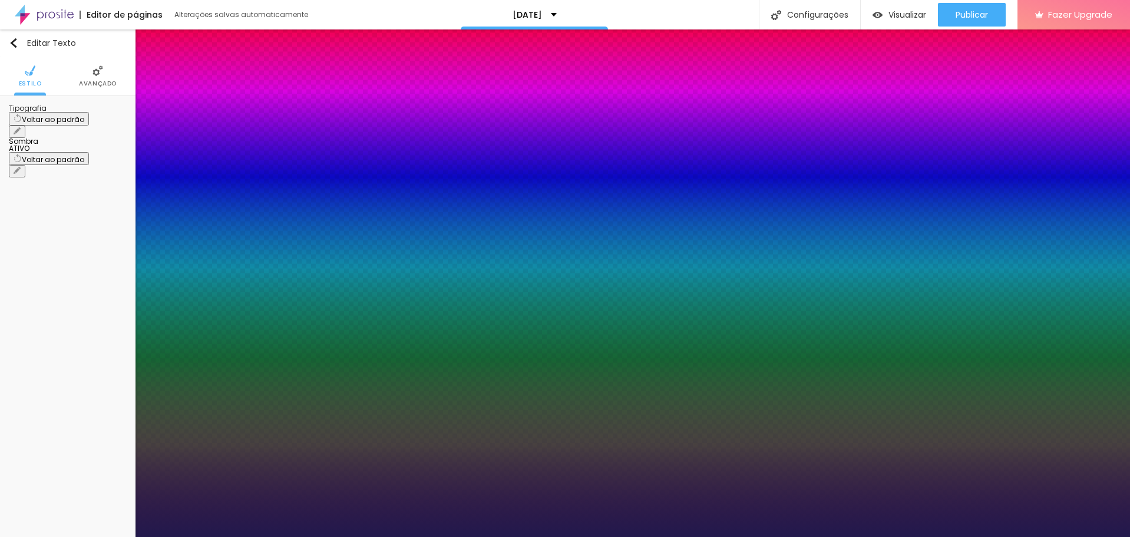
click at [522, 537] on div at bounding box center [565, 537] width 1130 height 0
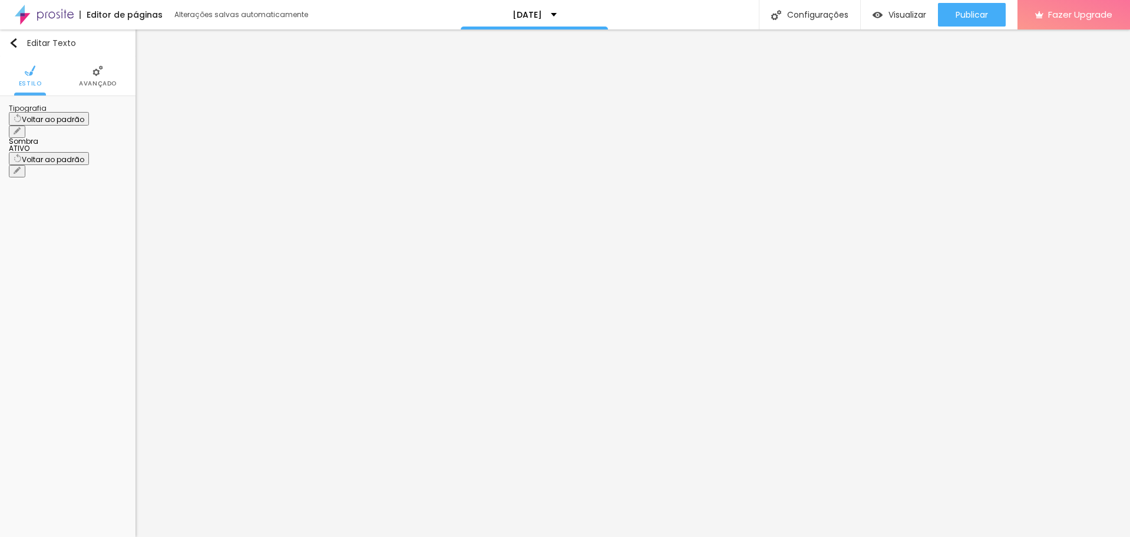
click at [21, 127] on icon "button" at bounding box center [17, 130] width 7 height 7
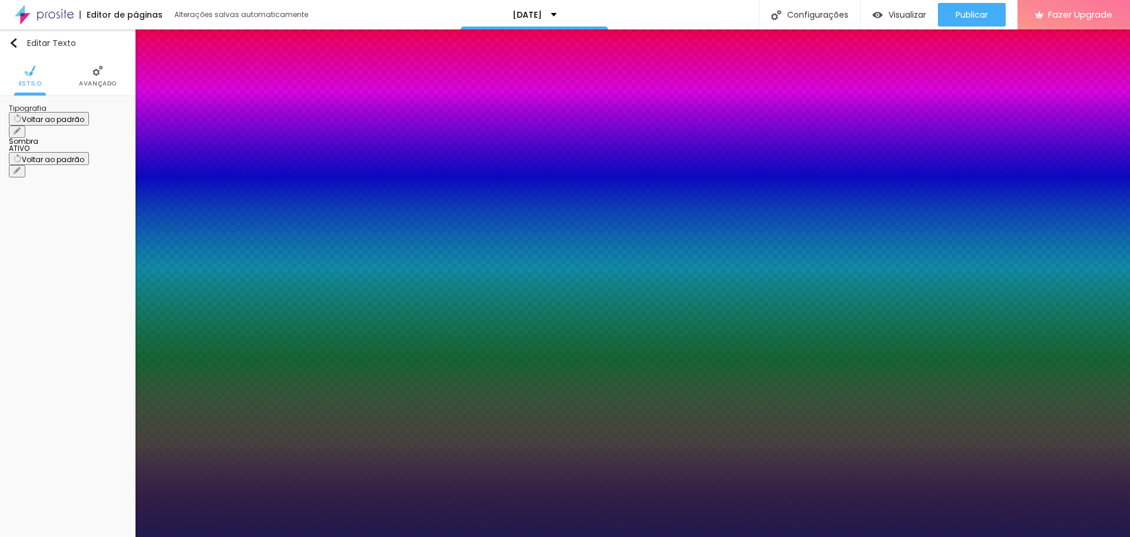
click at [422, 537] on div at bounding box center [565, 537] width 1130 height 0
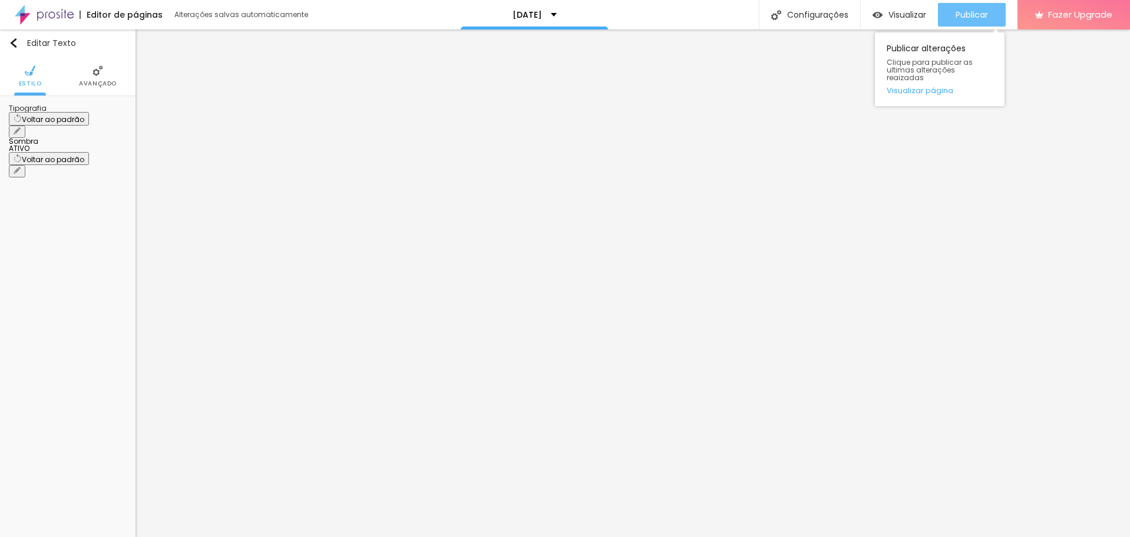
click at [551, 13] on span "Publicar" at bounding box center [971, 14] width 32 height 9
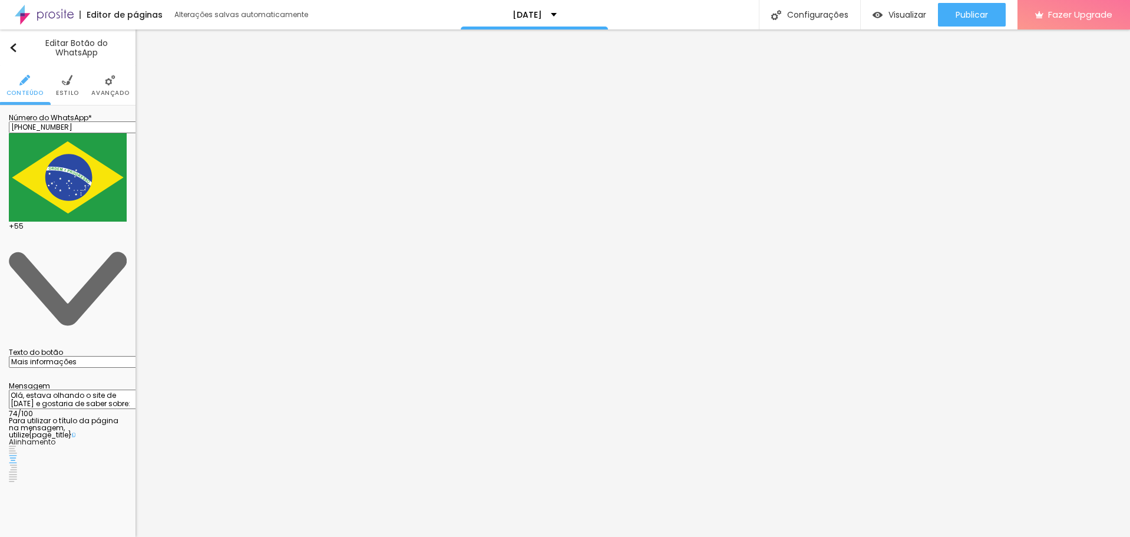
click at [77, 356] on input "Mais informações" at bounding box center [79, 362] width 141 height 12
paste input "👉 Quero reservar minha sessão especial"
click at [41, 389] on textarea "Olá, estava olhando o site de [DATE] e gostaria de saber sobre:" at bounding box center [75, 399] width 133 height 20
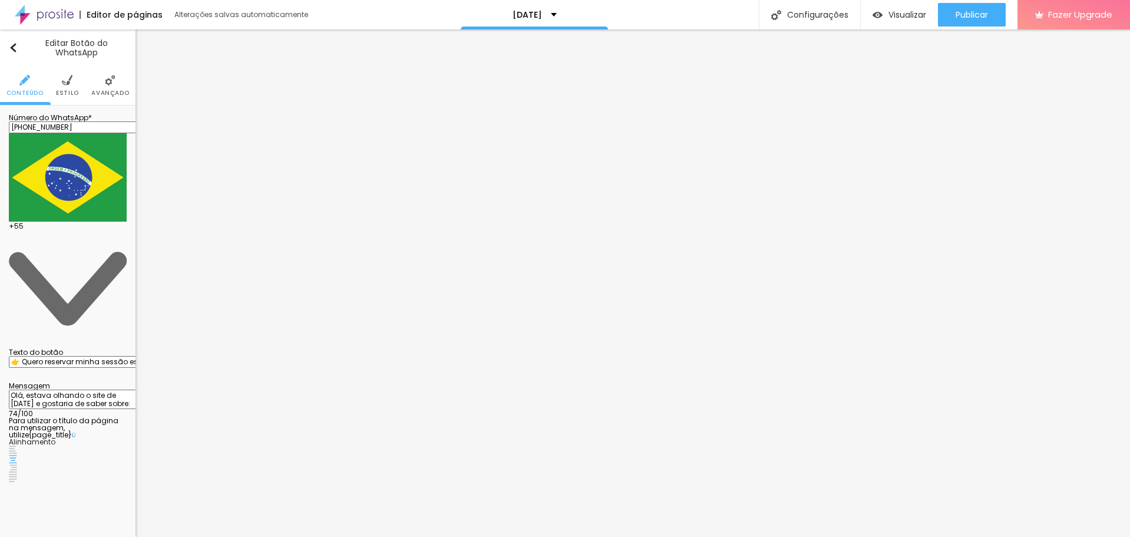
drag, startPoint x: 111, startPoint y: 227, endPoint x: 11, endPoint y: 230, distance: 100.2
click at [11, 389] on textarea "Olá, estava olhando o site de [DATE] e gostaria de saber sobre:" at bounding box center [75, 399] width 133 height 20
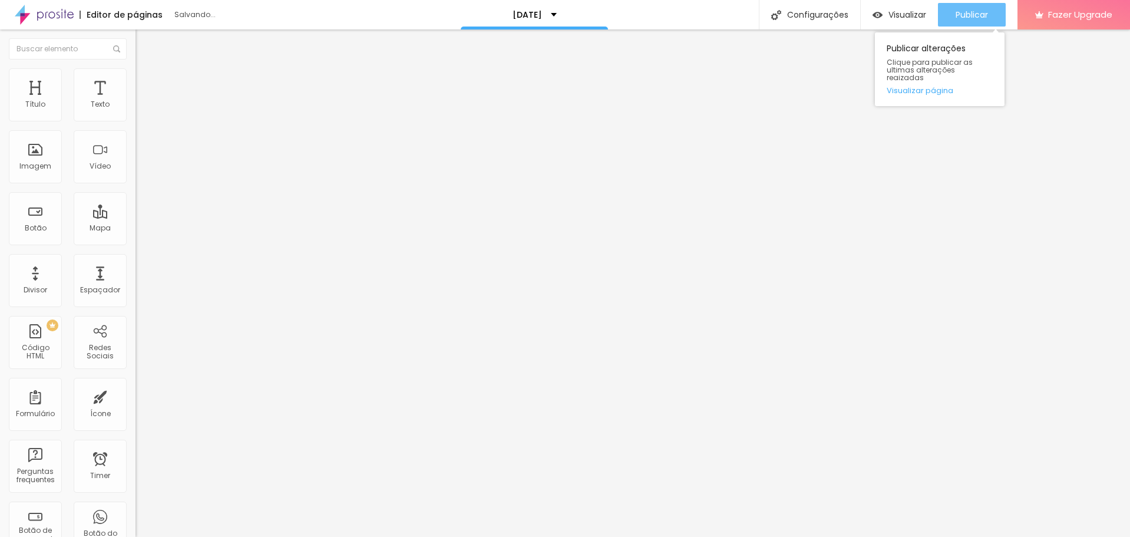
click at [551, 12] on span "Publicar" at bounding box center [971, 14] width 32 height 9
click at [551, 11] on span "Publicar" at bounding box center [971, 14] width 32 height 9
click at [551, 15] on span "Publicar" at bounding box center [971, 14] width 32 height 9
click at [551, 8] on div "Publicar" at bounding box center [971, 15] width 32 height 24
click at [551, 11] on button "Publicar" at bounding box center [972, 15] width 68 height 24
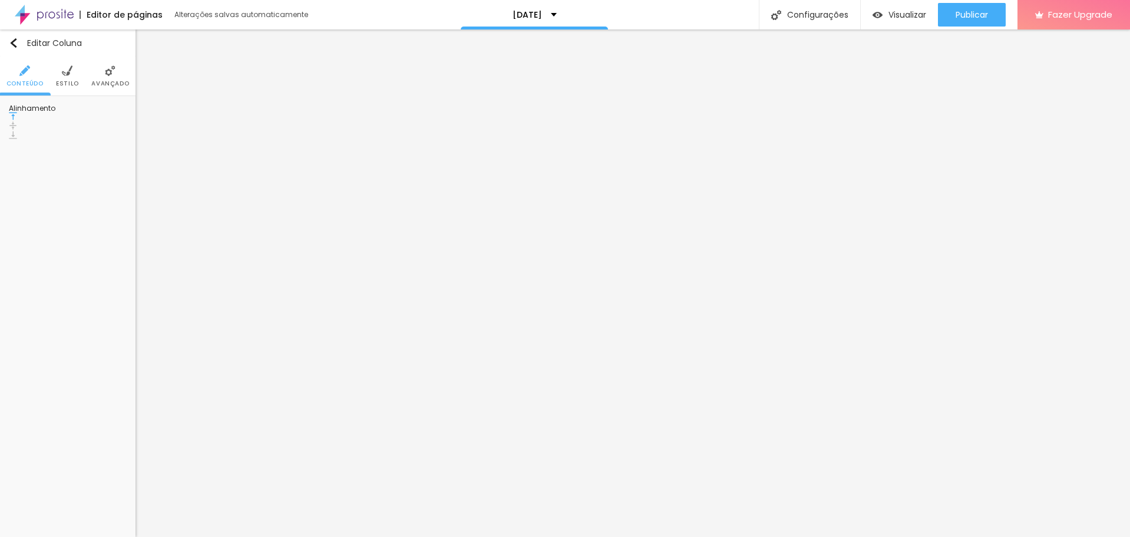
click at [75, 72] on li "Estilo" at bounding box center [67, 76] width 23 height 39
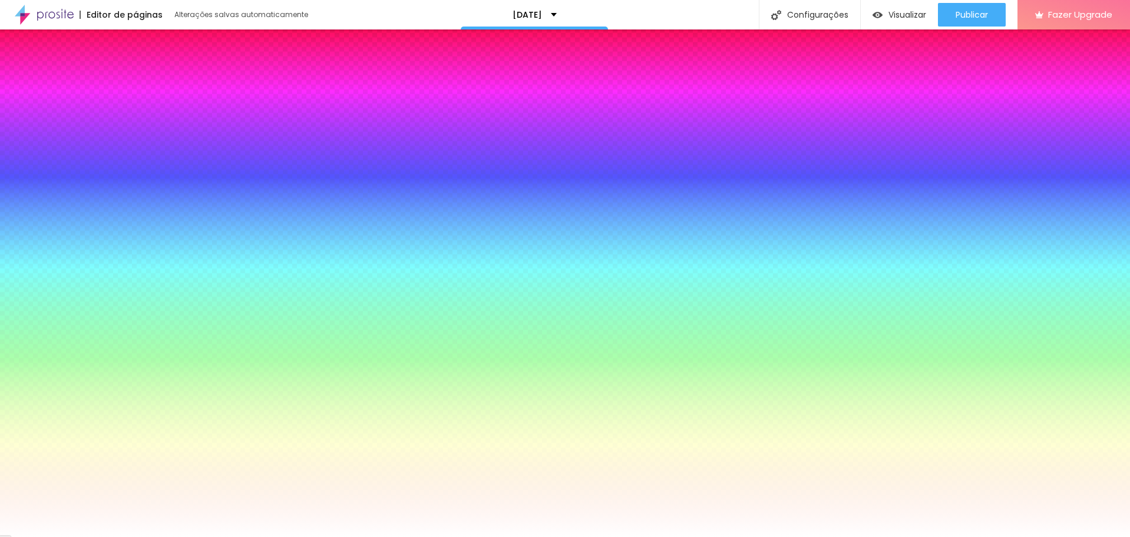
click at [118, 62] on li "Avançado" at bounding box center [110, 76] width 38 height 39
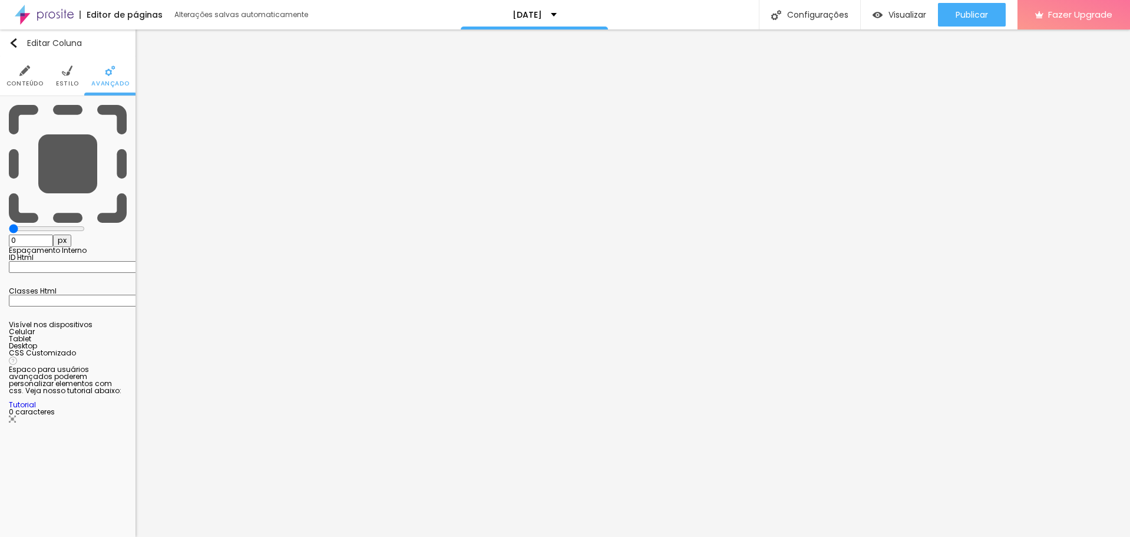
drag, startPoint x: 48, startPoint y: 114, endPoint x: 1, endPoint y: 118, distance: 47.3
click at [9, 224] on input "range" at bounding box center [47, 228] width 76 height 9
click at [551, 11] on span "Publicar" at bounding box center [971, 14] width 32 height 9
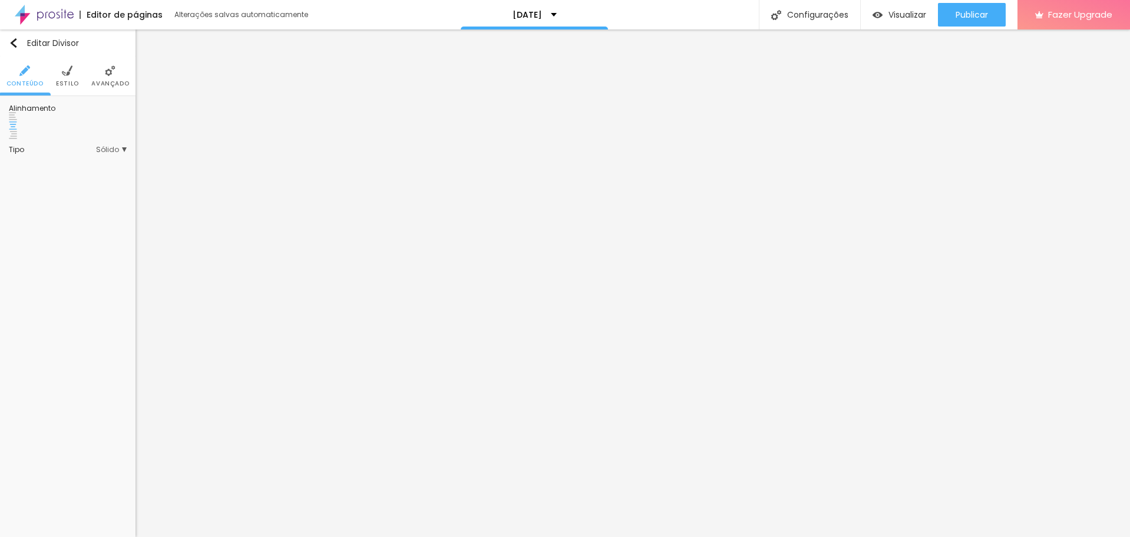
click at [66, 77] on li "Estilo" at bounding box center [67, 76] width 23 height 39
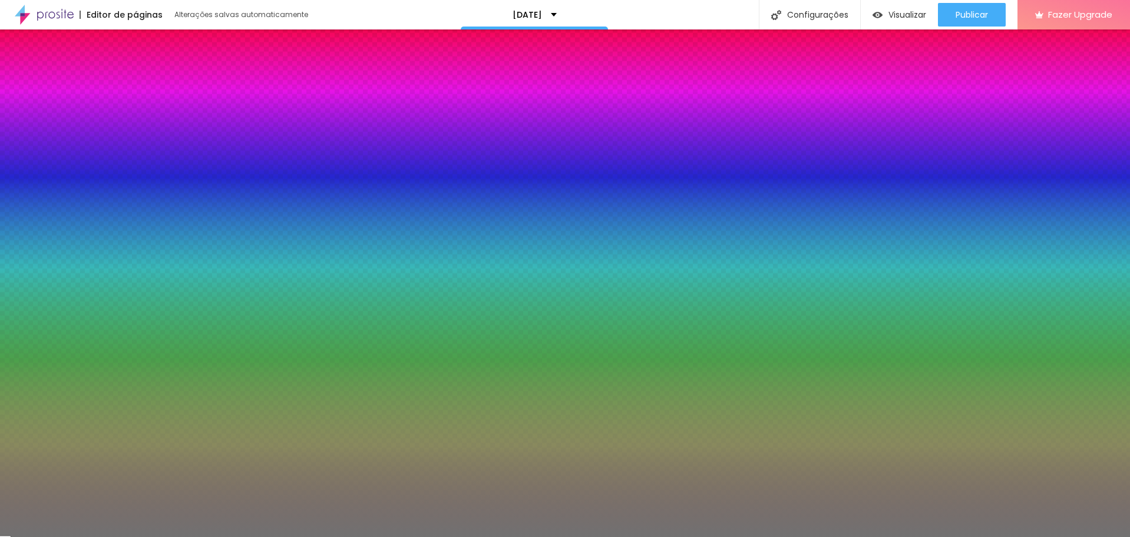
click at [103, 70] on li "Avançado" at bounding box center [110, 76] width 38 height 39
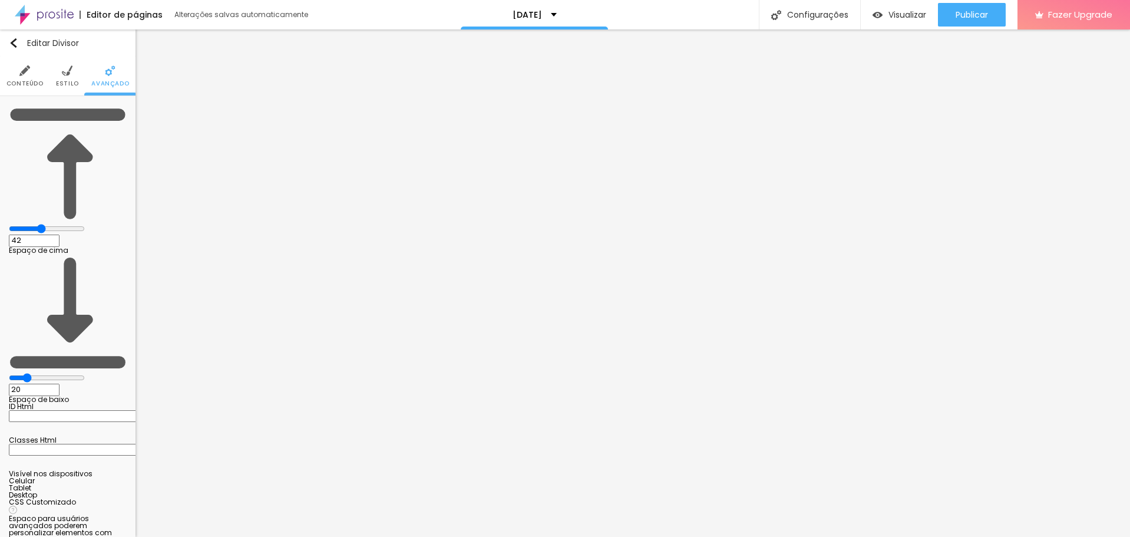
drag, startPoint x: 41, startPoint y: 116, endPoint x: 58, endPoint y: 119, distance: 17.3
click at [58, 224] on input "range" at bounding box center [47, 228] width 76 height 9
click at [551, 8] on div "Publicar" at bounding box center [971, 15] width 32 height 24
